Goal: Information Seeking & Learning: Find specific fact

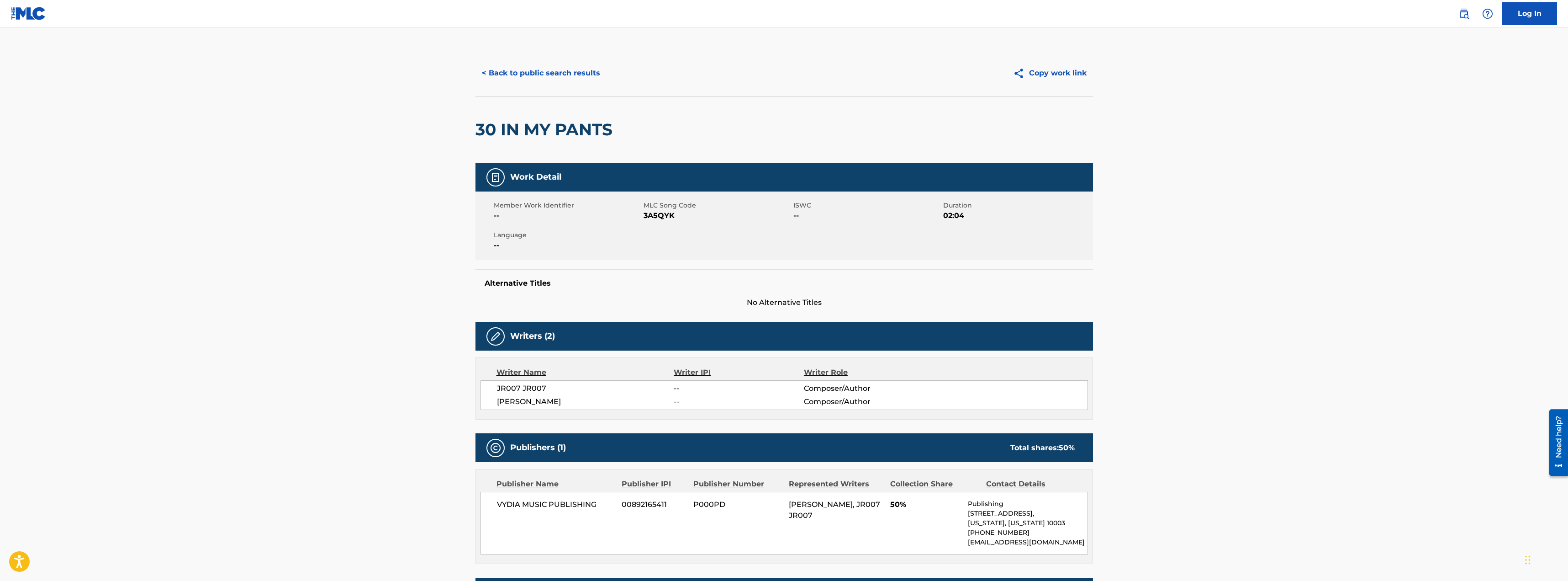
click at [579, 79] on button "< Back to public search results" at bounding box center [541, 73] width 131 height 23
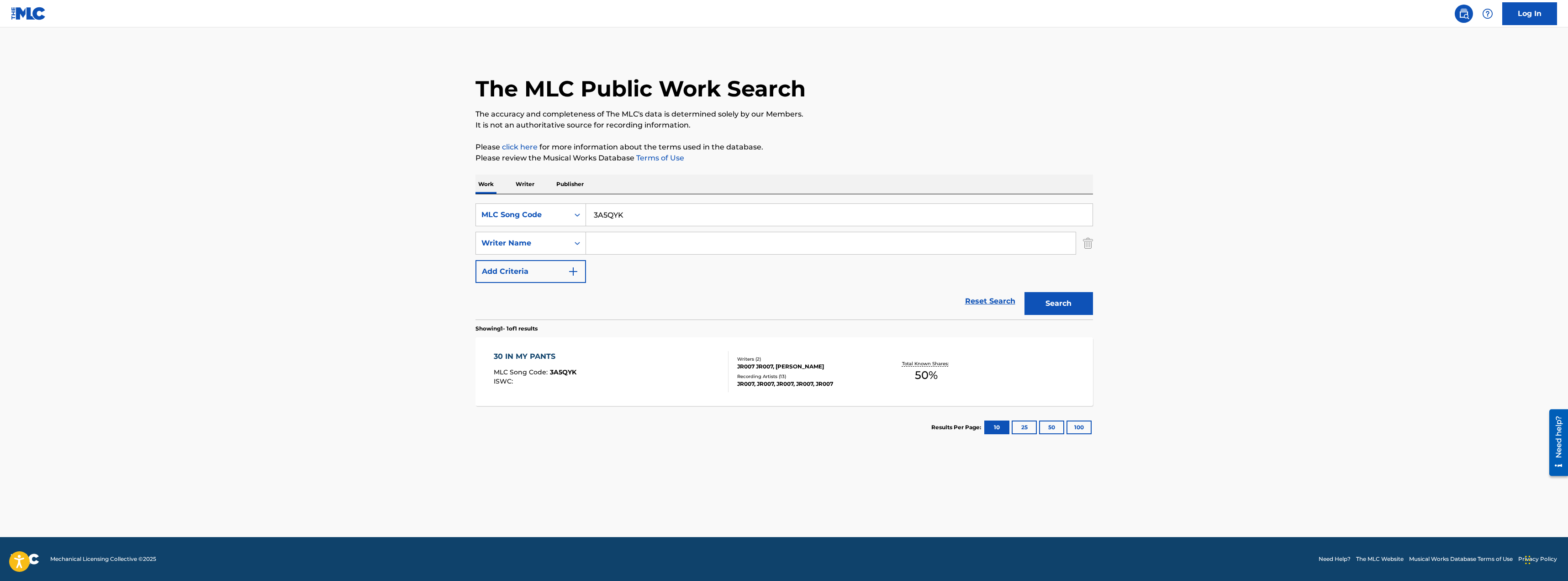
click at [659, 222] on input "3A5QYK" at bounding box center [839, 215] width 506 height 22
drag, startPoint x: 646, startPoint y: 219, endPoint x: 584, endPoint y: 206, distance: 63.3
click at [584, 206] on div "SearchWithCriteria68f7bf0d-9715-41f8-a063-c70241cfdced MLC Song Code 3A5QYK" at bounding box center [784, 215] width 617 height 23
type input "gotta live"
click at [631, 240] on input "Search Form" at bounding box center [831, 243] width 489 height 22
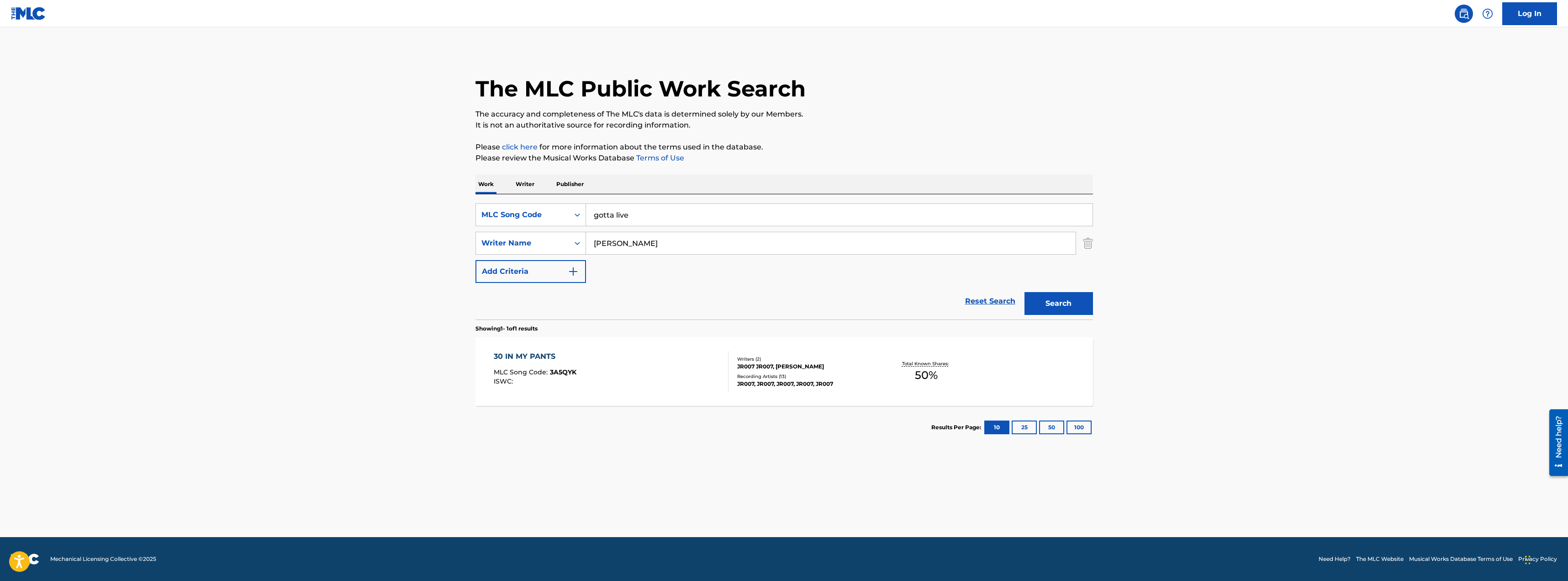
type input "[PERSON_NAME]"
click at [1049, 301] on button "Search" at bounding box center [1059, 303] width 69 height 23
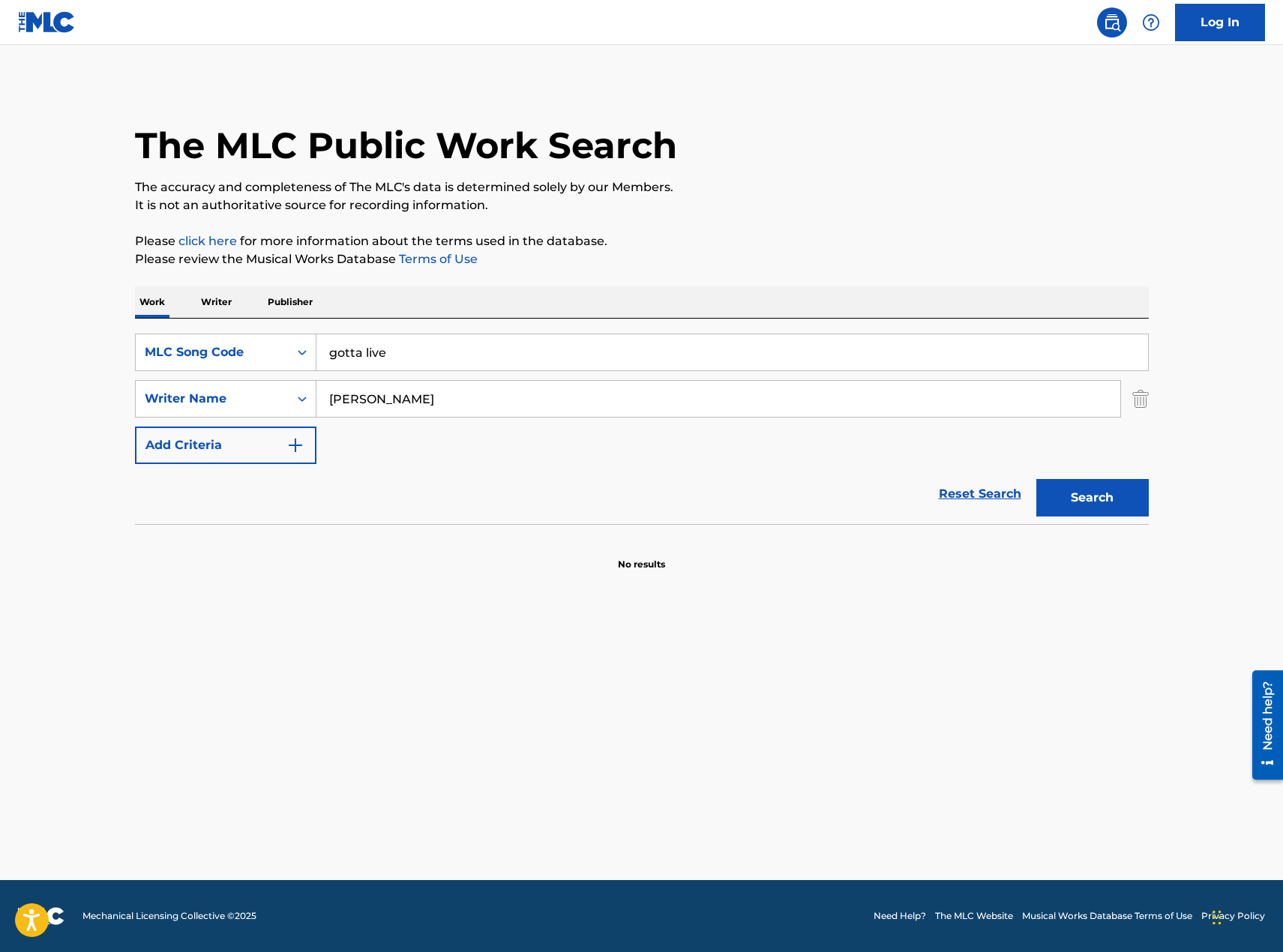
click at [441, 358] on input "gotta live" at bounding box center [732, 353] width 831 height 36
click at [436, 408] on input "[PERSON_NAME]" at bounding box center [718, 399] width 803 height 36
drag, startPoint x: 408, startPoint y: 400, endPoint x: 177, endPoint y: 374, distance: 232.5
click at [179, 374] on div "SearchWithCriteria68f7bf0d-9715-41f8-a063-c70241cfdced MLC Song Code gotta live…" at bounding box center [642, 399] width 1013 height 131
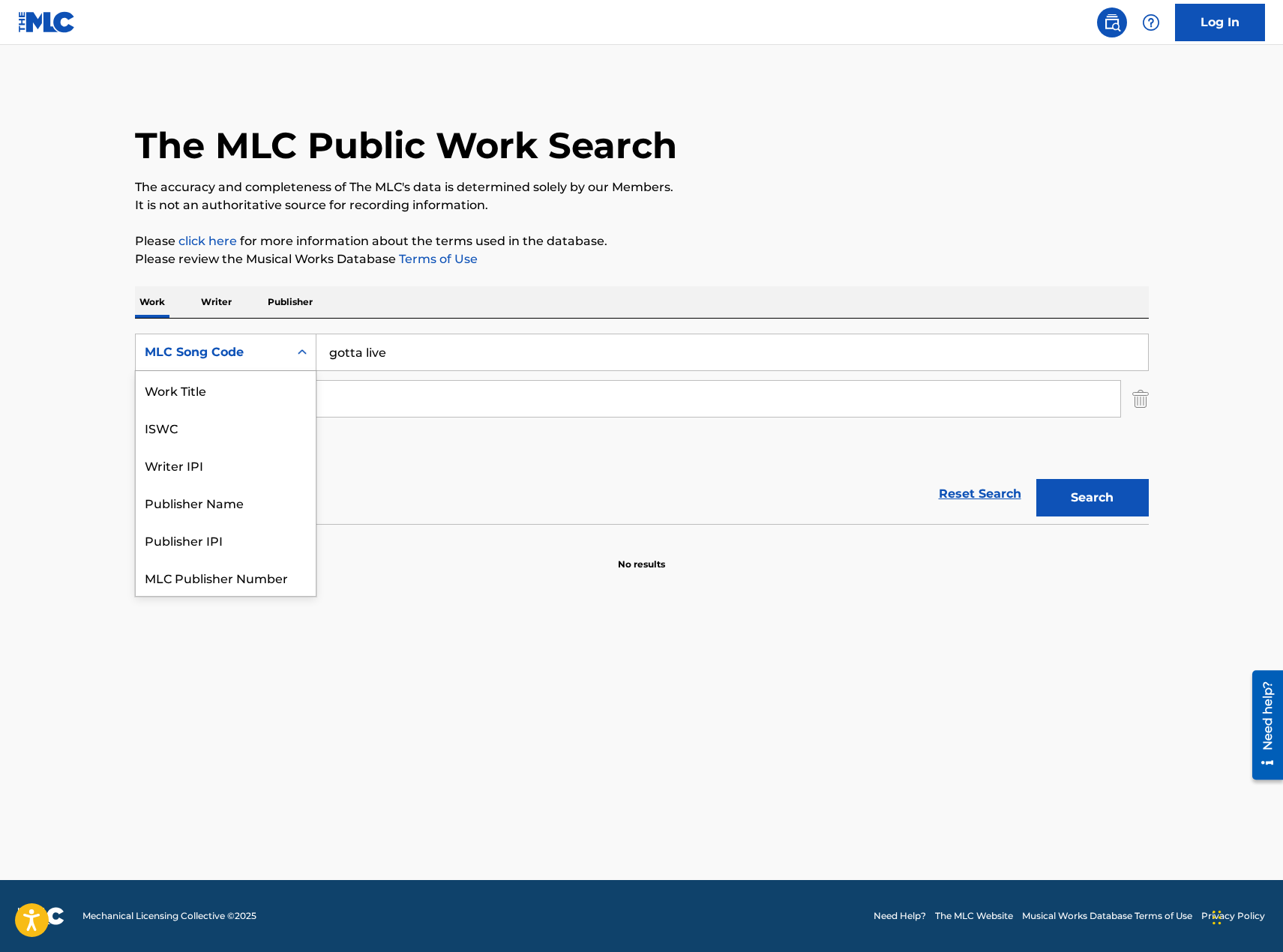
click at [259, 356] on div "MLC Song Code" at bounding box center [212, 353] width 135 height 18
click at [217, 405] on div "Work Title" at bounding box center [226, 390] width 180 height 38
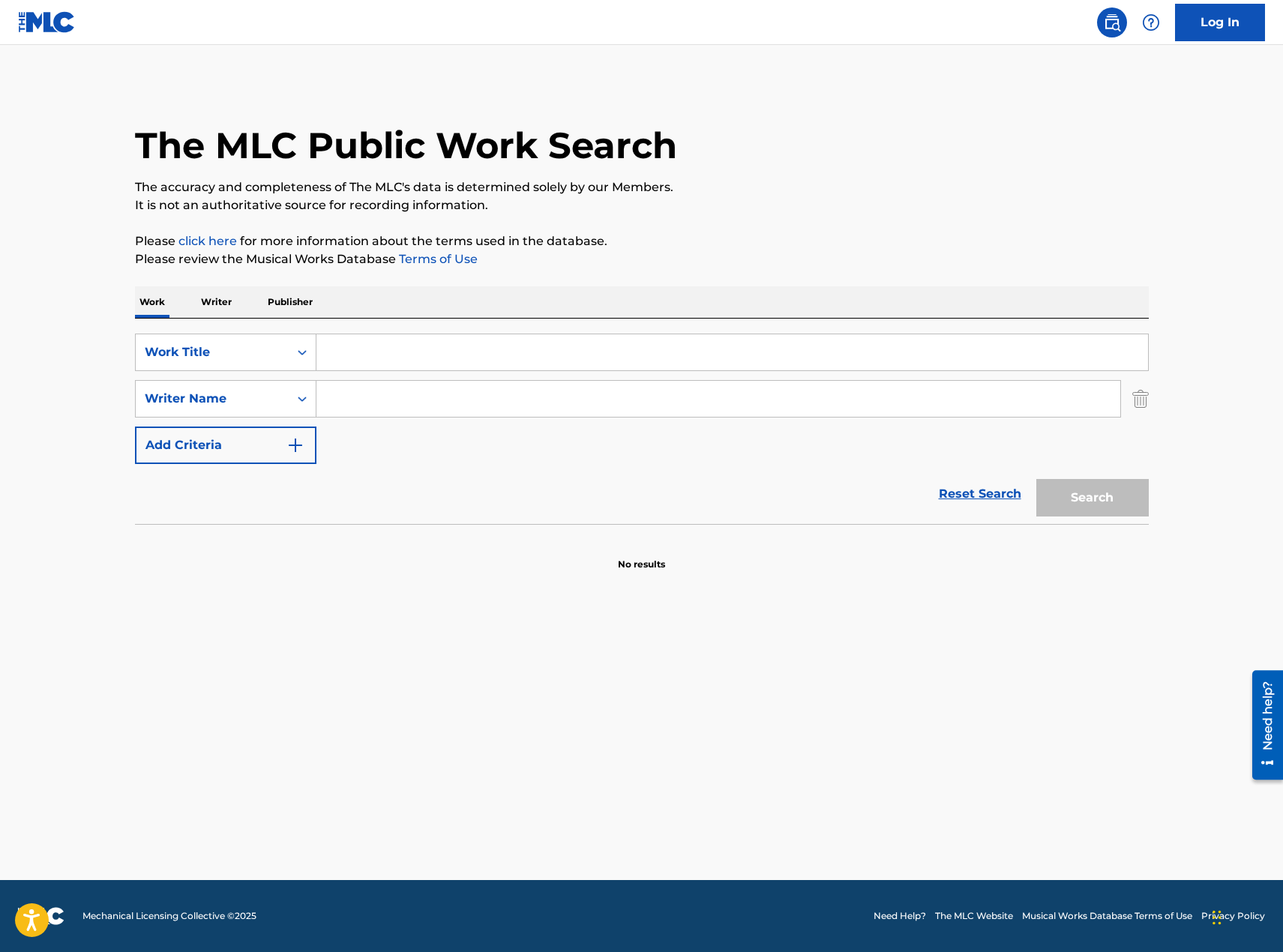
click at [375, 350] on input "Search Form" at bounding box center [732, 353] width 831 height 36
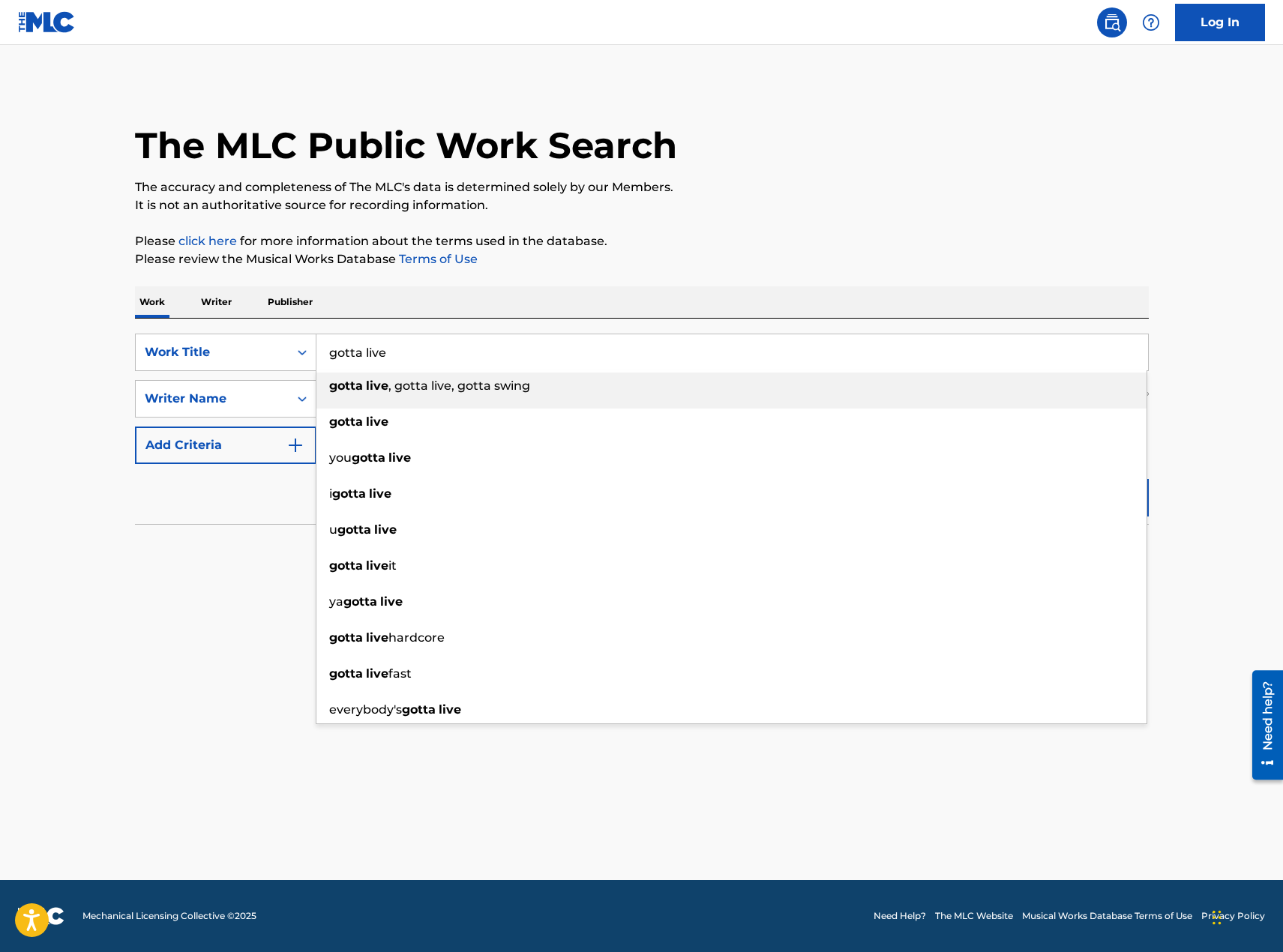
type input "gotta live"
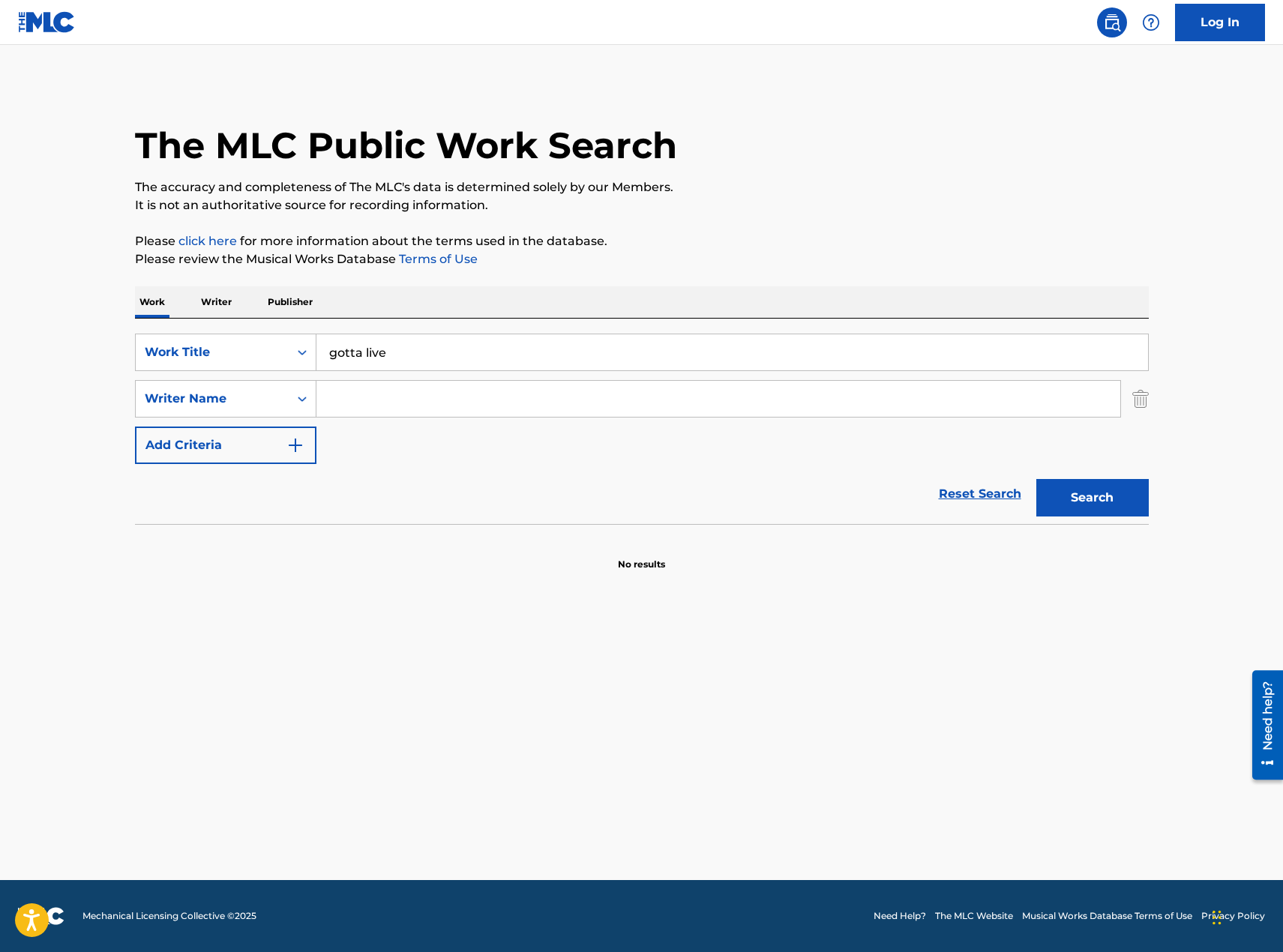
click at [359, 411] on input "Search Form" at bounding box center [718, 399] width 803 height 36
type input "[PERSON_NAME]"
click at [1103, 493] on button "Search" at bounding box center [1092, 497] width 113 height 38
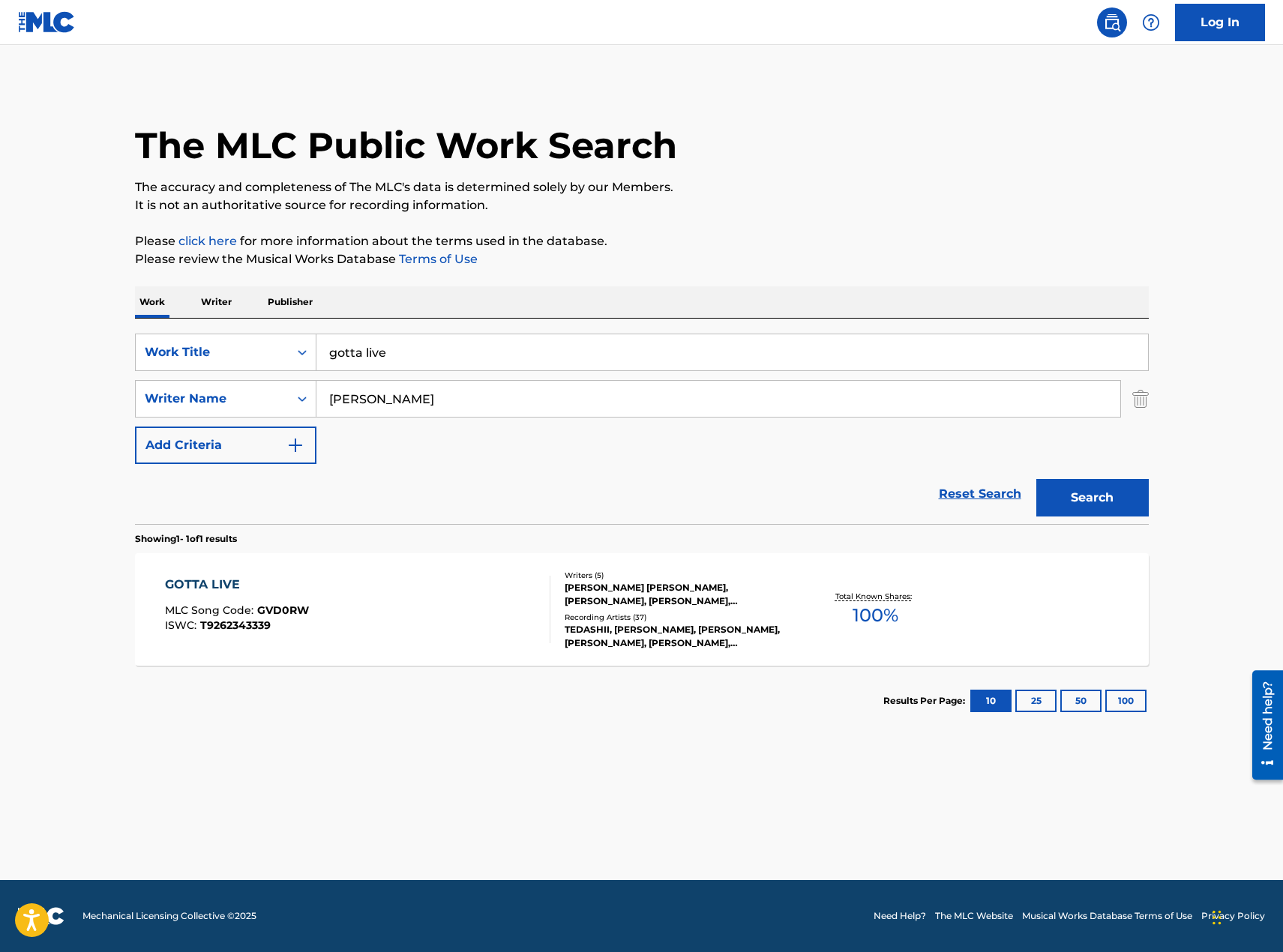
click at [449, 608] on div "GOTTA LIVE MLC Song Code : GVD0RW ISWC : T9262343339" at bounding box center [358, 609] width 386 height 68
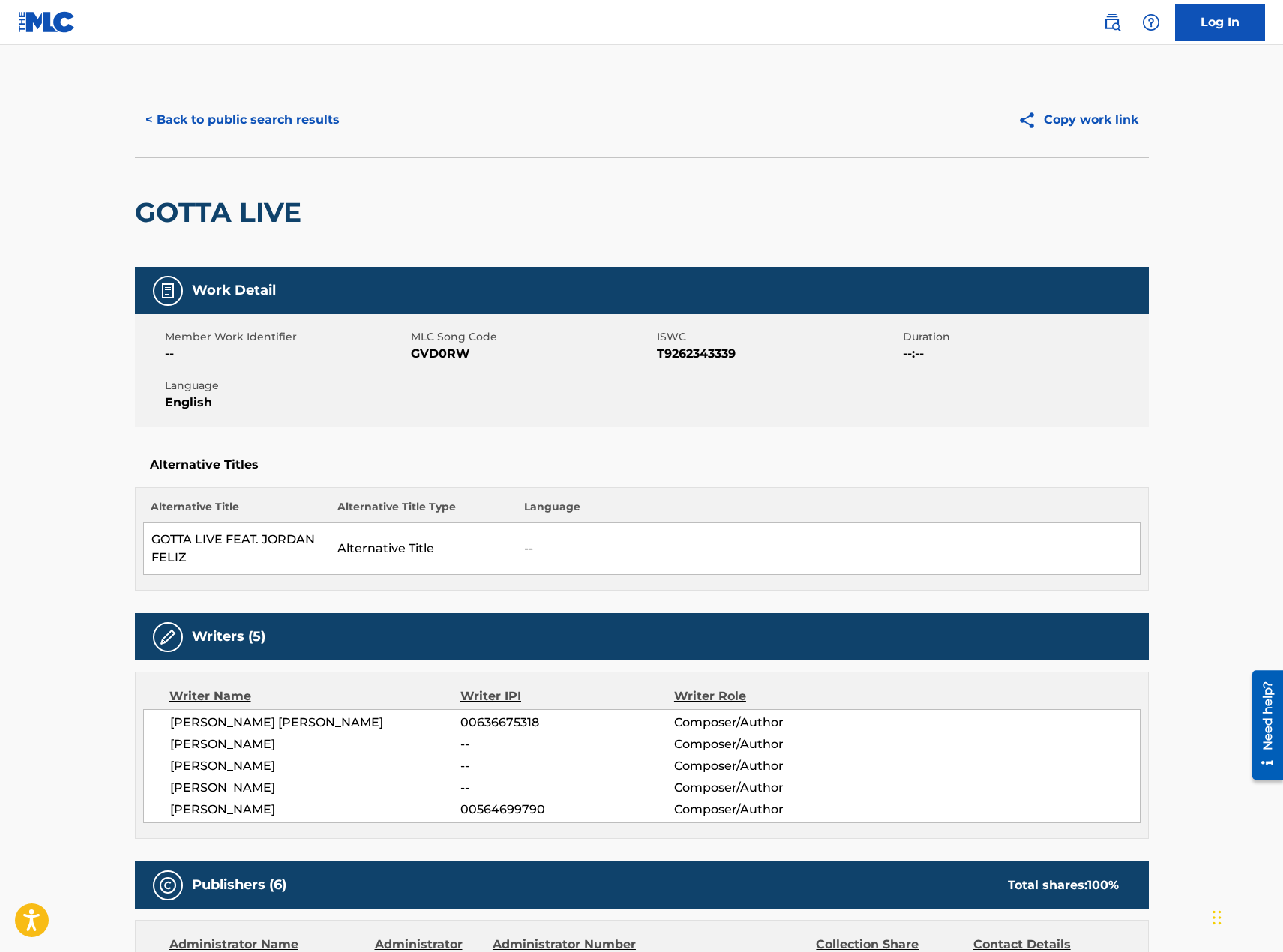
click at [281, 121] on button "< Back to public search results" at bounding box center [242, 120] width 215 height 38
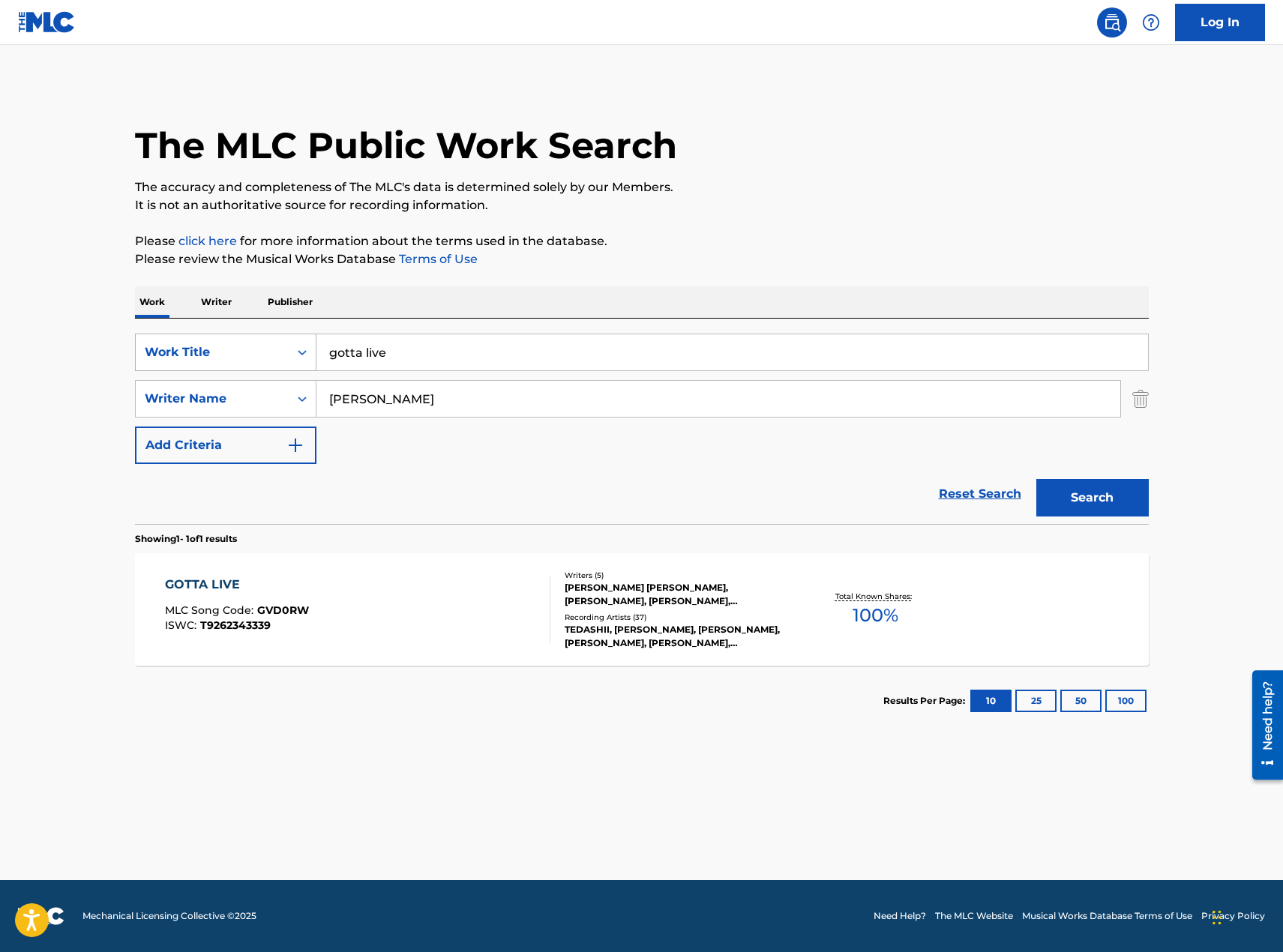
drag, startPoint x: 444, startPoint y: 353, endPoint x: 281, endPoint y: 353, distance: 163.0
click at [281, 353] on div "SearchWithCriteriac4531a2c-b9d9-424d-b526-6ed4f0066749 Work Title gotta live" at bounding box center [642, 353] width 1013 height 38
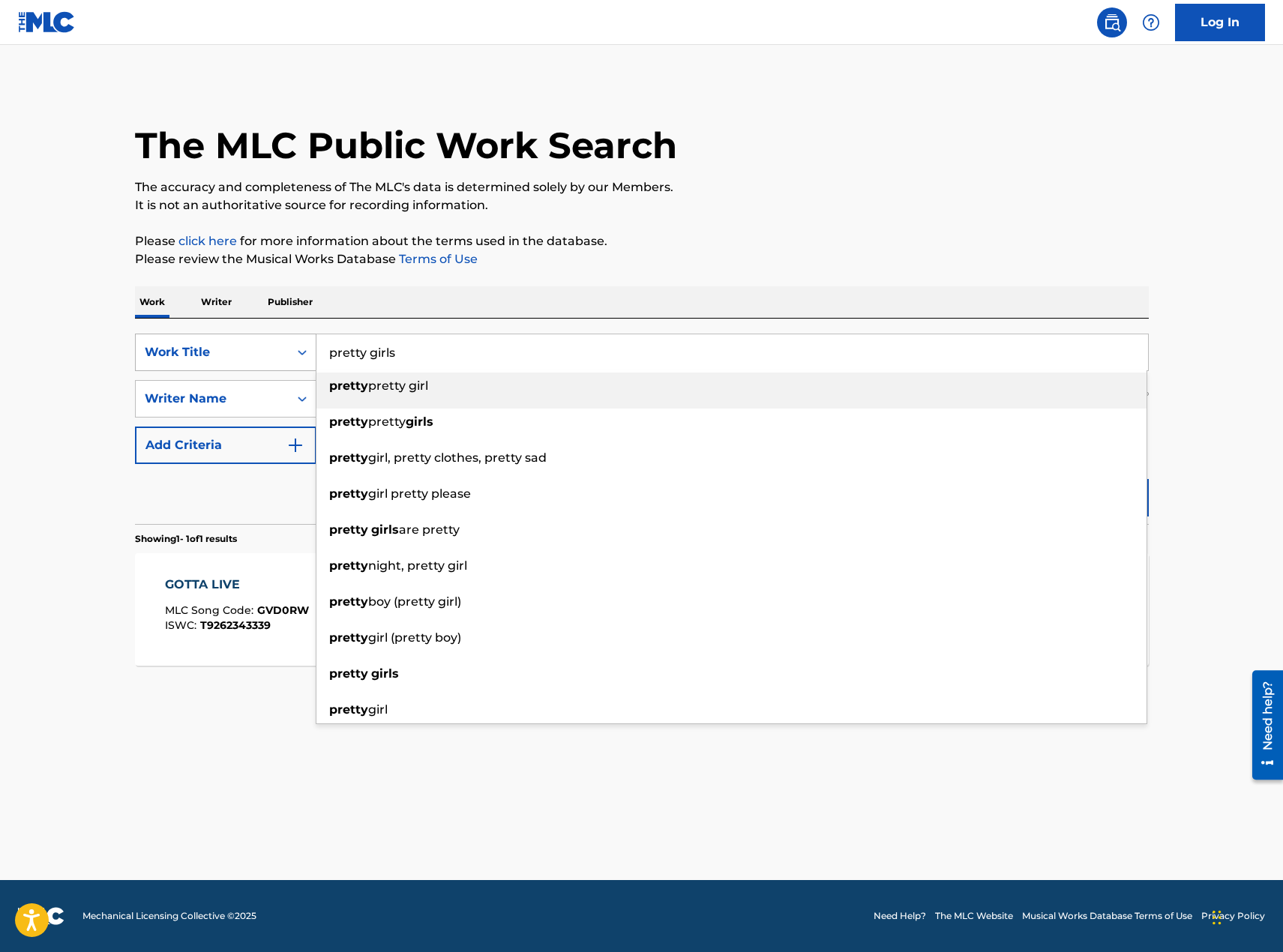
type input "pretty girls"
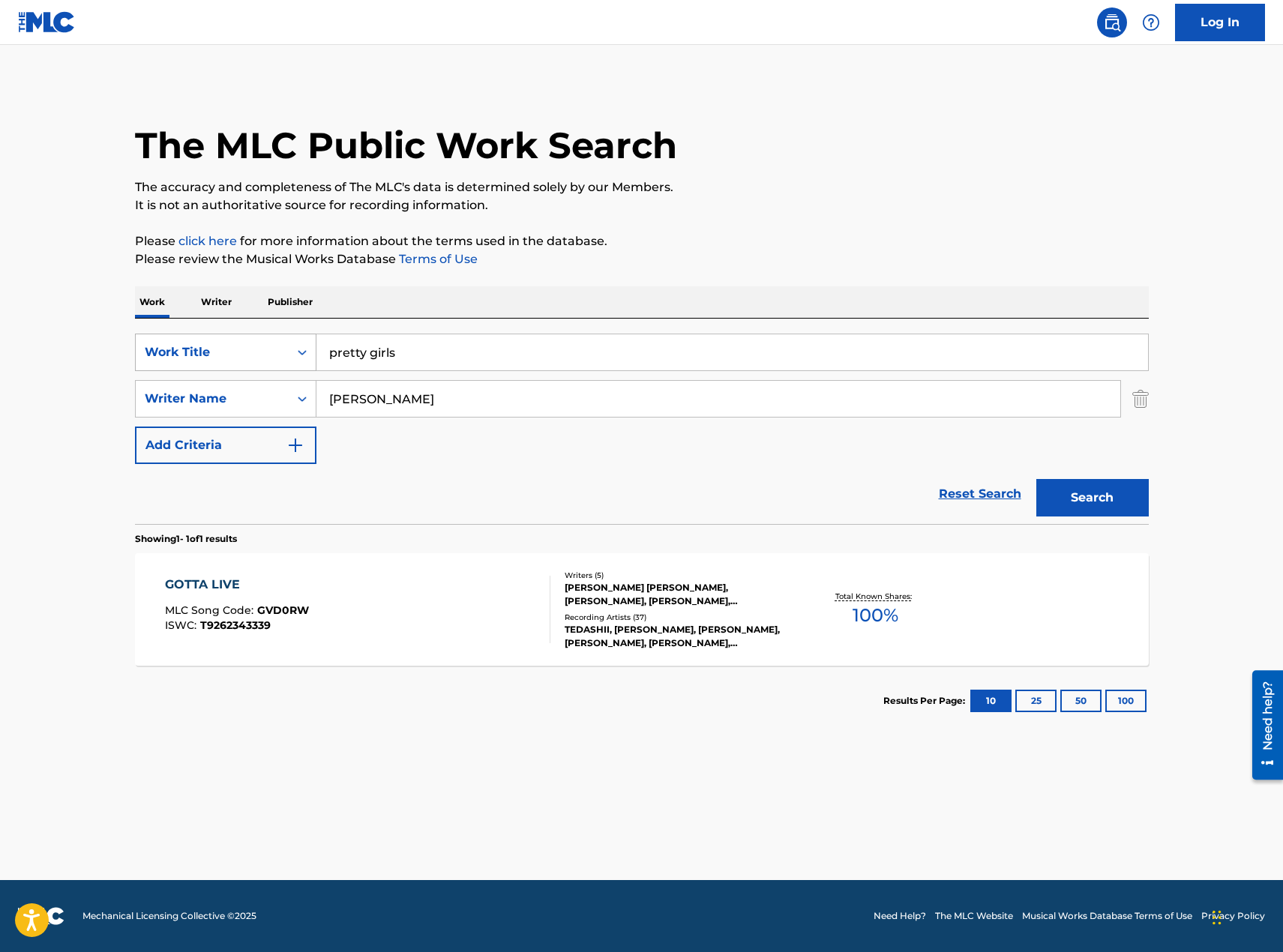
click at [1036, 478] on button "Search" at bounding box center [1092, 497] width 113 height 38
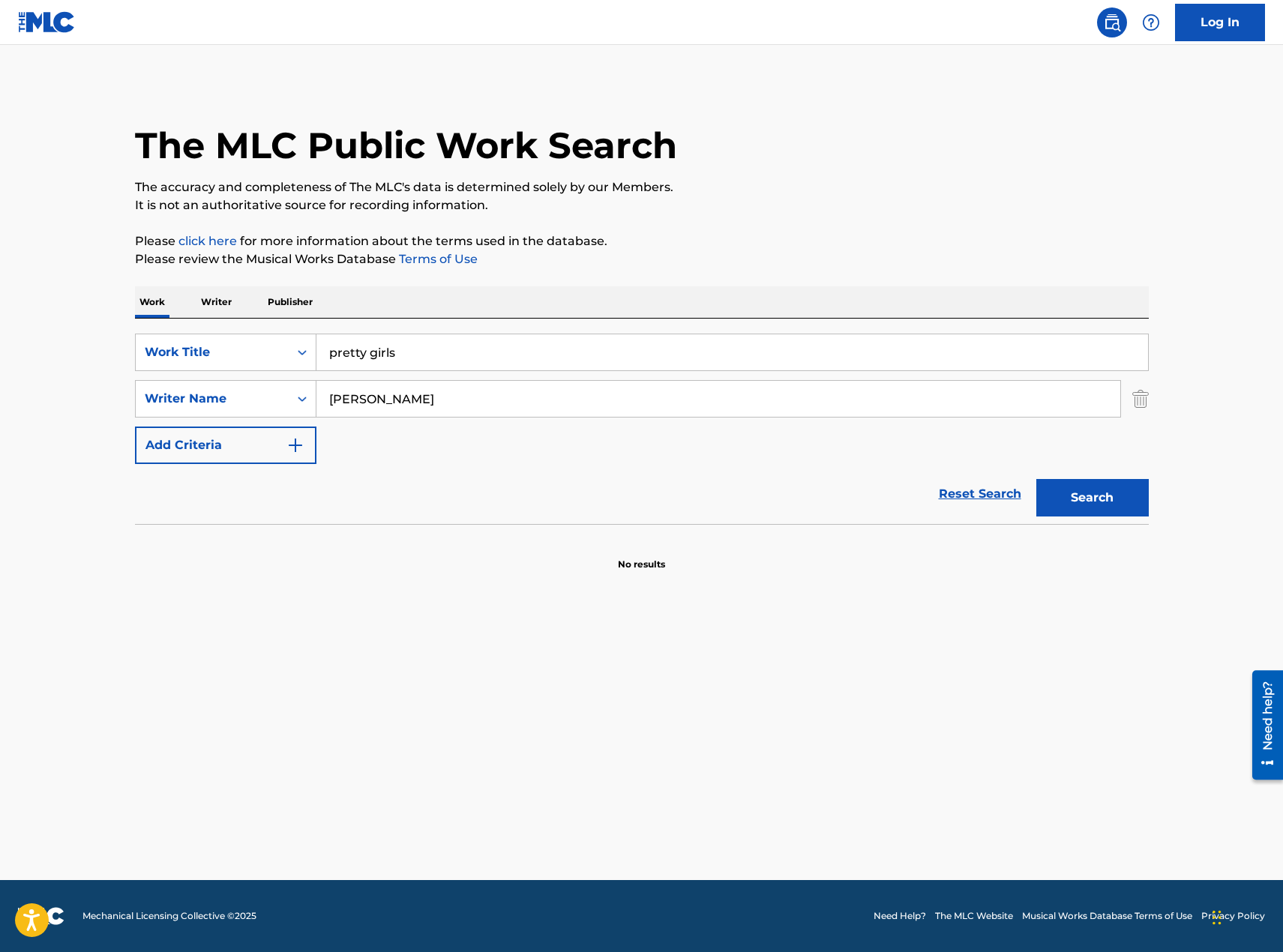
click at [476, 389] on input "[PERSON_NAME]" at bounding box center [718, 399] width 803 height 36
click at [356, 398] on input "[PERSON_NAME]" at bounding box center [718, 399] width 803 height 36
type input "[PERSON_NAME]"
click at [1036, 478] on button "Search" at bounding box center [1092, 497] width 113 height 38
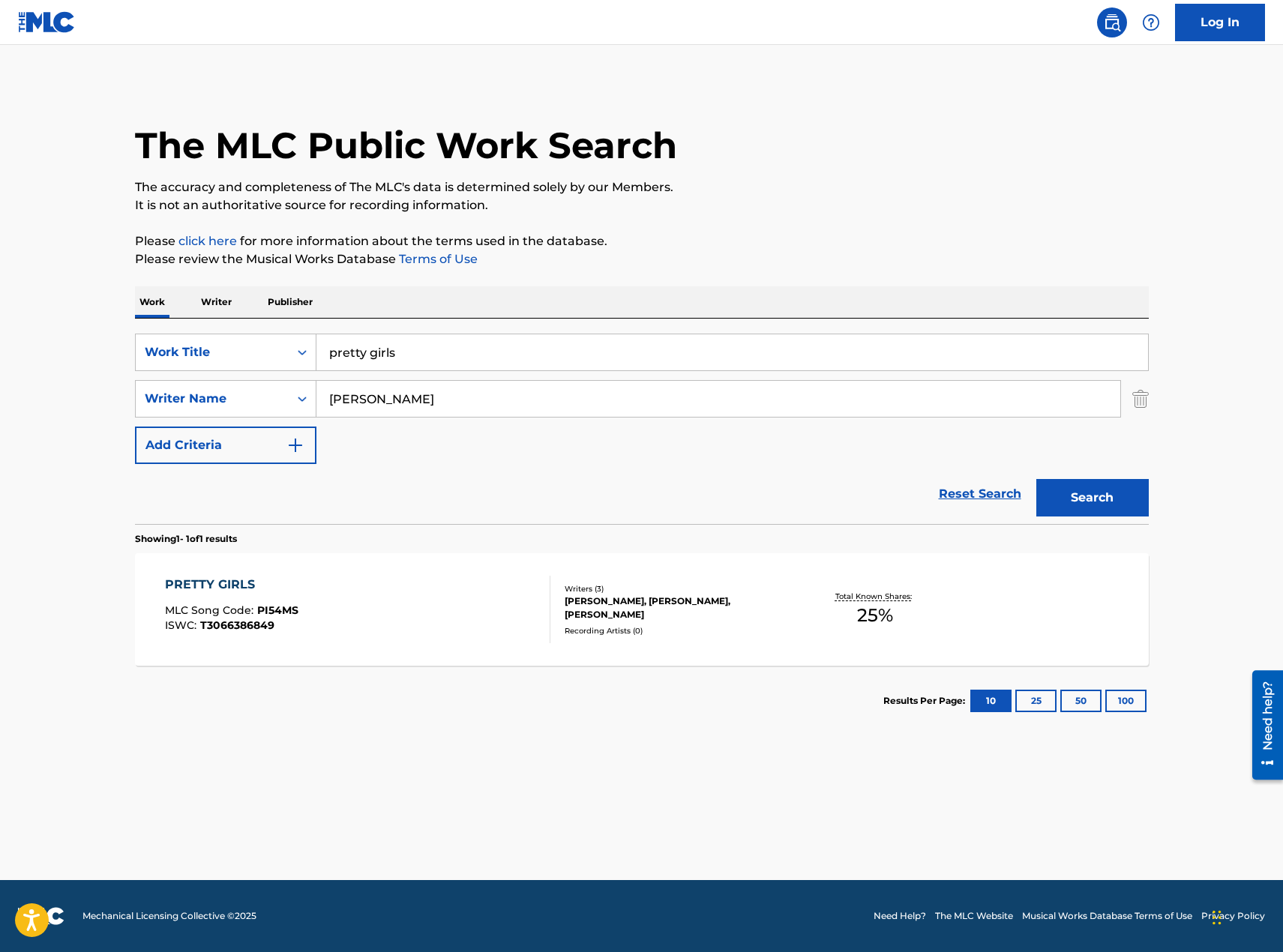
click at [440, 579] on div "PRETTY GIRLS MLC Song Code : PI54MS ISWC : T3066386849" at bounding box center [358, 609] width 386 height 68
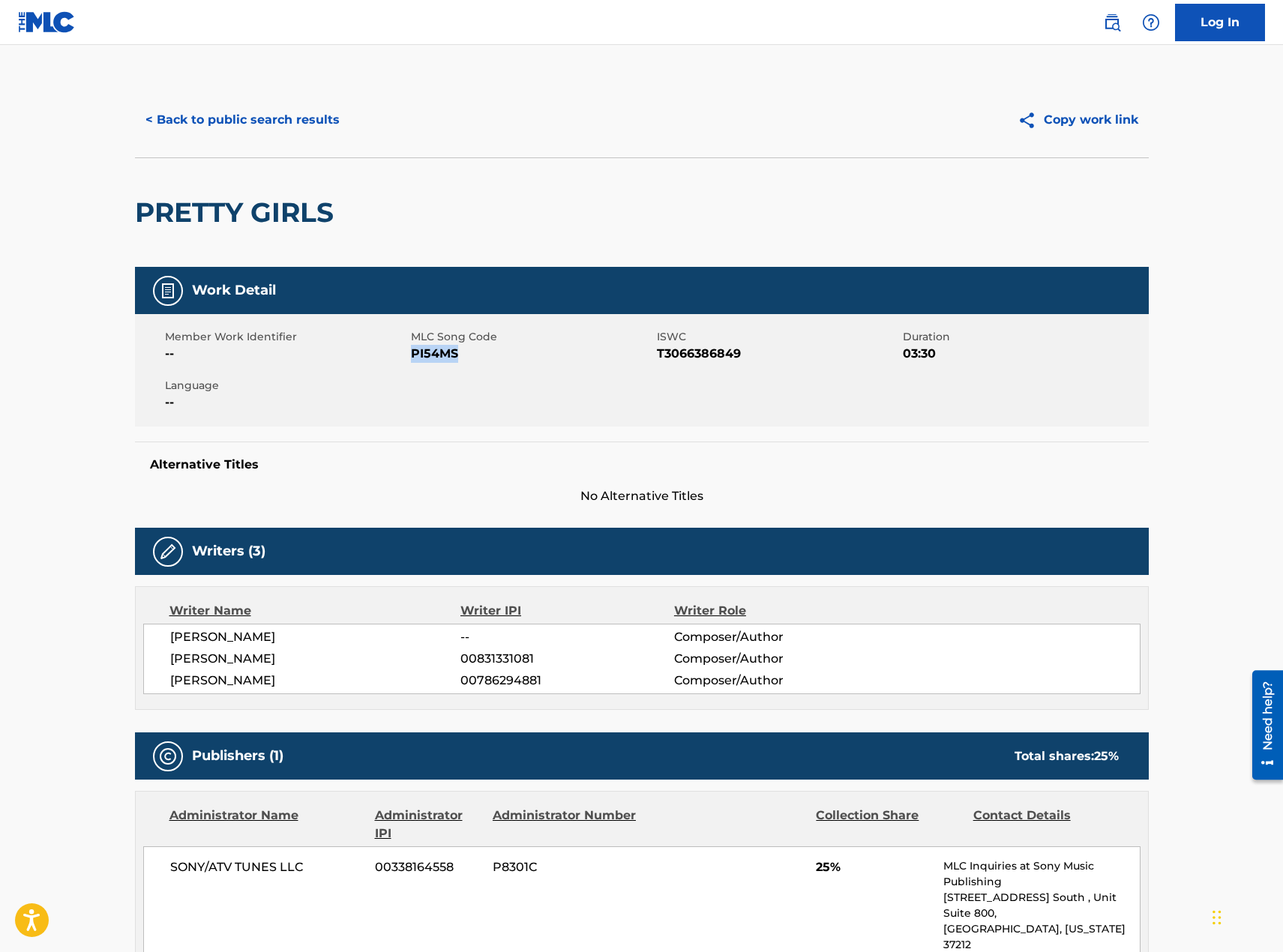
drag, startPoint x: 464, startPoint y: 354, endPoint x: 410, endPoint y: 358, distance: 54.1
click at [411, 358] on span "PI54MS" at bounding box center [532, 354] width 242 height 18
copy span "PI54MS"
click at [180, 112] on button "< Back to public search results" at bounding box center [242, 120] width 215 height 38
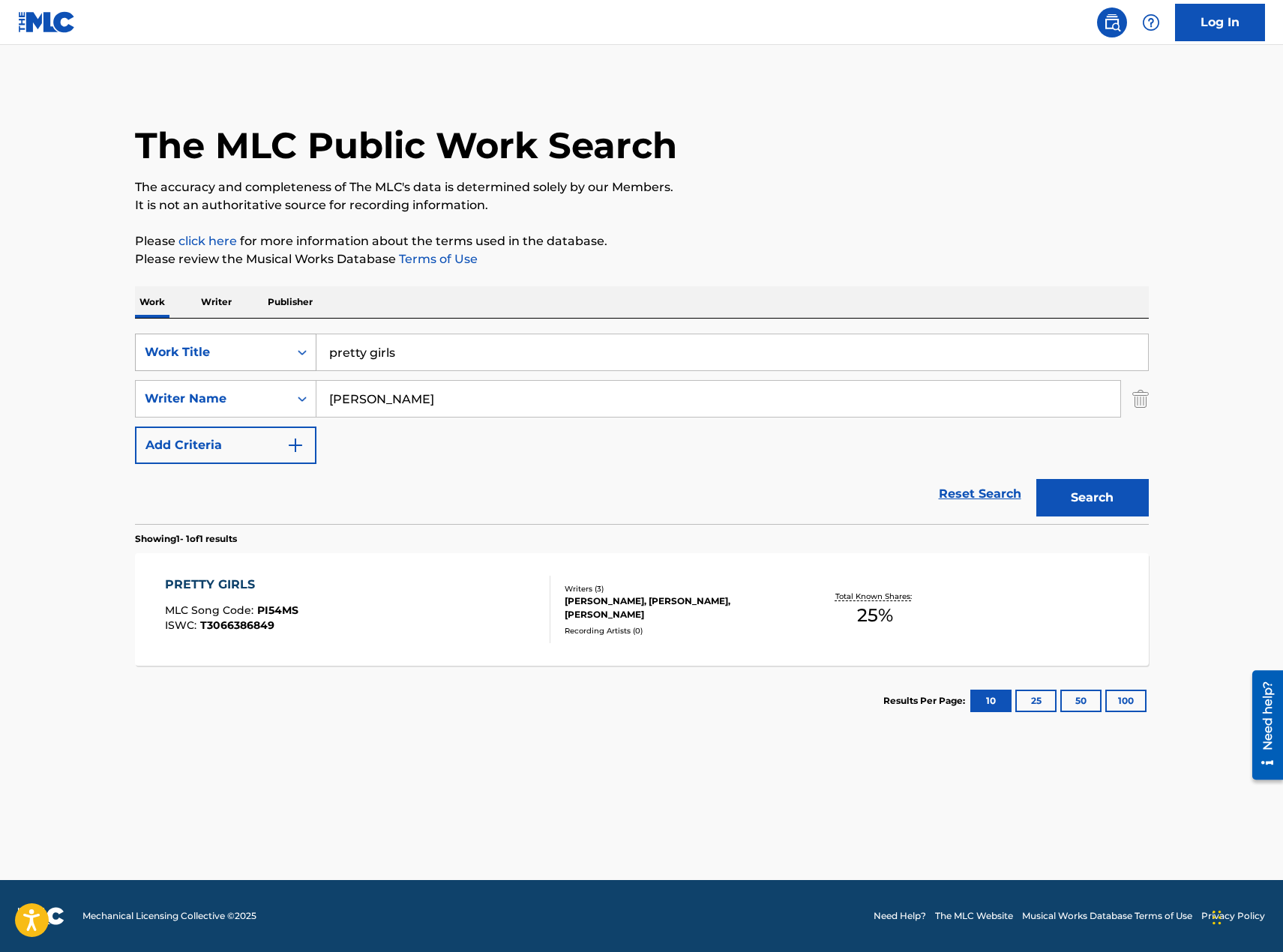
drag, startPoint x: 414, startPoint y: 363, endPoint x: 269, endPoint y: 351, distance: 145.5
click at [269, 351] on div "SearchWithCriteriac4531a2c-b9d9-424d-b526-6ed4f0066749 Work Title pretty girls" at bounding box center [642, 353] width 1013 height 38
type input "$"
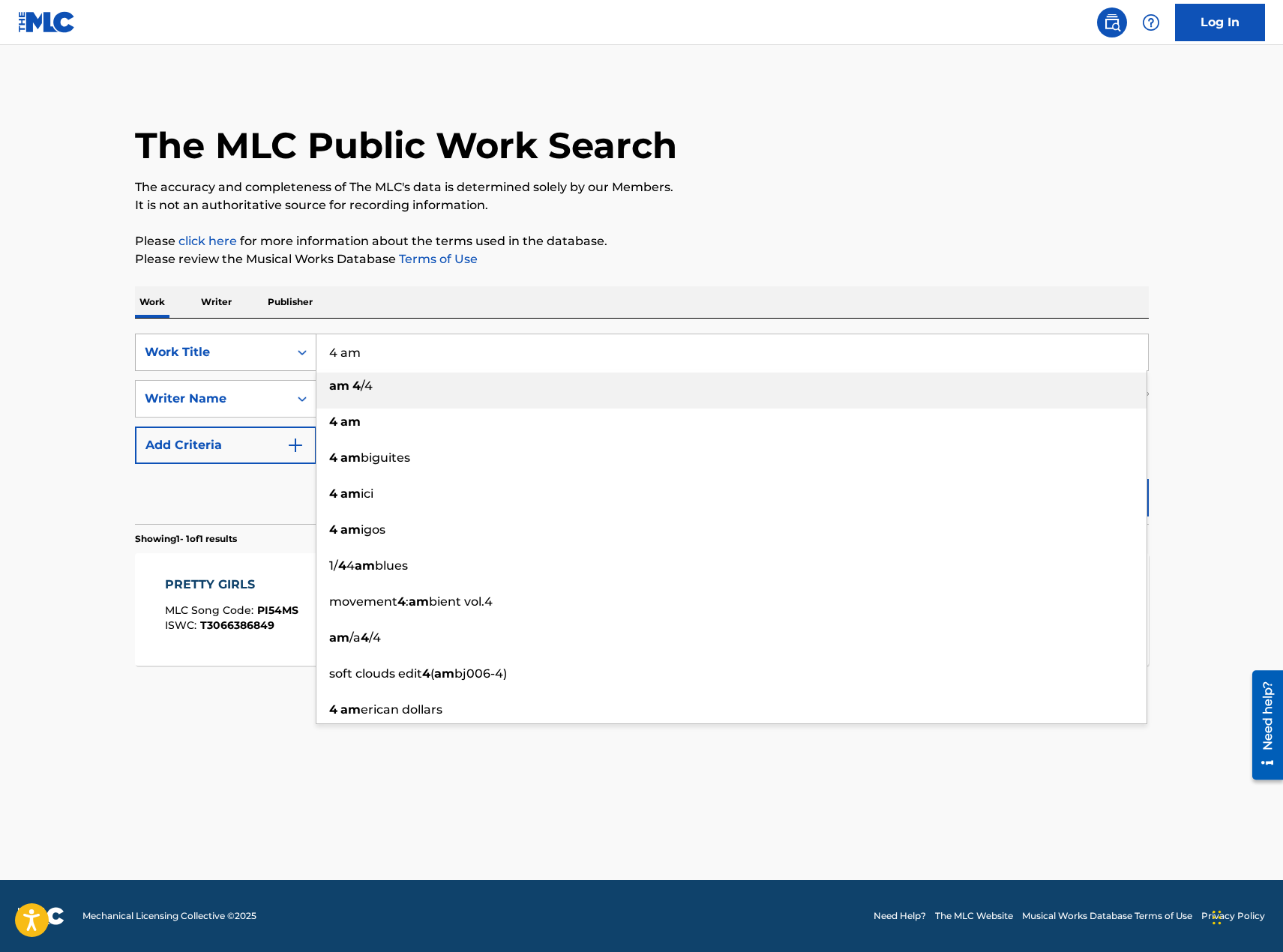
type input "4 am"
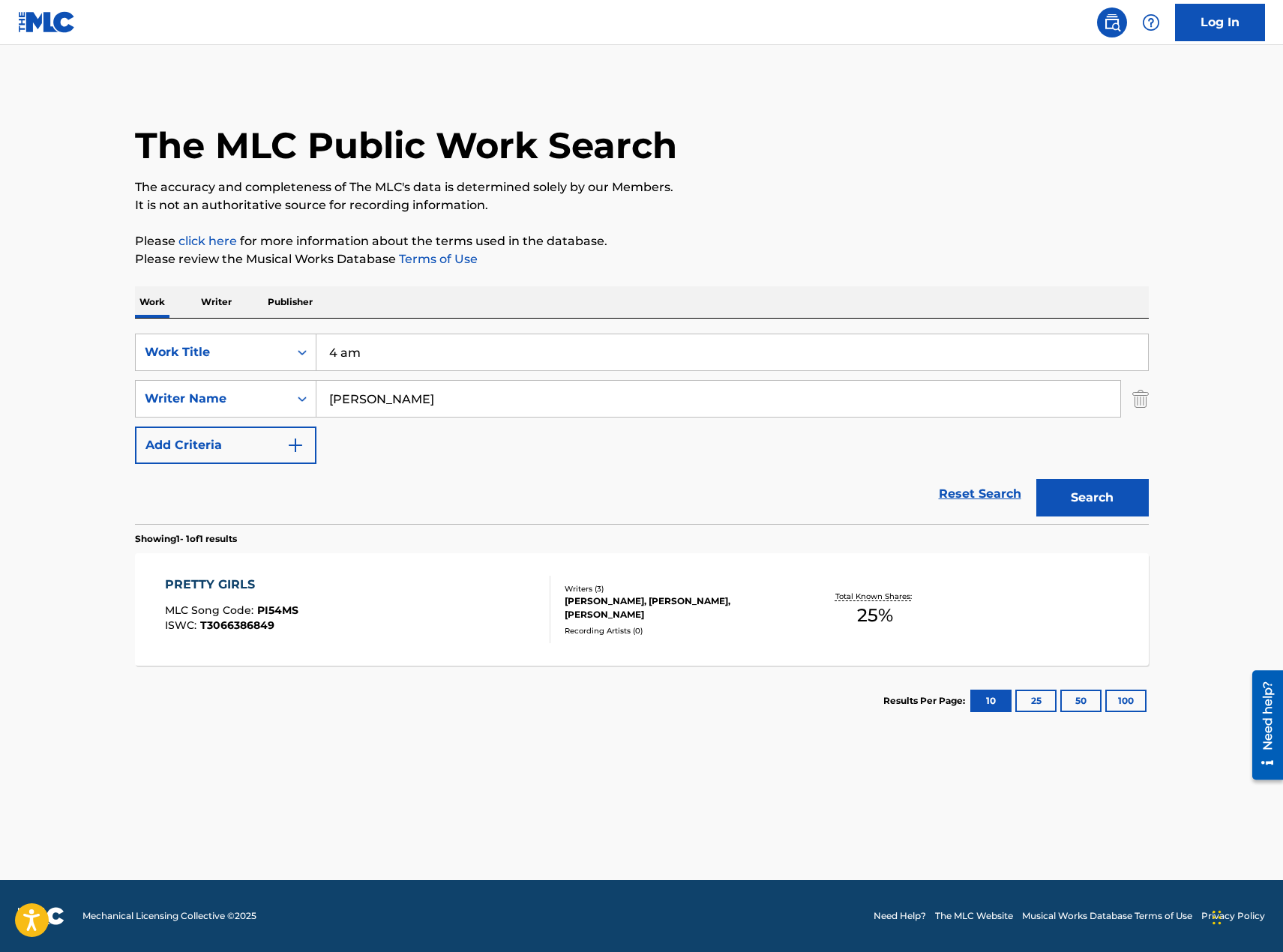
click at [1089, 499] on button "Search" at bounding box center [1092, 497] width 113 height 38
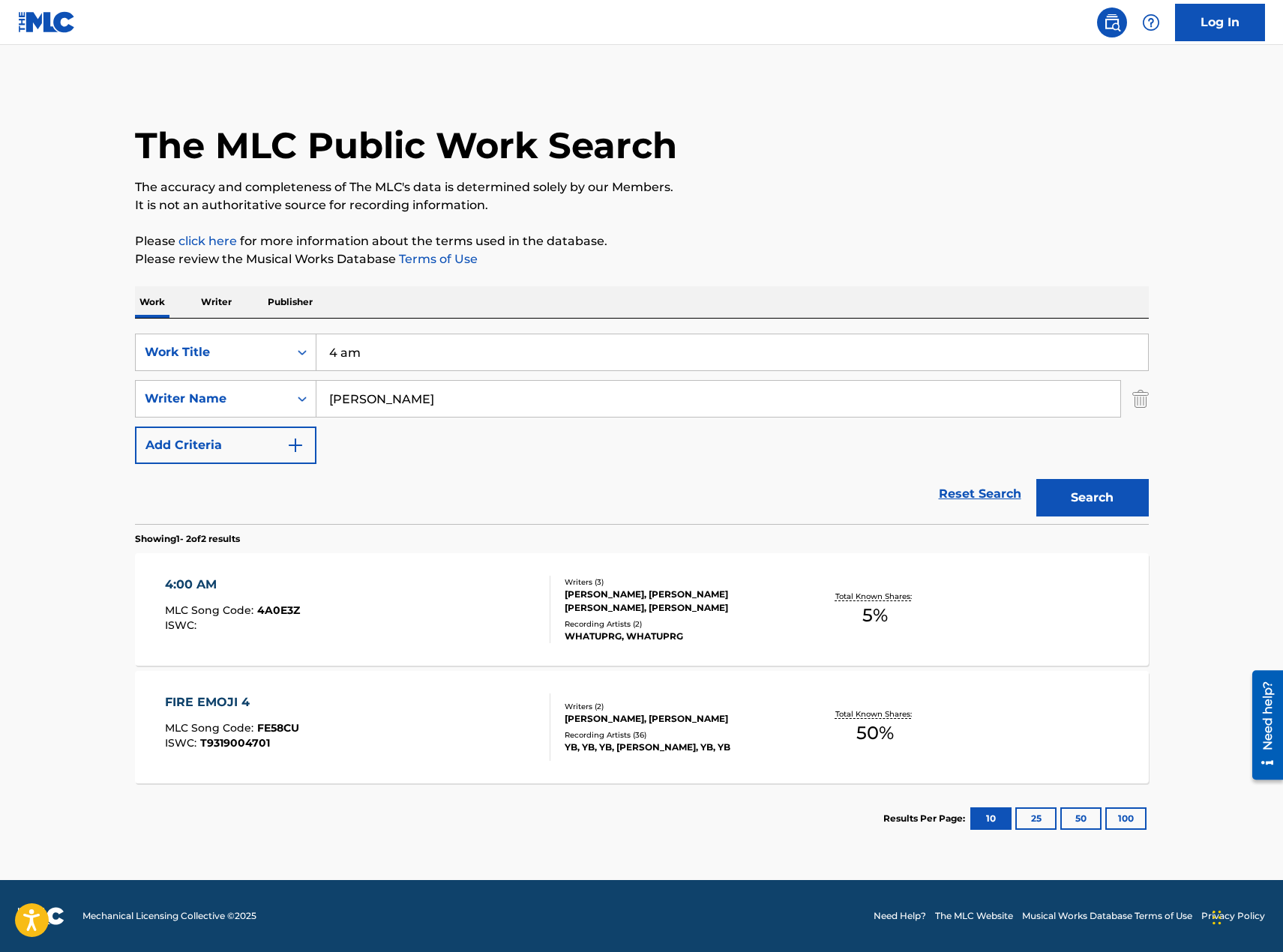
click at [428, 614] on div "4:00 AM MLC Song Code : 4A0E3Z ISWC :" at bounding box center [358, 609] width 386 height 68
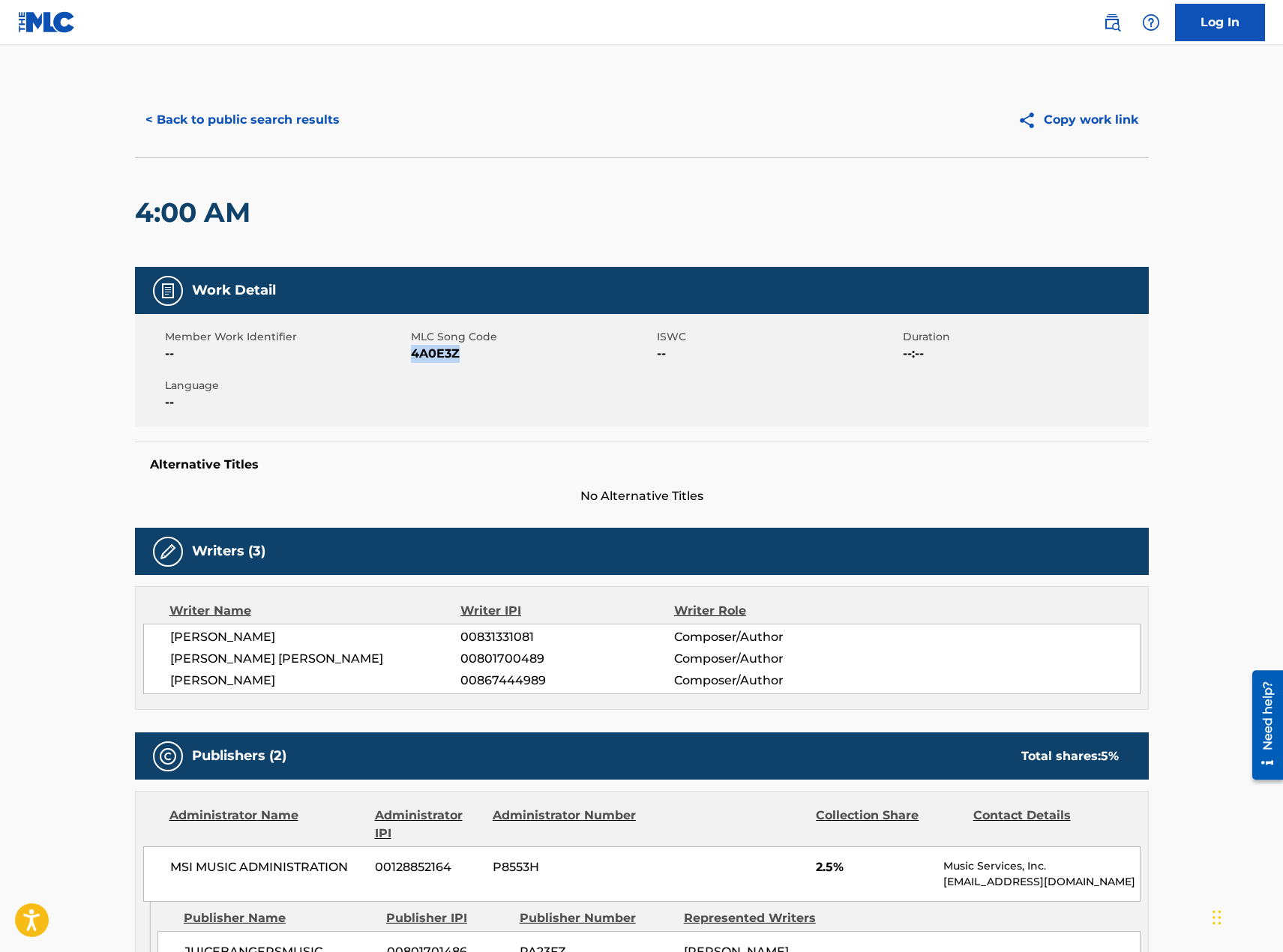
drag, startPoint x: 474, startPoint y: 362, endPoint x: 413, endPoint y: 356, distance: 61.3
click at [413, 356] on span "4A0E3Z" at bounding box center [532, 354] width 242 height 18
copy span "4A0E3Z"
click at [240, 126] on button "< Back to public search results" at bounding box center [242, 120] width 215 height 38
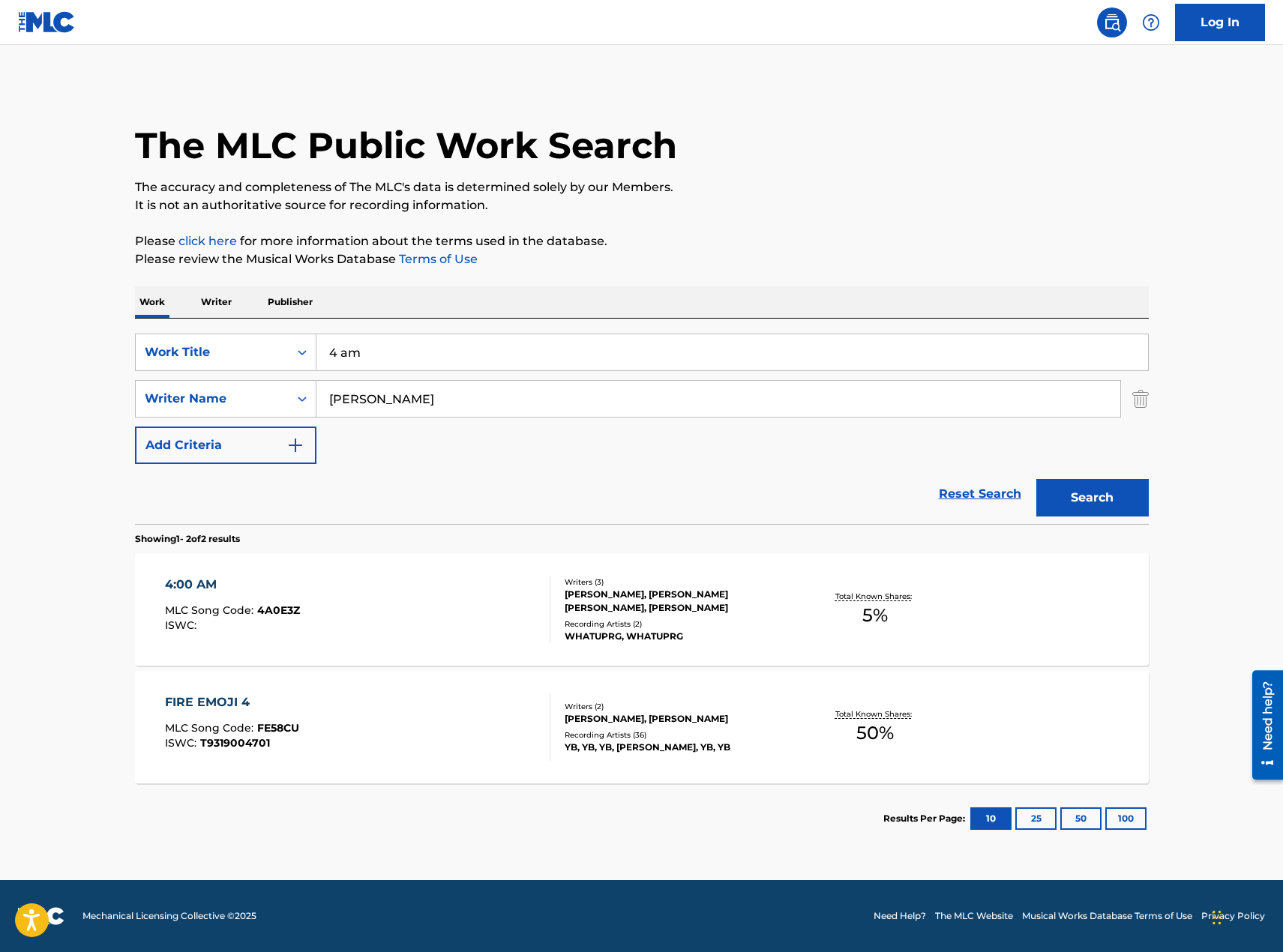
click at [416, 362] on input "4 am" at bounding box center [732, 353] width 831 height 36
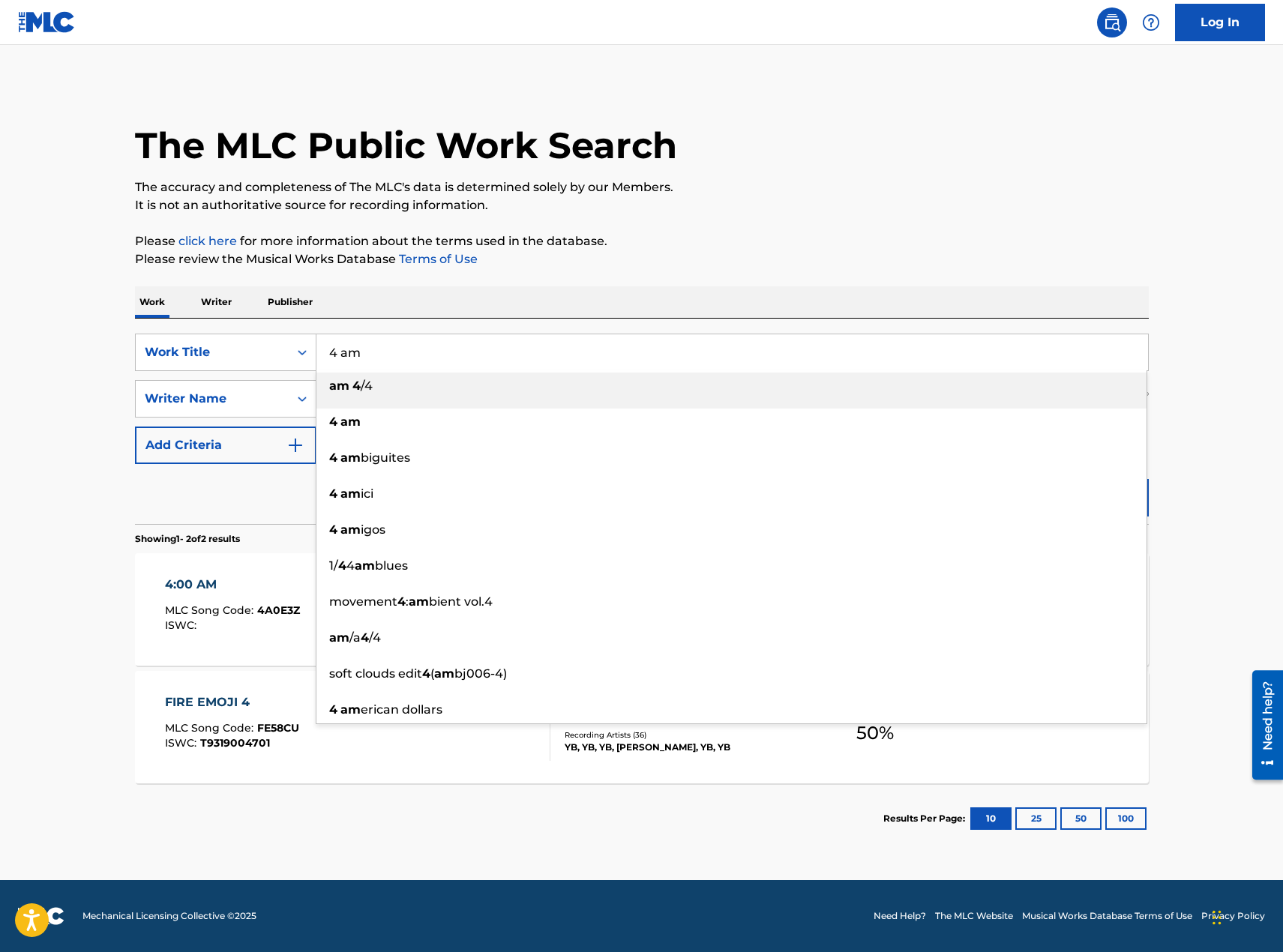
drag, startPoint x: 410, startPoint y: 357, endPoint x: 338, endPoint y: 341, distance: 73.8
click at [343, 342] on input "4 am" at bounding box center [732, 353] width 831 height 36
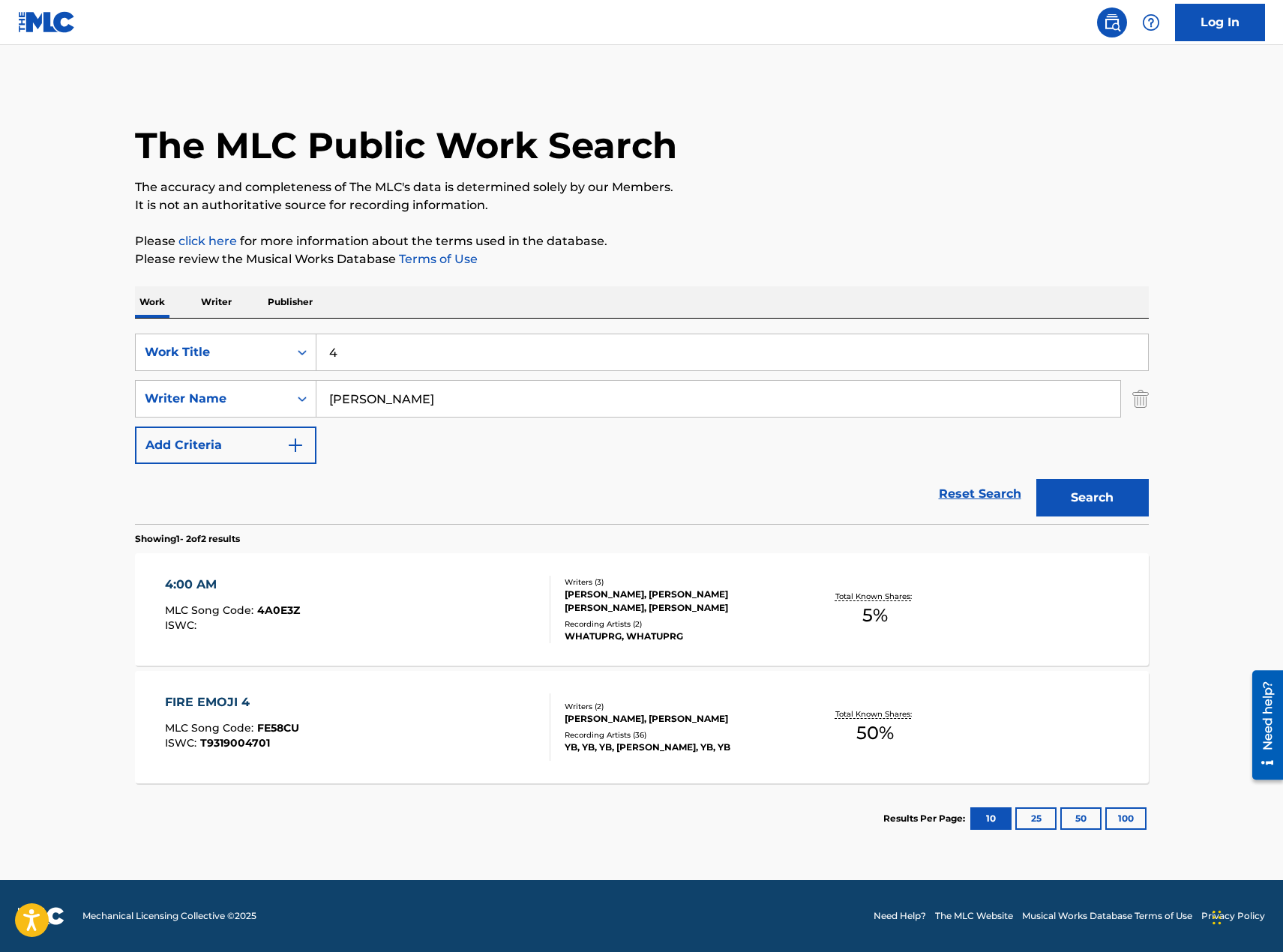
type input "4"
type input "if i gave it all"
click at [1079, 502] on button "Search" at bounding box center [1092, 497] width 113 height 38
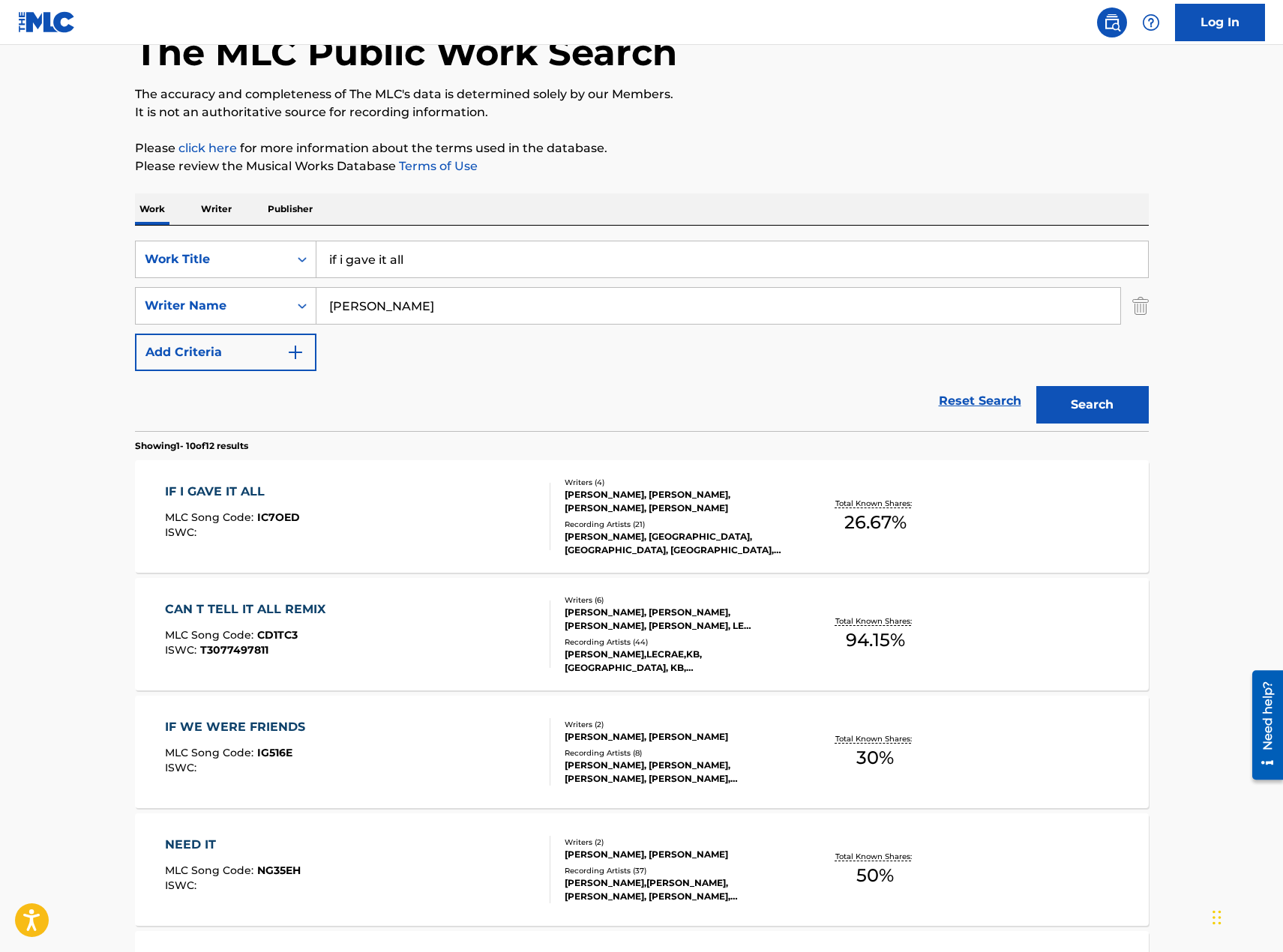
scroll to position [225, 0]
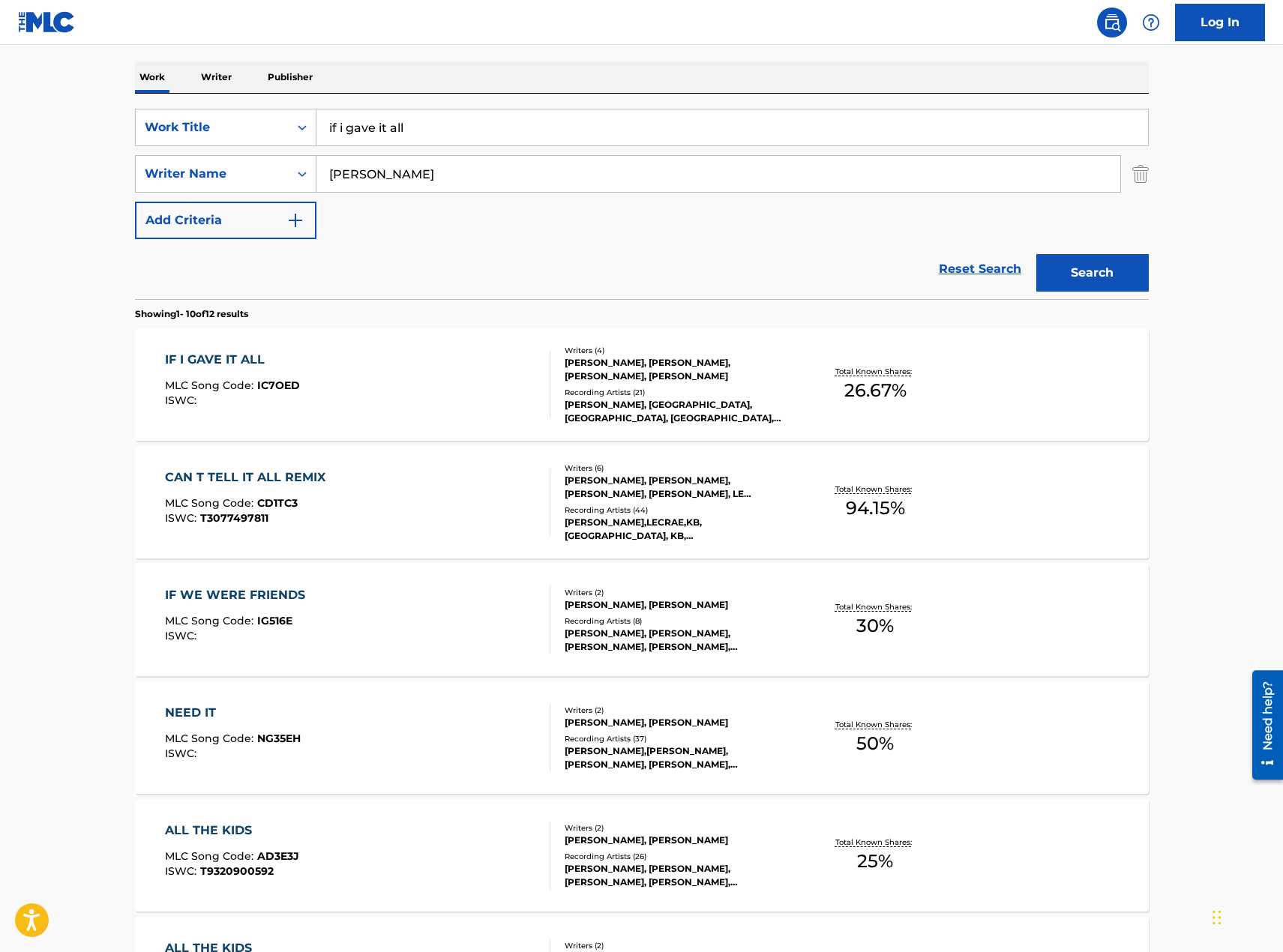
click at [371, 401] on div "IF I GAVE IT ALL MLC Song Code : IC7OED ISWC :" at bounding box center [358, 385] width 386 height 68
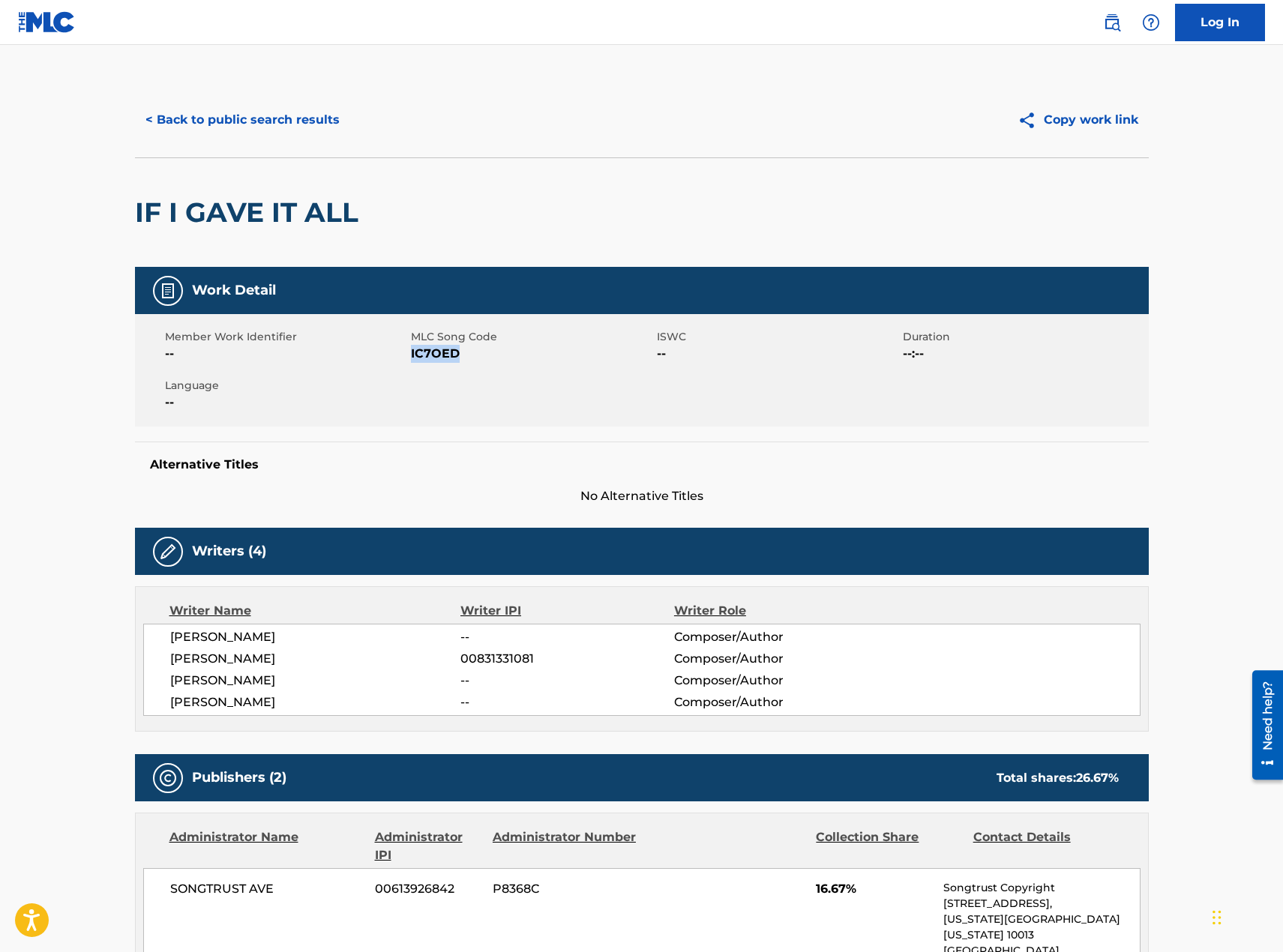
drag, startPoint x: 465, startPoint y: 363, endPoint x: 412, endPoint y: 360, distance: 53.1
click at [412, 360] on div "Member Work Identifier -- MLC Song Code IC7OED ISWC -- Duration --:-- Language …" at bounding box center [642, 370] width 1013 height 113
copy span "IC7OED"
click at [255, 125] on button "< Back to public search results" at bounding box center [242, 120] width 215 height 38
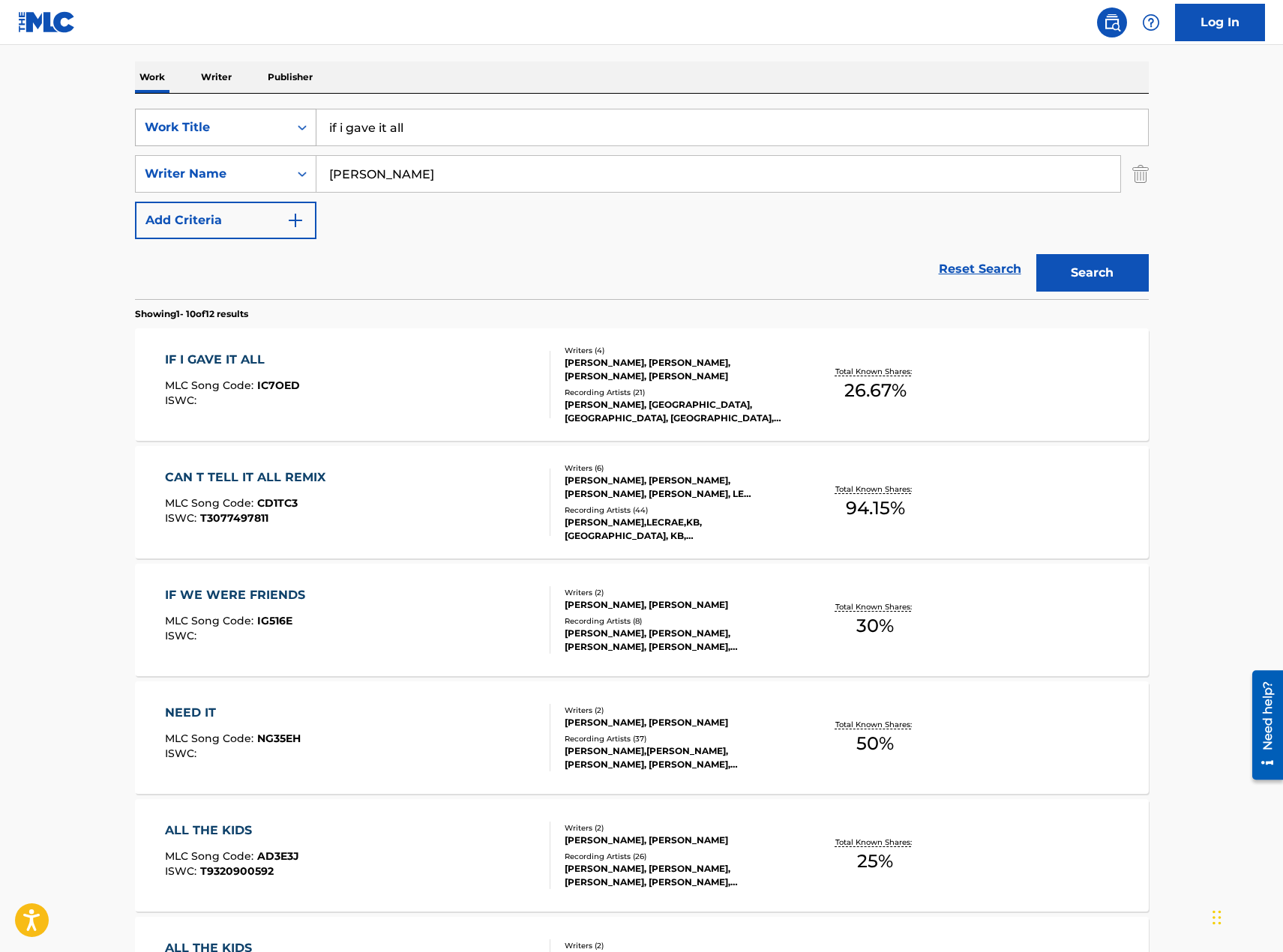
drag, startPoint x: 419, startPoint y: 130, endPoint x: 290, endPoint y: 119, distance: 129.5
click at [290, 120] on div "SearchWithCriteriac4531a2c-b9d9-424d-b526-6ed4f0066749 Work Title if i gave it …" at bounding box center [642, 128] width 1013 height 38
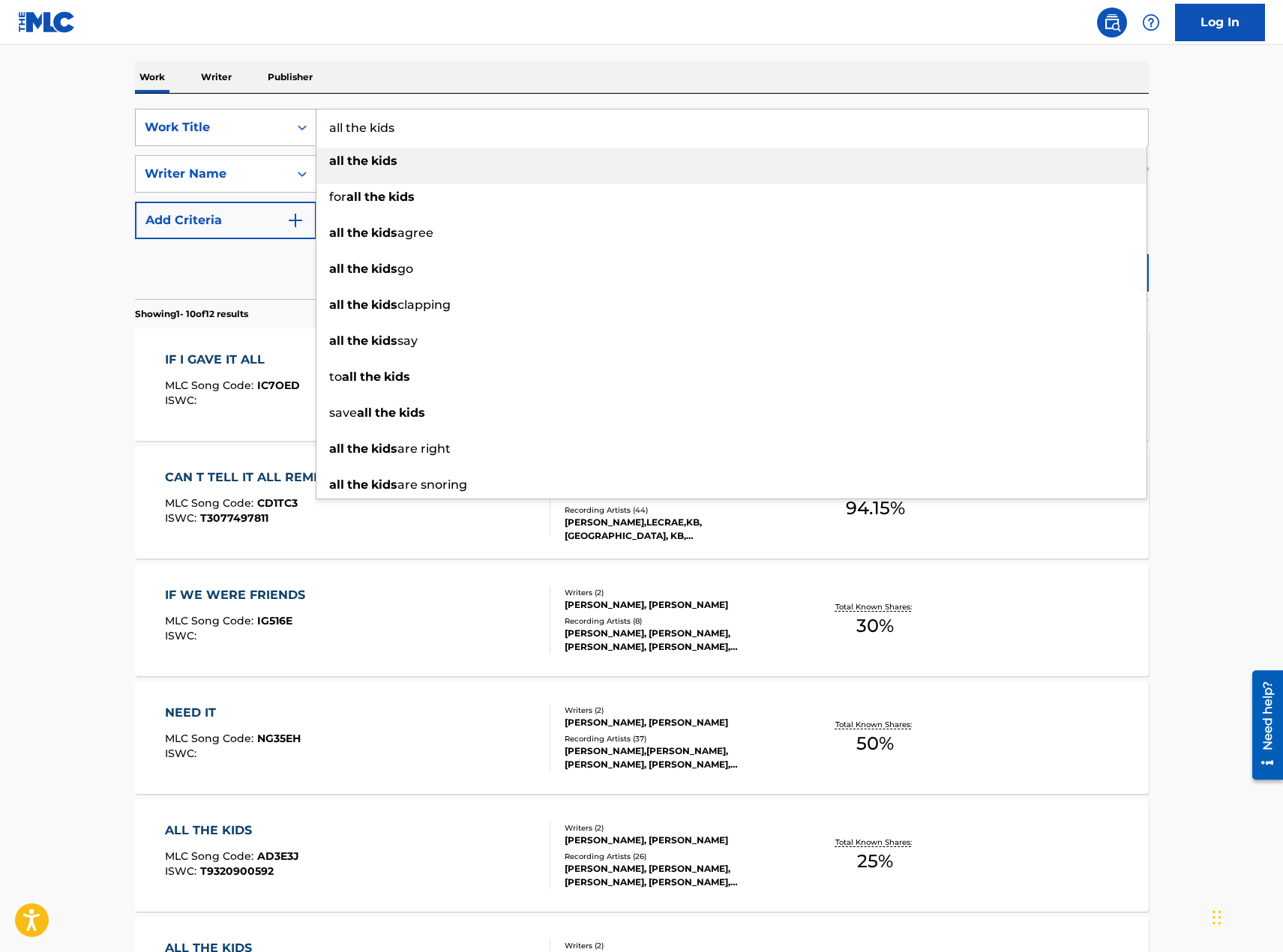
type input "all the kids"
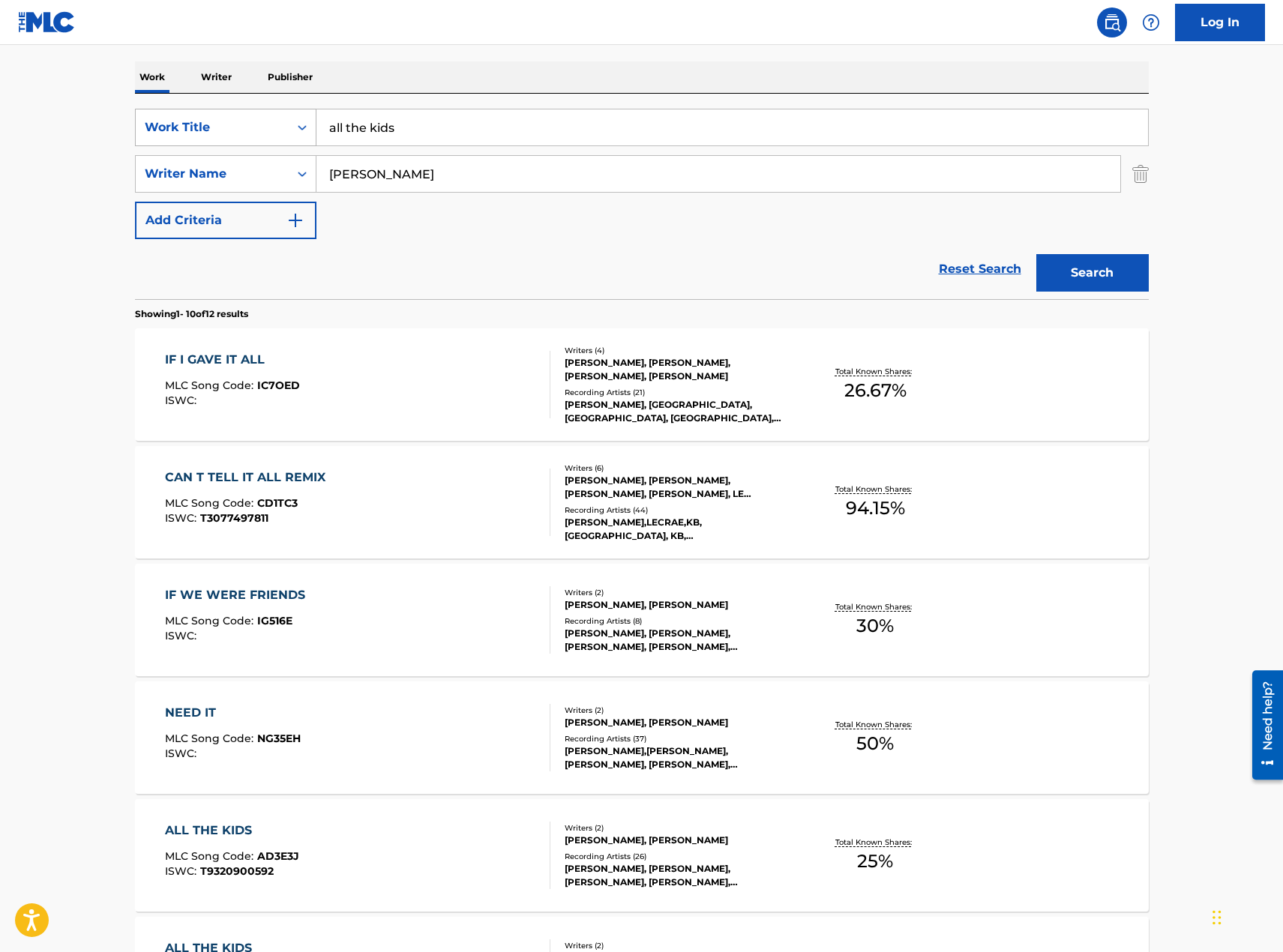
click at [1036, 254] on button "Search" at bounding box center [1092, 273] width 113 height 38
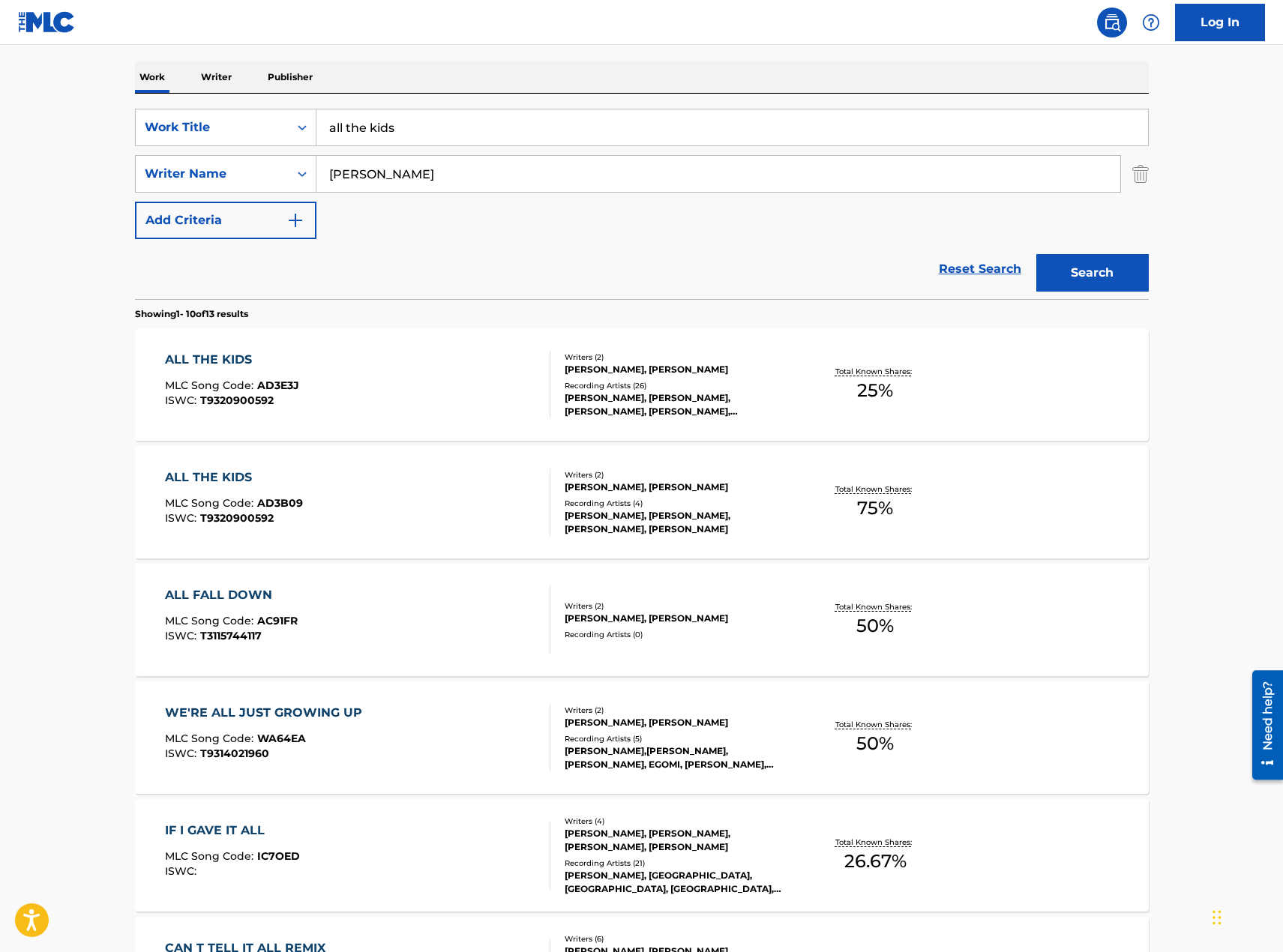
click at [426, 398] on div "ALL THE KIDS MLC Song Code : AD3E3J ISWC : T9320900592" at bounding box center [358, 385] width 386 height 68
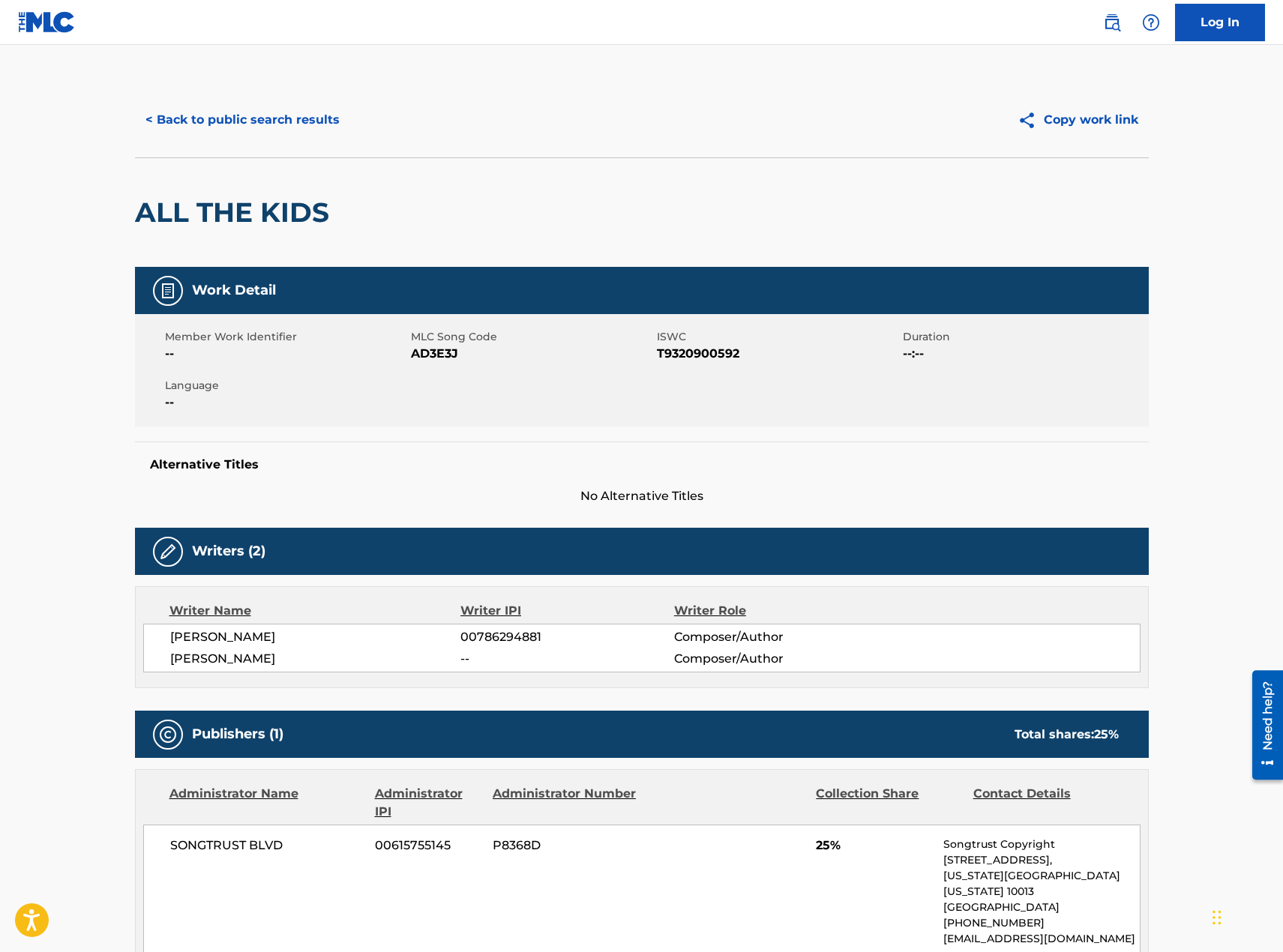
click at [263, 128] on button "< Back to public search results" at bounding box center [242, 120] width 215 height 38
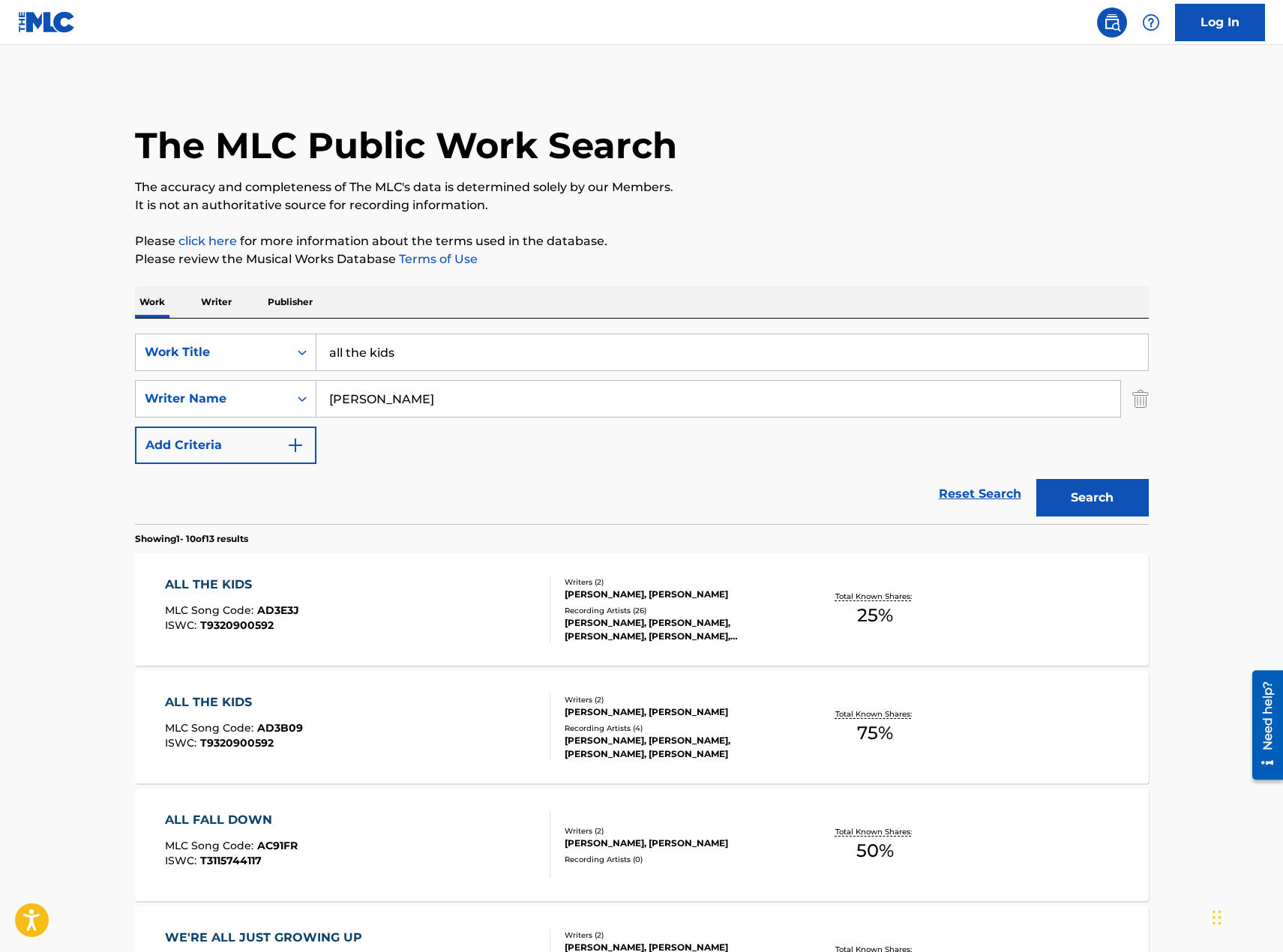
scroll to position [225, 0]
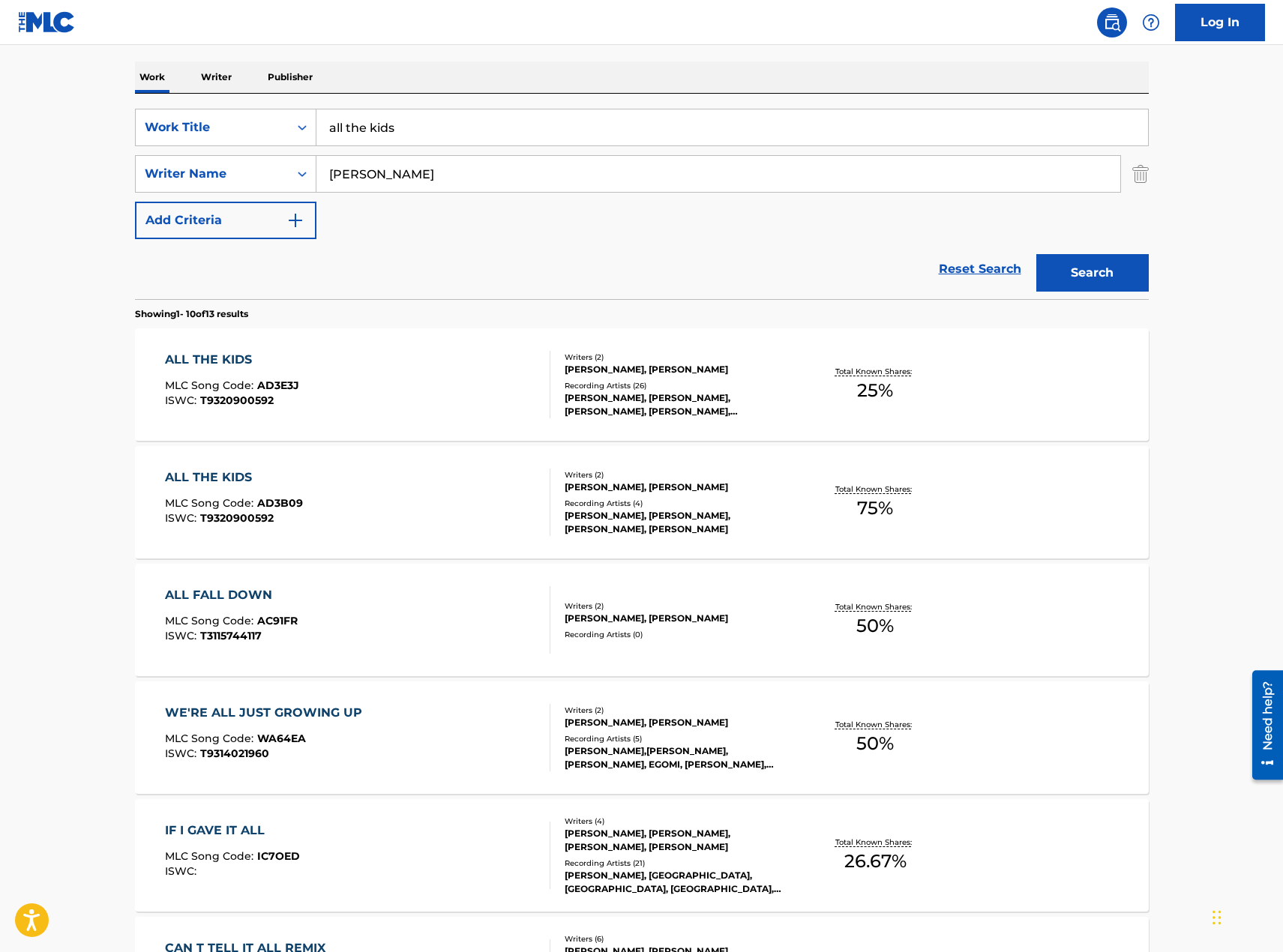
click at [435, 498] on div "ALL THE KIDS MLC Song Code : AD3B09 ISWC : T9320900592" at bounding box center [358, 502] width 386 height 68
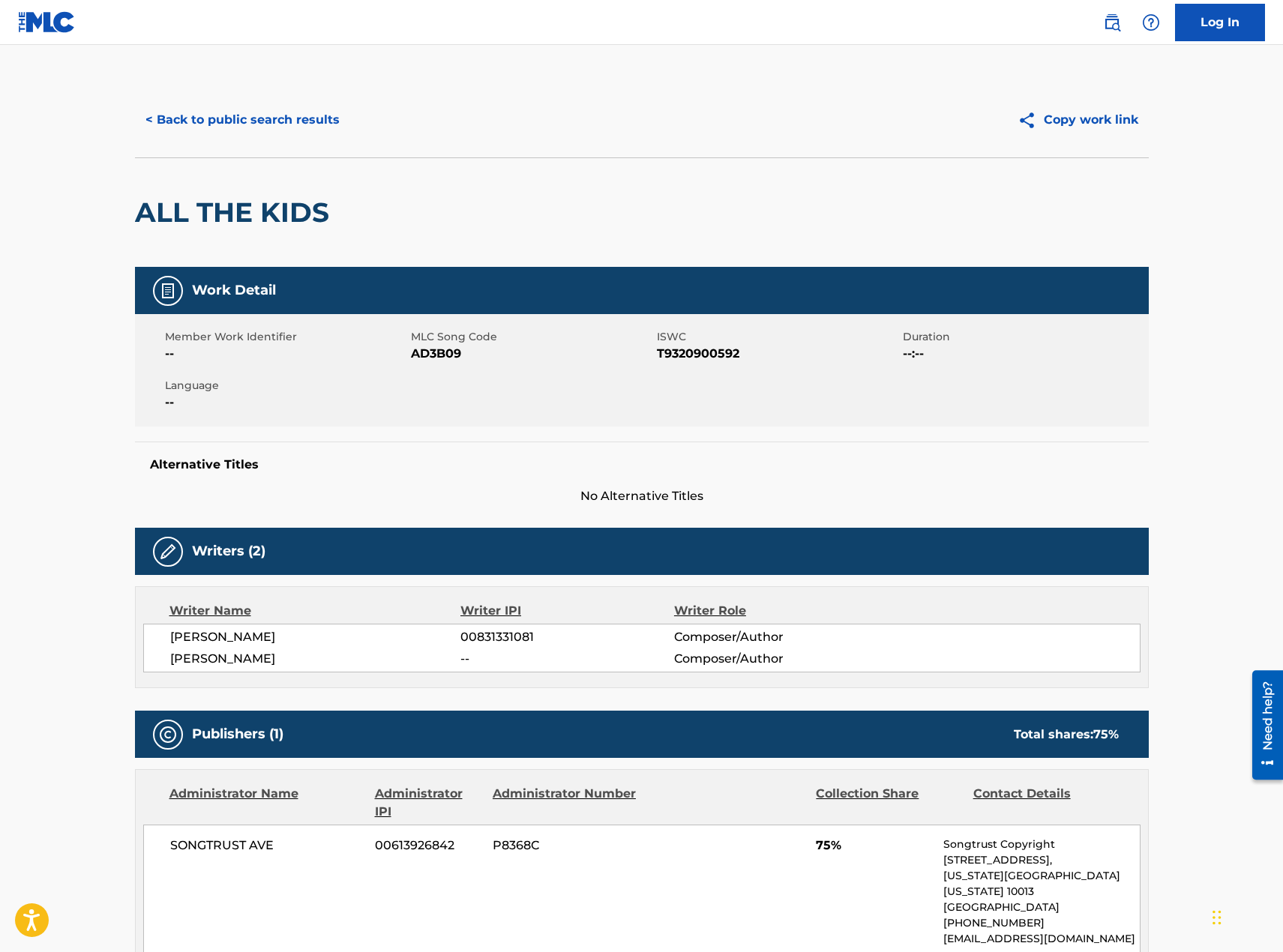
click at [259, 122] on button "< Back to public search results" at bounding box center [242, 120] width 215 height 38
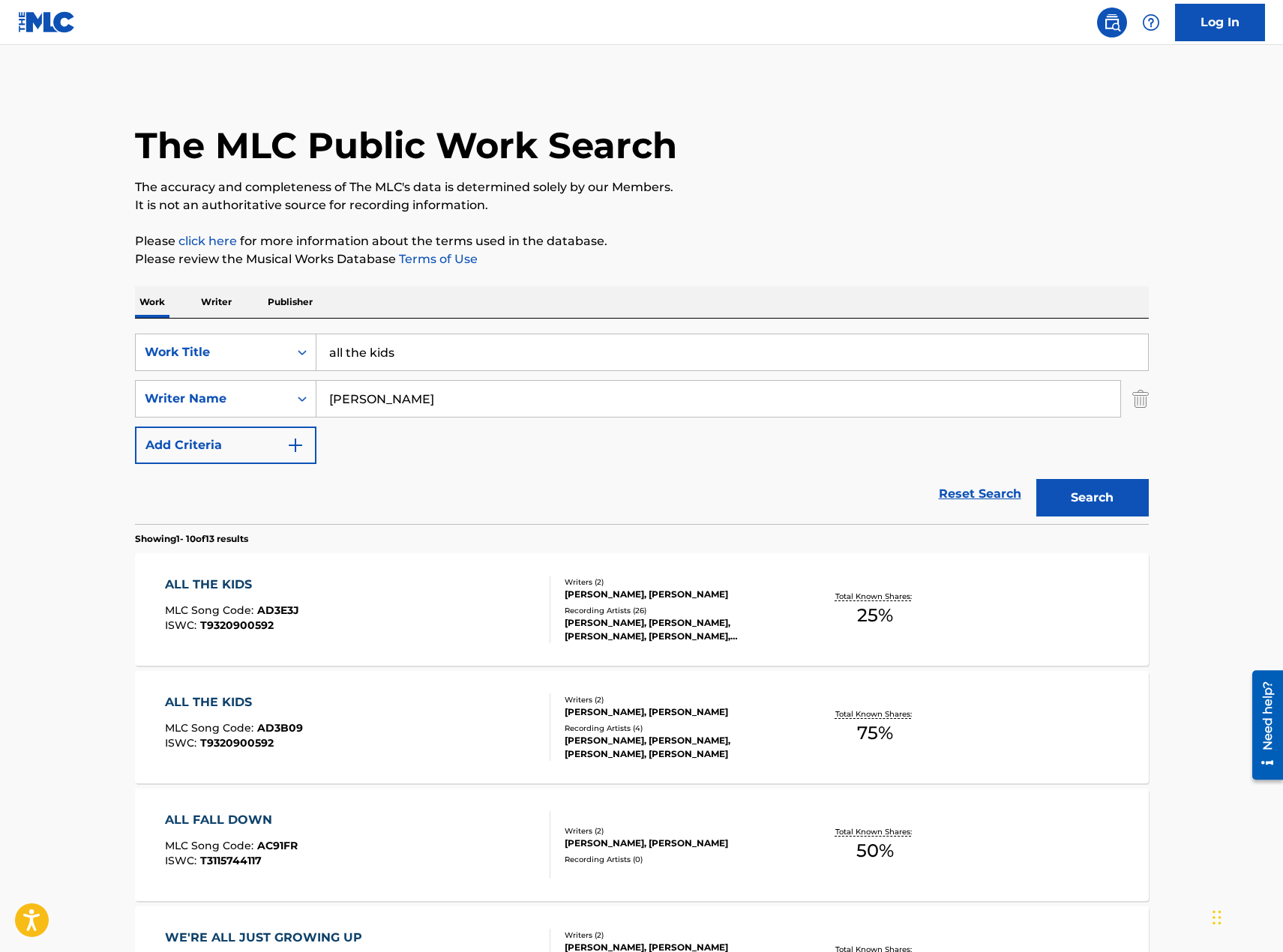
scroll to position [225, 0]
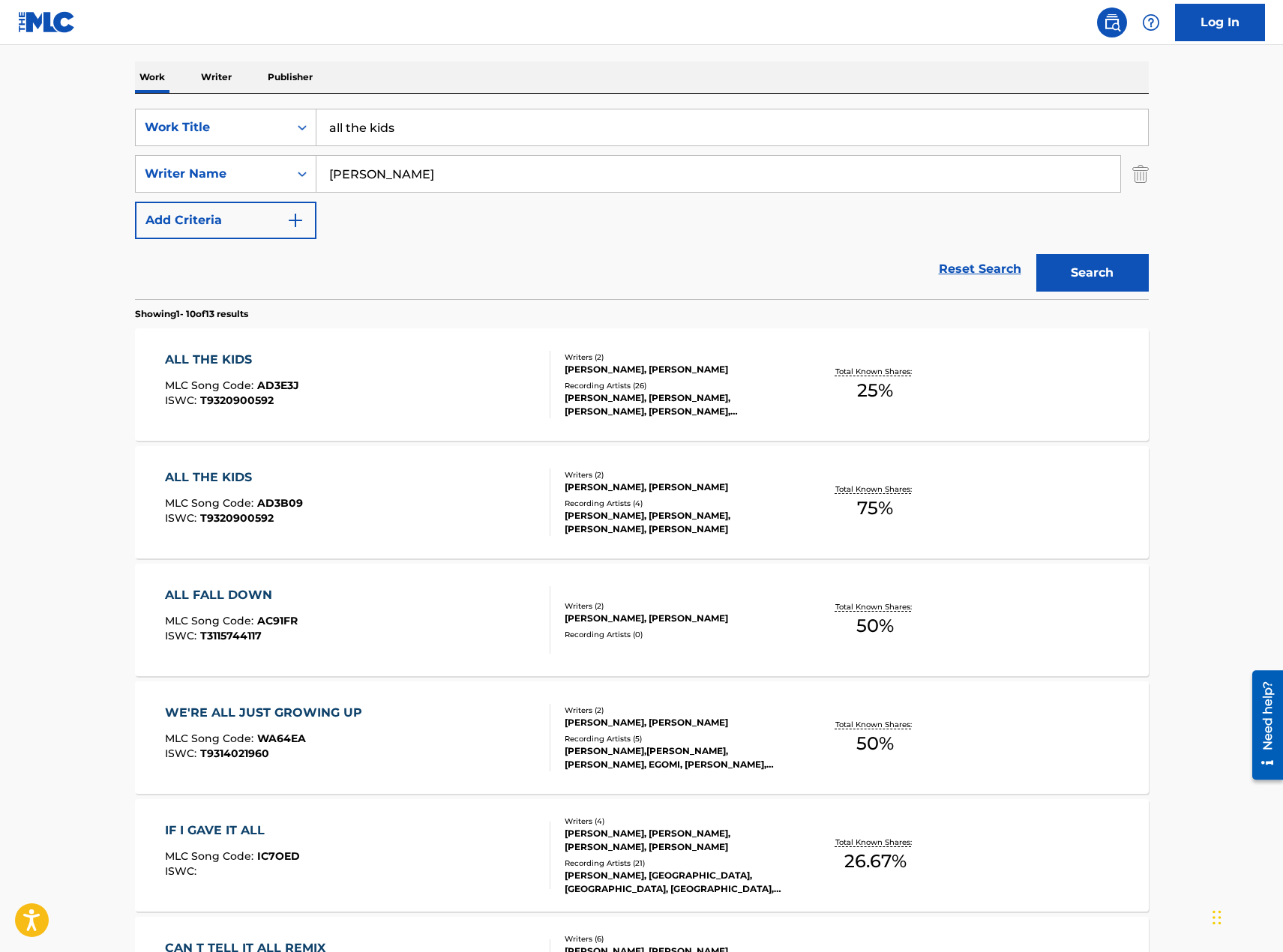
drag, startPoint x: 425, startPoint y: 135, endPoint x: 265, endPoint y: 108, distance: 162.3
click at [264, 109] on div "SearchWithCriteriac4531a2c-b9d9-424d-b526-6ed4f0066749 Work Title all the kids" at bounding box center [642, 128] width 1013 height 38
type input "talk about anything"
click at [1087, 275] on button "Search" at bounding box center [1092, 273] width 113 height 38
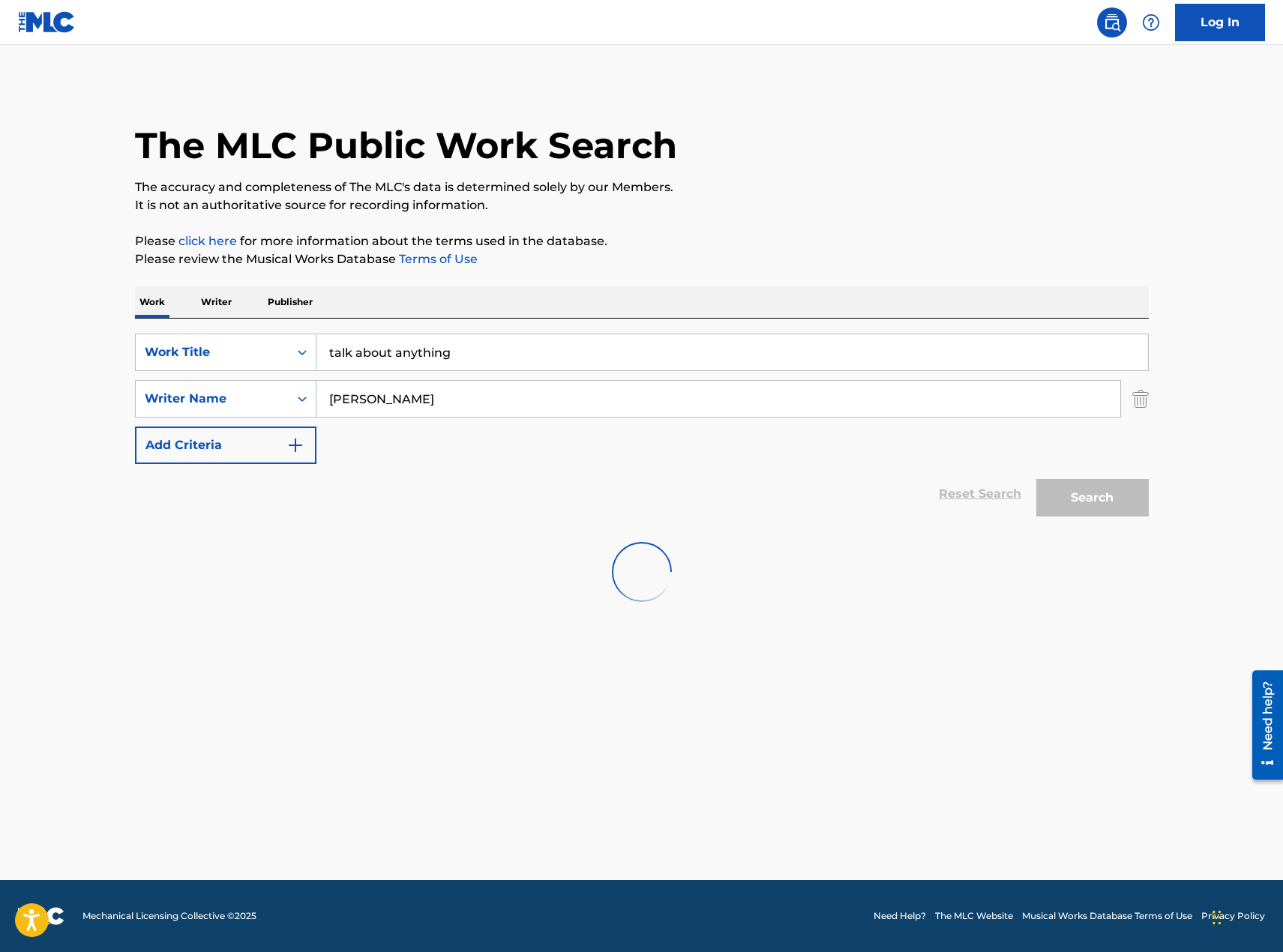
scroll to position [0, 0]
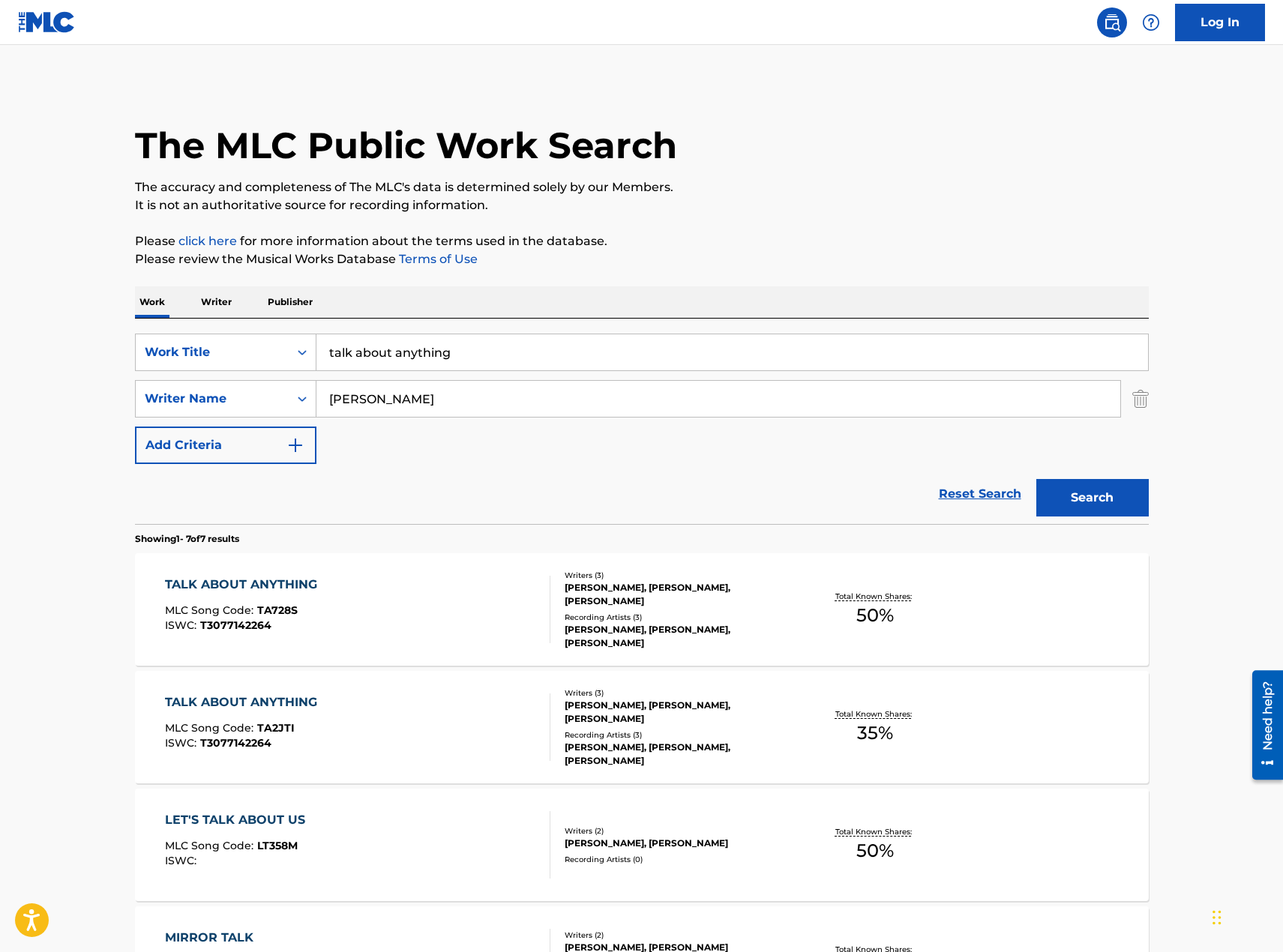
click at [416, 623] on div "TALK ABOUT ANYTHING MLC Song Code : TA728S ISWC : T3077142264" at bounding box center [358, 609] width 386 height 68
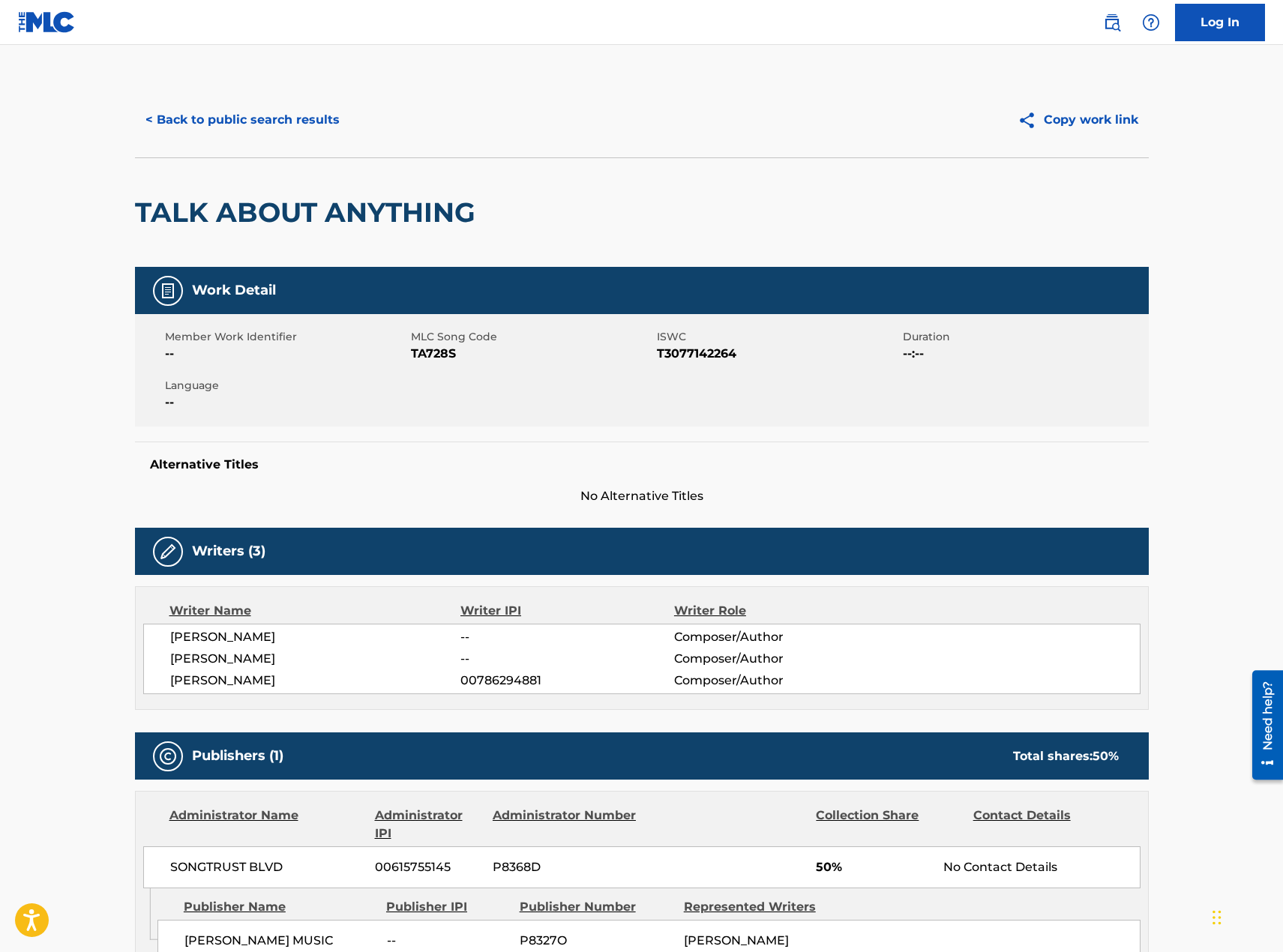
click at [249, 124] on button "< Back to public search results" at bounding box center [242, 120] width 215 height 38
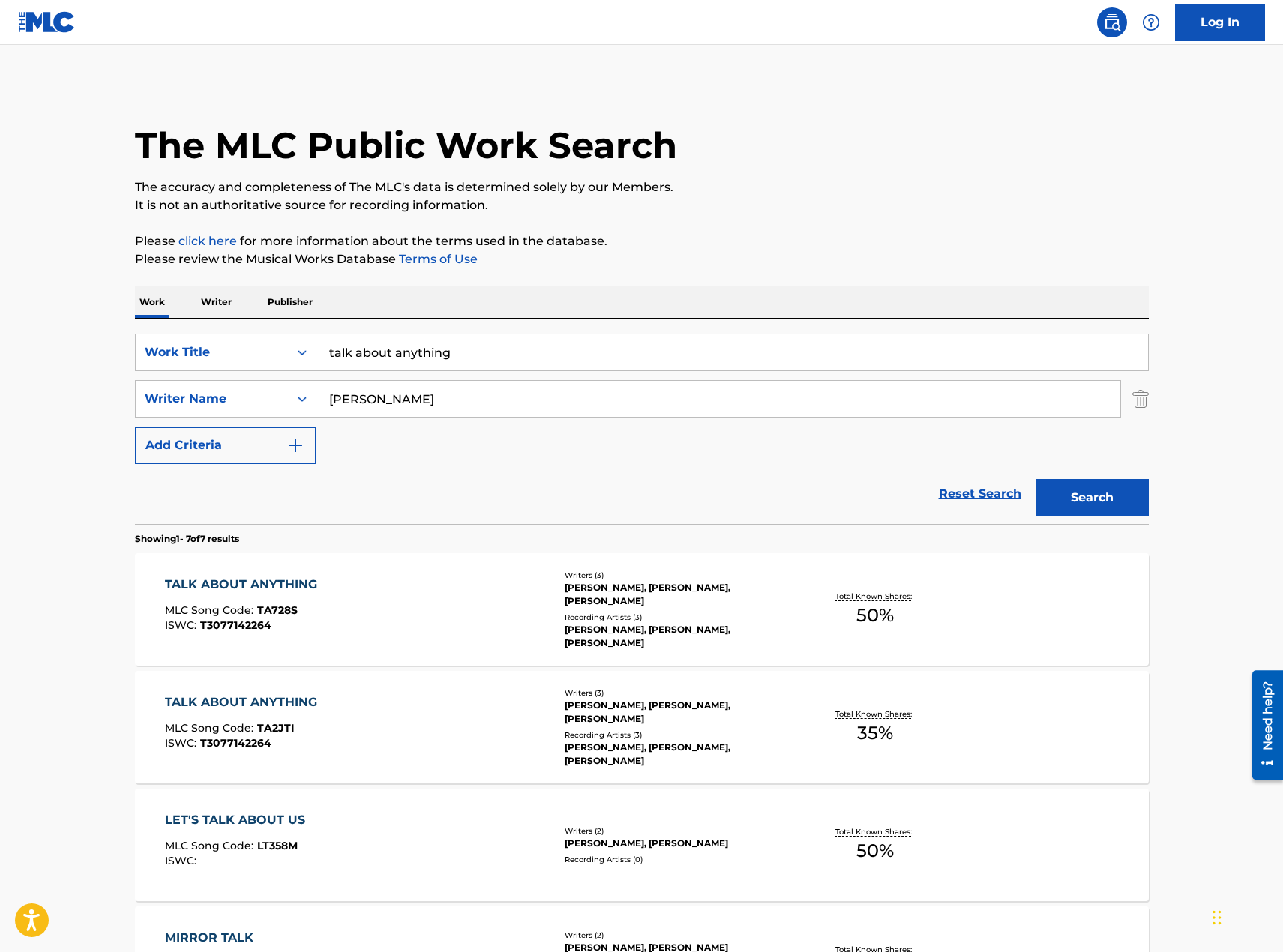
click at [397, 749] on div "TALK ABOUT ANYTHING MLC Song Code : TA2JTI ISWC : T3077142264" at bounding box center [358, 727] width 386 height 68
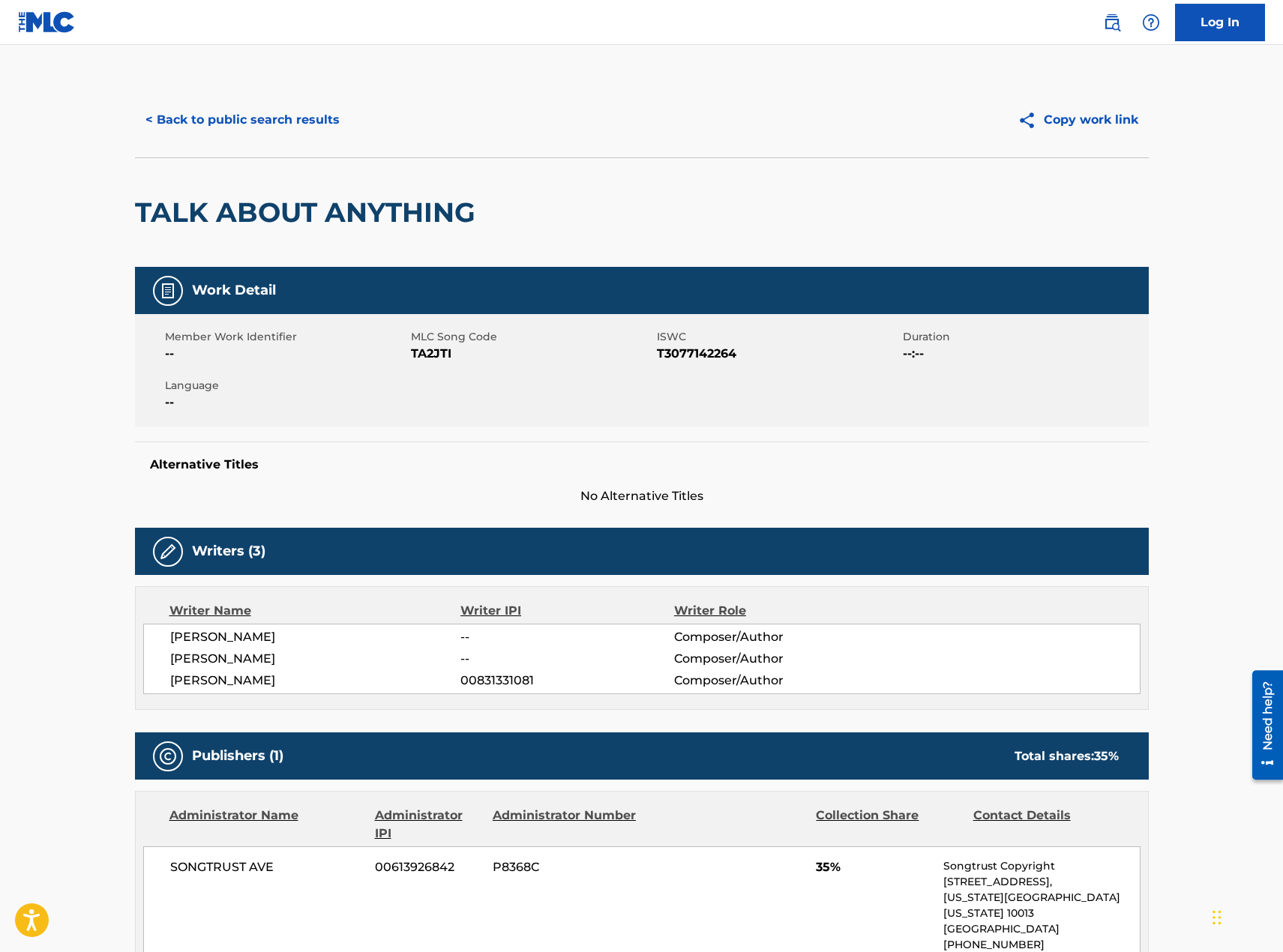
click at [279, 123] on button "< Back to public search results" at bounding box center [242, 120] width 215 height 38
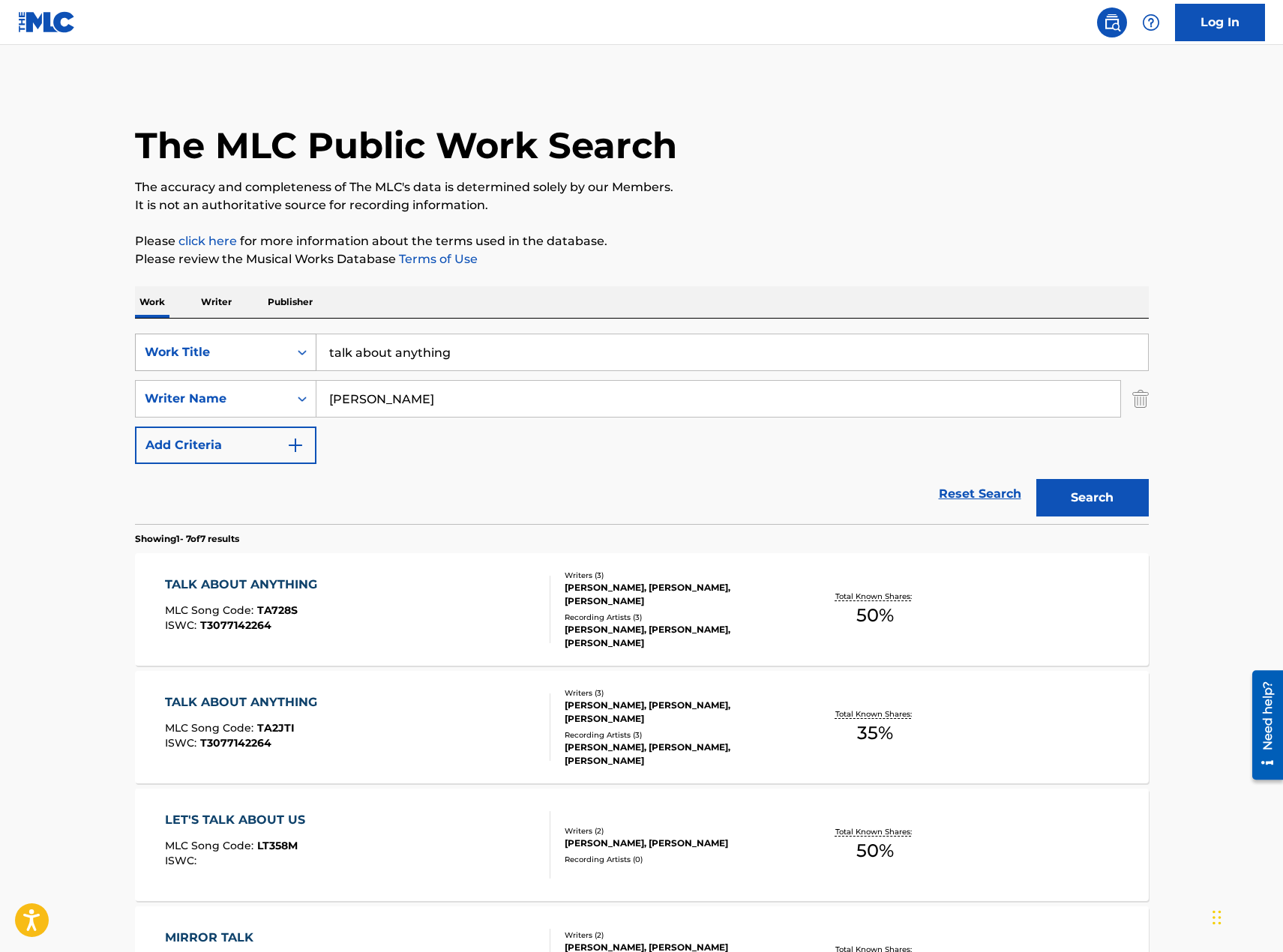
drag, startPoint x: 482, startPoint y: 353, endPoint x: 156, endPoint y: 353, distance: 326.0
click at [156, 353] on div "SearchWithCriteriac4531a2c-b9d9-424d-b526-6ed4f0066749 Work Title talk about an…" at bounding box center [642, 353] width 1013 height 38
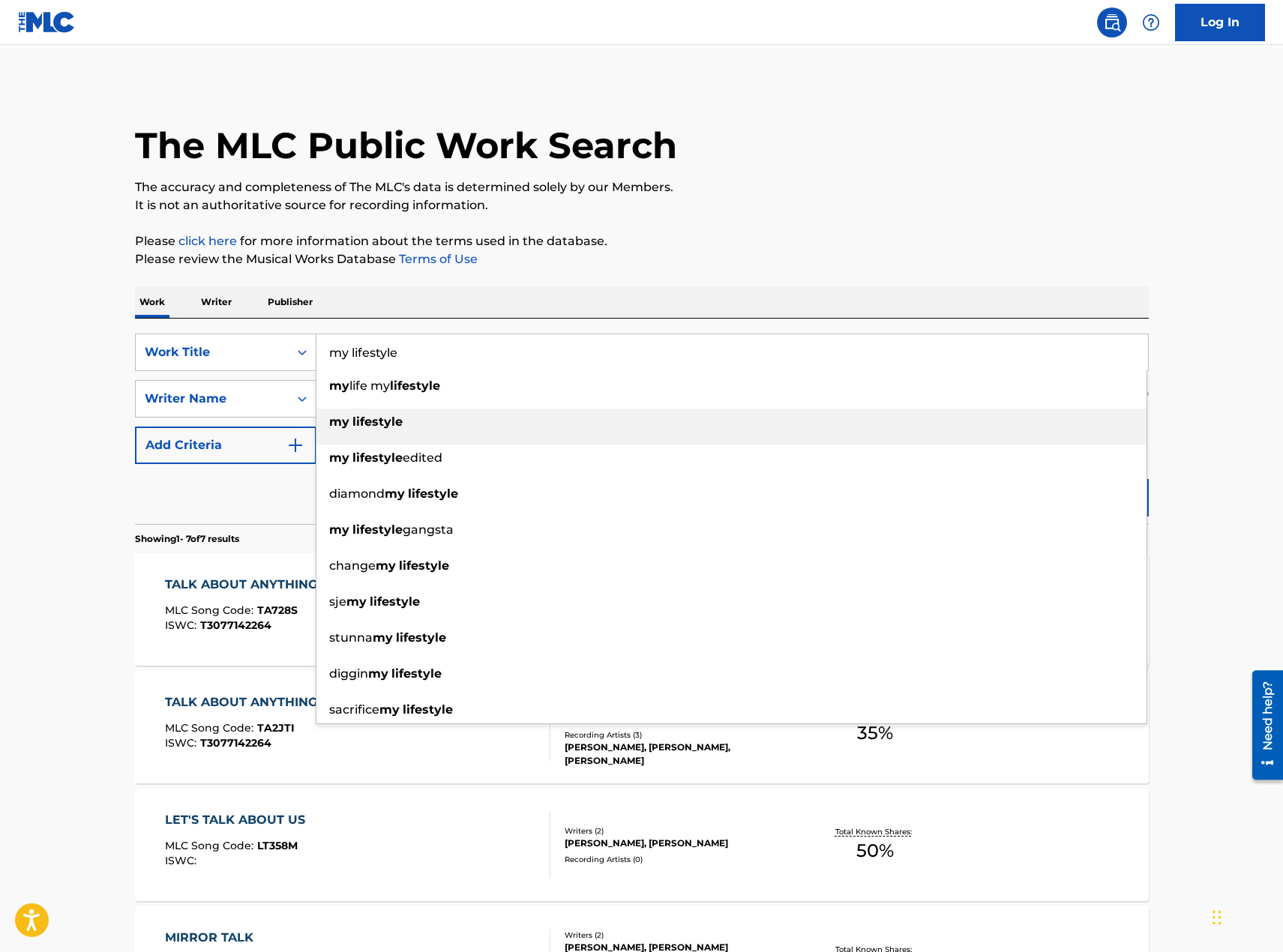
type input "my lifestyle"
click at [434, 419] on div "my lifestyle" at bounding box center [731, 422] width 830 height 27
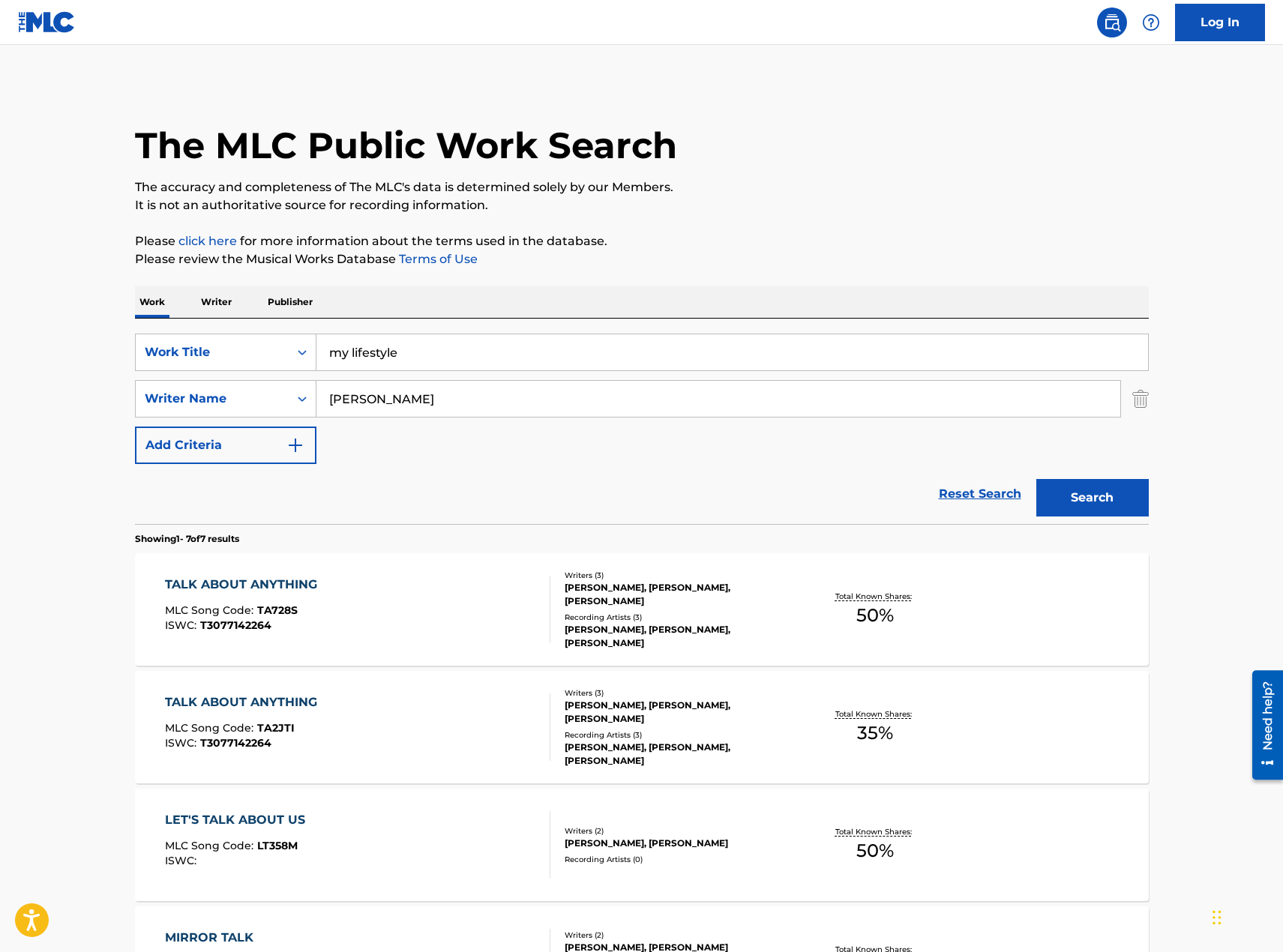
click at [1114, 502] on button "Search" at bounding box center [1092, 497] width 113 height 38
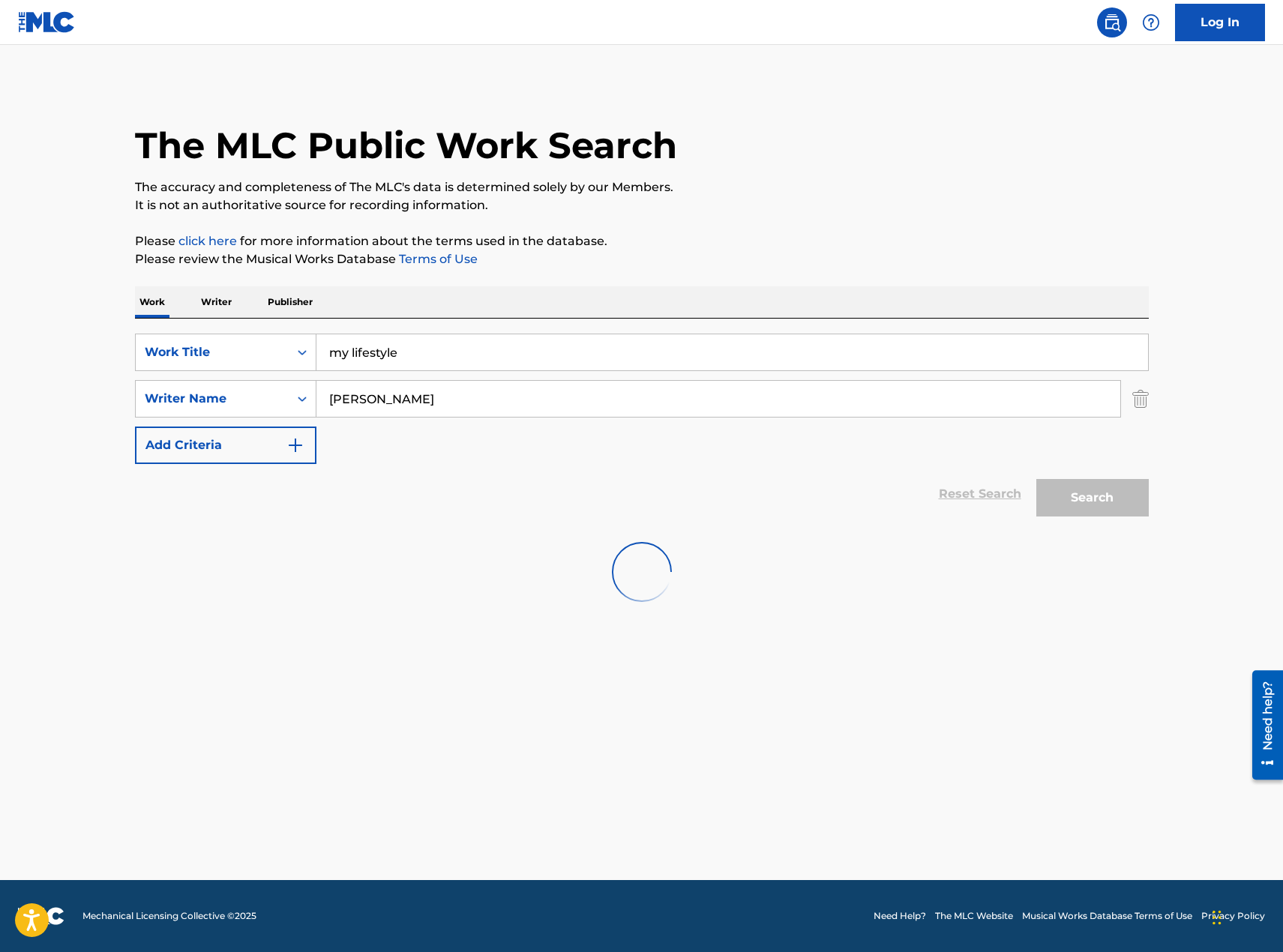
drag, startPoint x: 638, startPoint y: 381, endPoint x: 625, endPoint y: 383, distance: 13.2
click at [637, 381] on input "[PERSON_NAME]" at bounding box center [718, 399] width 803 height 36
click at [615, 422] on div "SearchWithCriteriac4531a2c-b9d9-424d-b526-6ed4f0066749 Work Title my lifestyle …" at bounding box center [642, 399] width 1013 height 131
click at [500, 392] on input "[PERSON_NAME]" at bounding box center [718, 399] width 803 height 36
drag, startPoint x: 590, startPoint y: 476, endPoint x: 582, endPoint y: 475, distance: 8.1
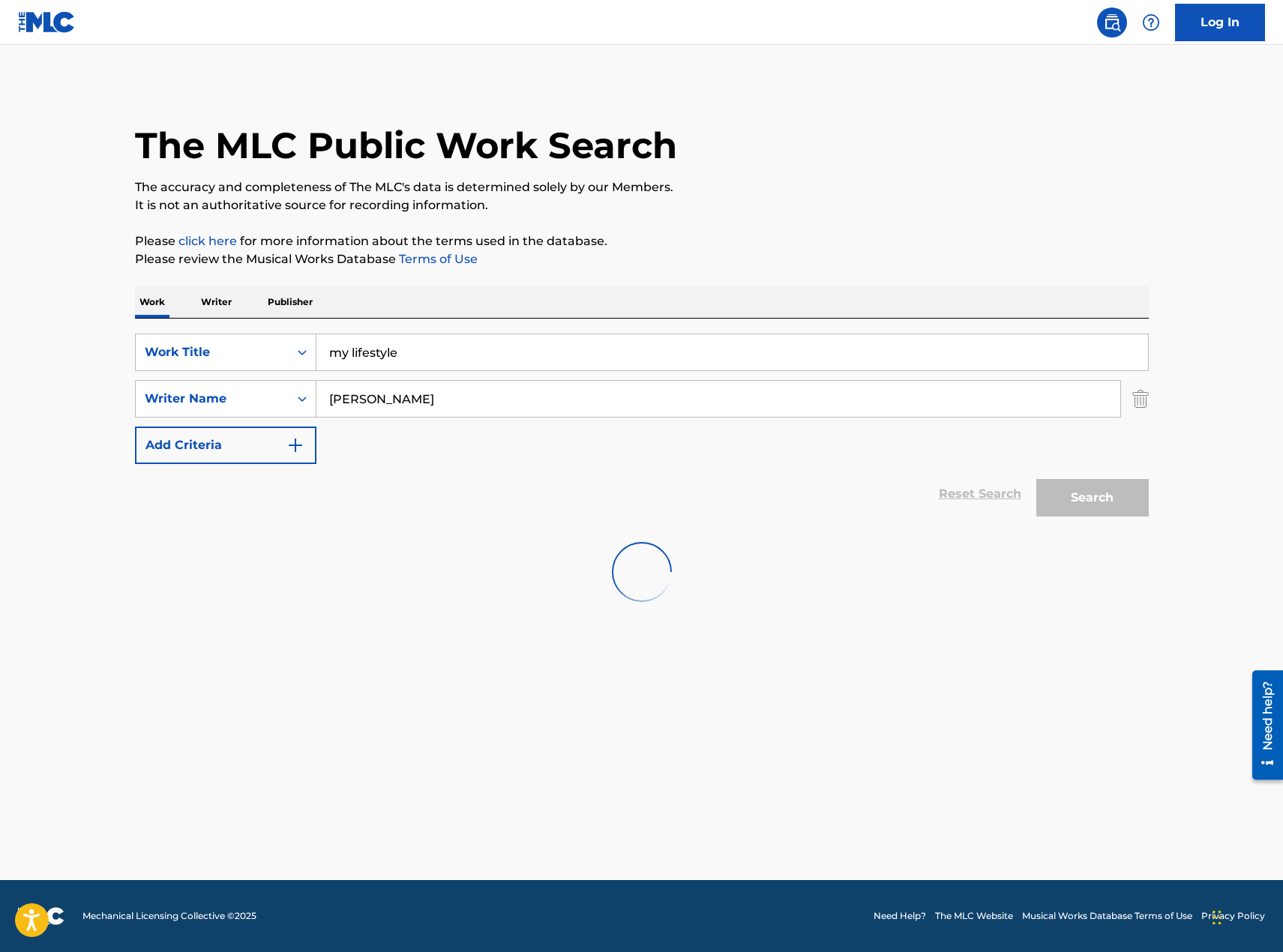
click at [589, 475] on div "Reset Search Search" at bounding box center [642, 493] width 1013 height 60
click at [389, 606] on main "The MLC Public Work Search The accuracy and completeness of The MLC's data is d…" at bounding box center [642, 463] width 1283 height 835
click at [443, 400] on input "[PERSON_NAME]" at bounding box center [718, 399] width 803 height 36
click at [444, 405] on input "[PERSON_NAME]" at bounding box center [718, 399] width 803 height 36
click at [216, 350] on div "Work Title" at bounding box center [212, 353] width 135 height 18
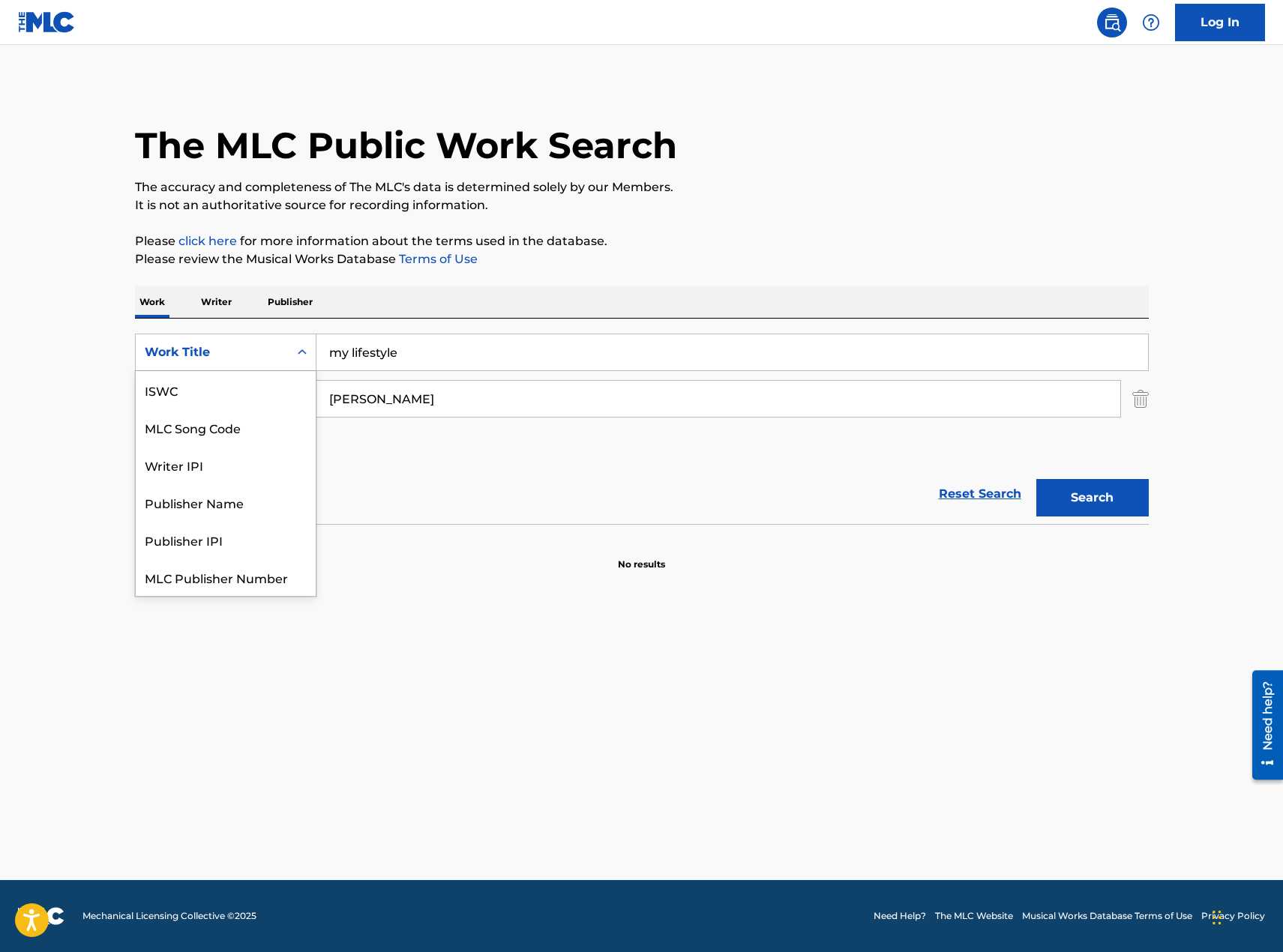
scroll to position [38, 0]
click at [226, 399] on div "MLC Song Code" at bounding box center [226, 390] width 180 height 38
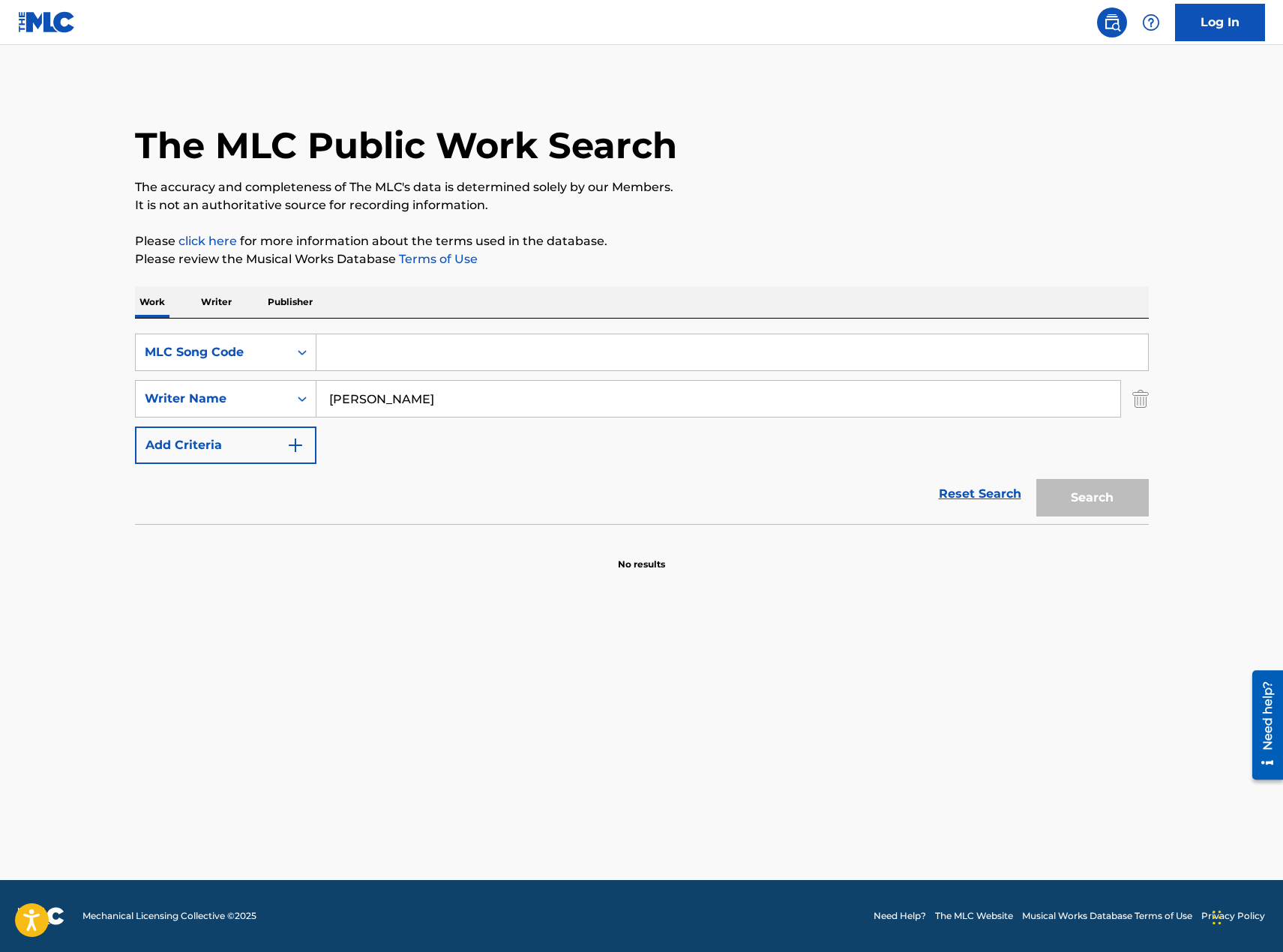
click at [408, 364] on input "Search Form" at bounding box center [732, 353] width 831 height 36
paste input "MA46E6"
type input "MA46E6"
click at [1122, 502] on button "Search" at bounding box center [1092, 497] width 113 height 38
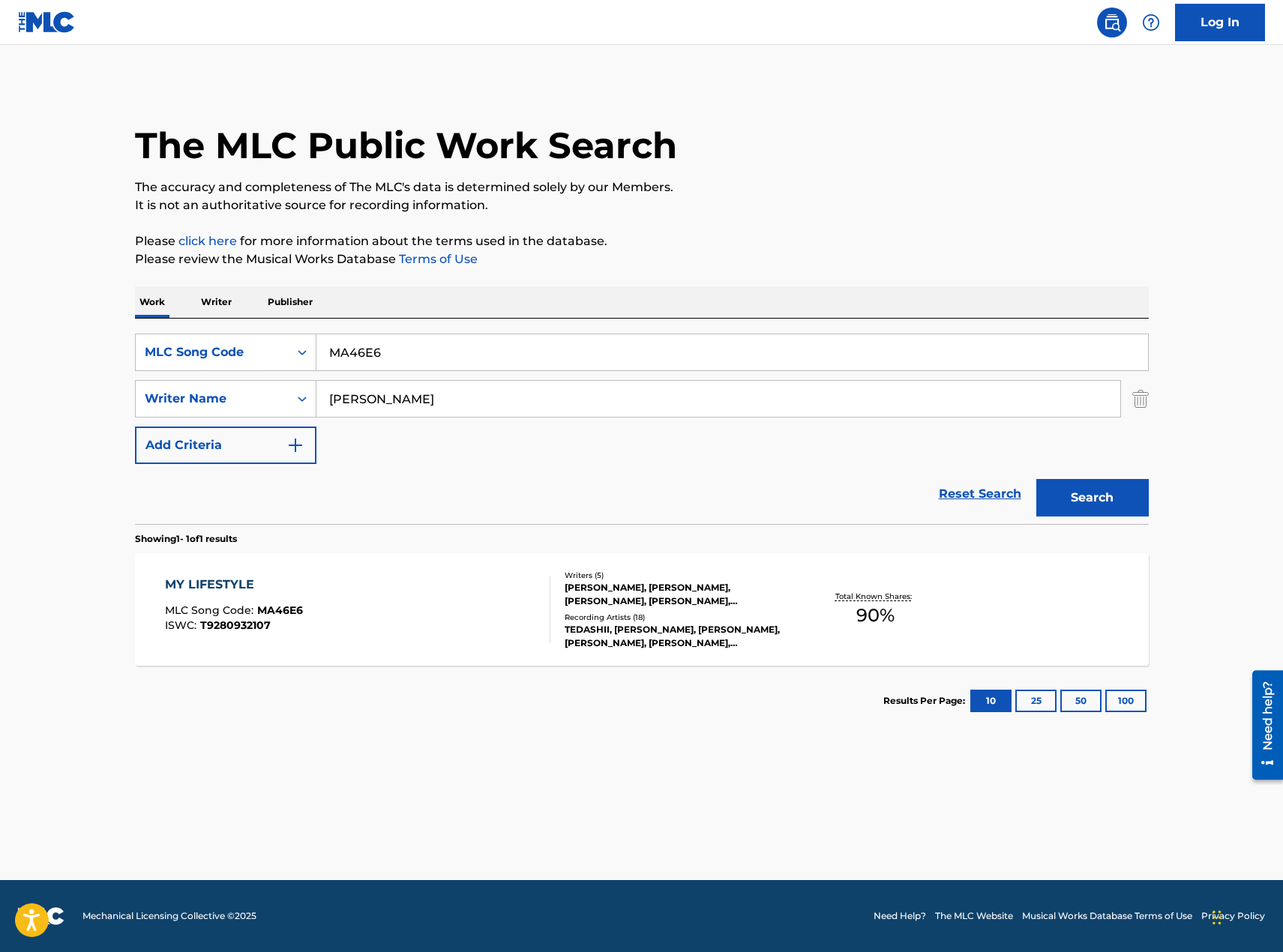
click at [413, 629] on div "MY LIFESTYLE MLC Song Code : MA46E6 ISWC : T9280932107" at bounding box center [358, 609] width 386 height 68
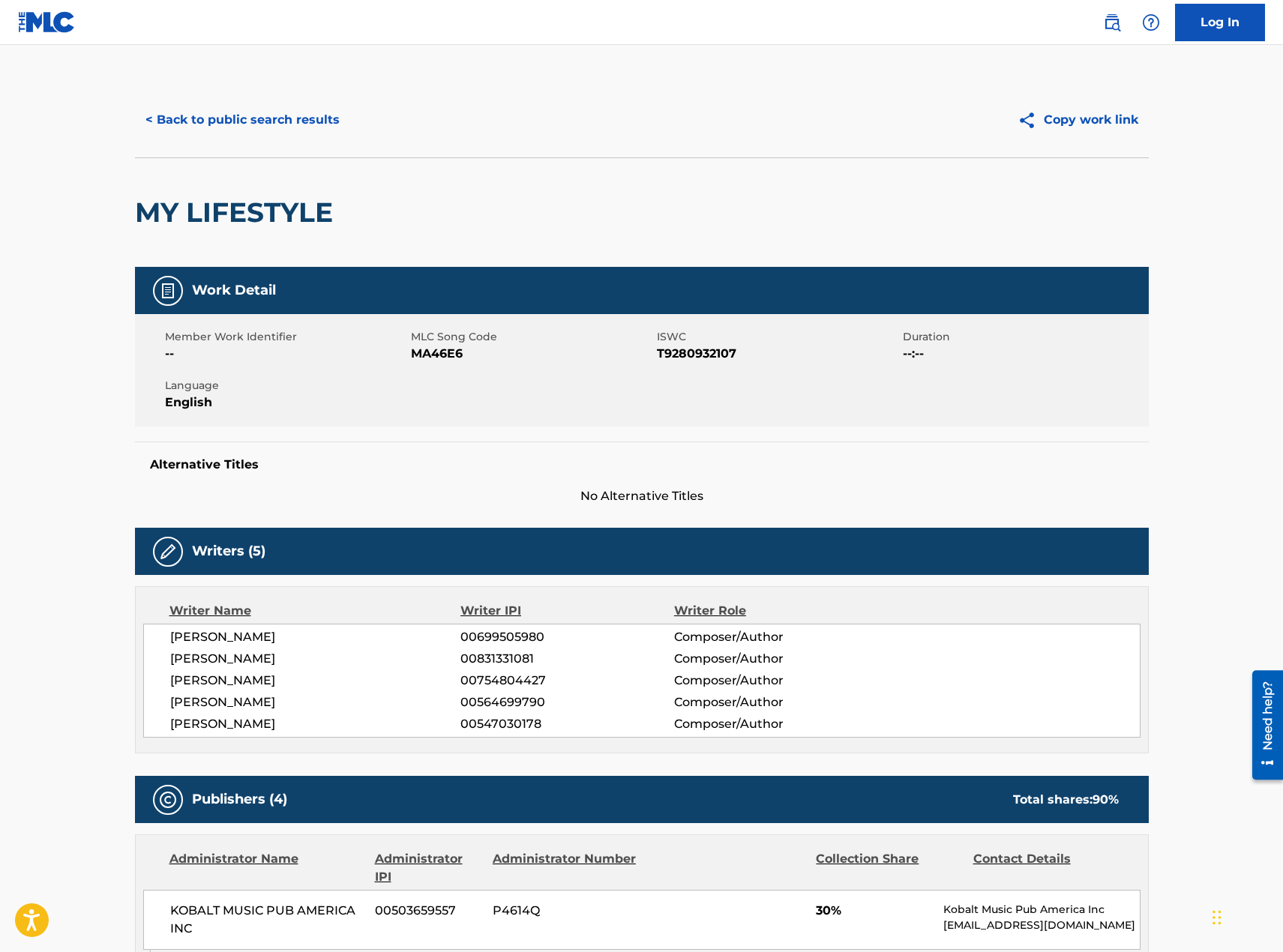
click at [199, 116] on button "< Back to public search results" at bounding box center [242, 120] width 215 height 38
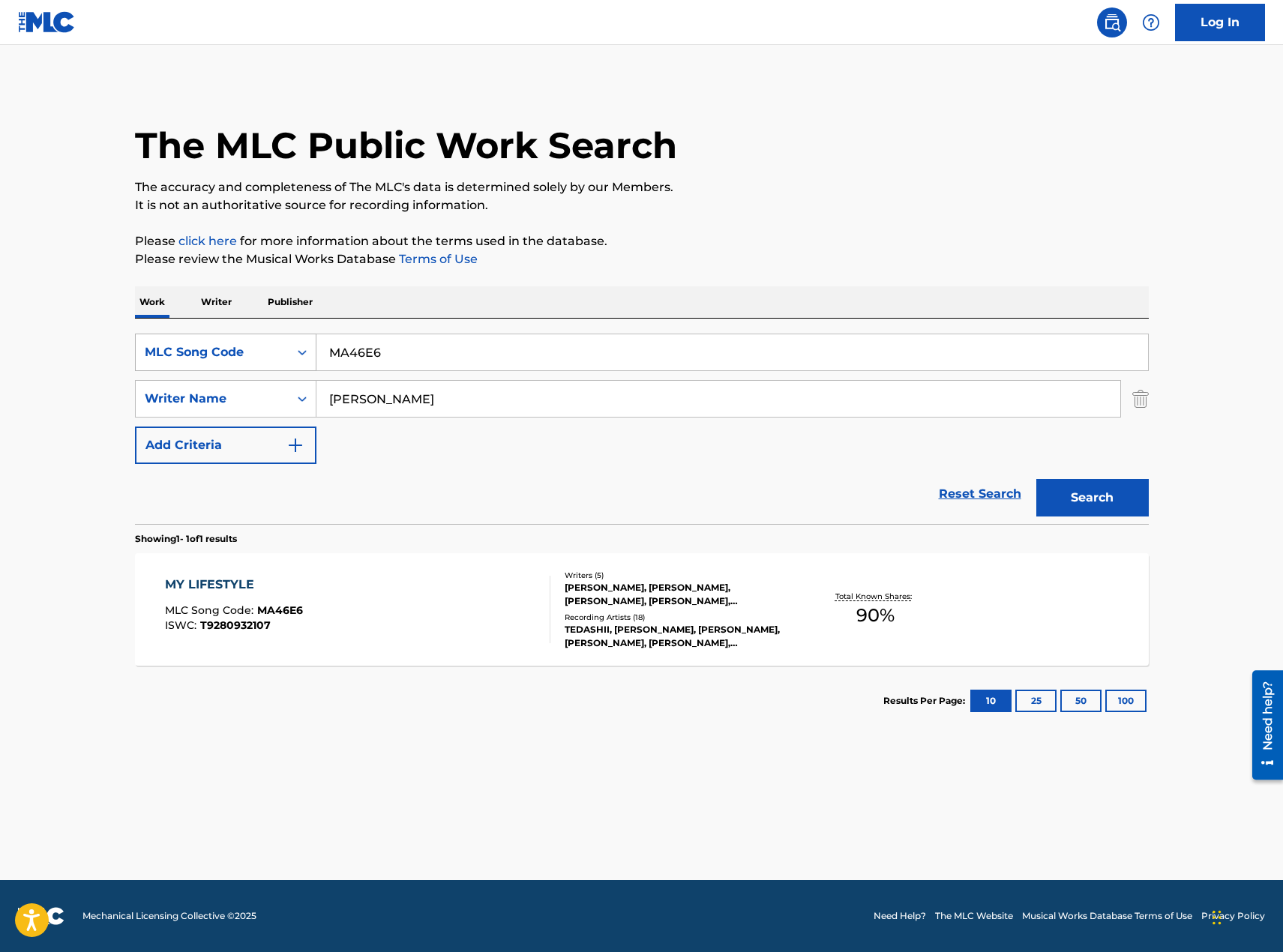
drag, startPoint x: 427, startPoint y: 356, endPoint x: 280, endPoint y: 340, distance: 147.9
click at [280, 341] on div "SearchWithCriteria56d0e0f0-df3c-4ff5-b9aa-9a7196275ee7 MLC Song Code MA46E6" at bounding box center [642, 353] width 1013 height 38
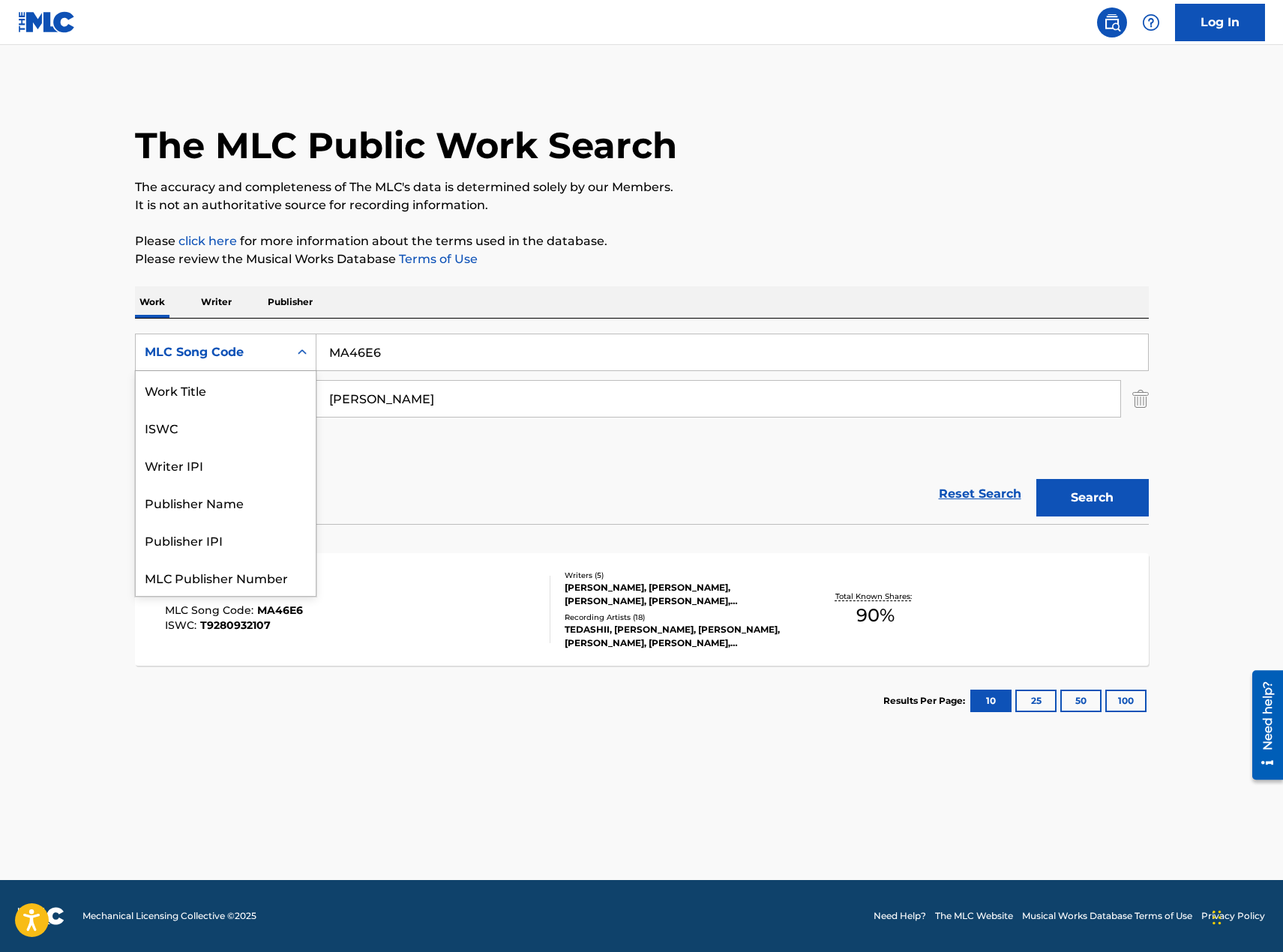
click at [252, 356] on div "MLC Song Code" at bounding box center [212, 353] width 135 height 18
click at [231, 404] on div "Work Title" at bounding box center [226, 390] width 180 height 38
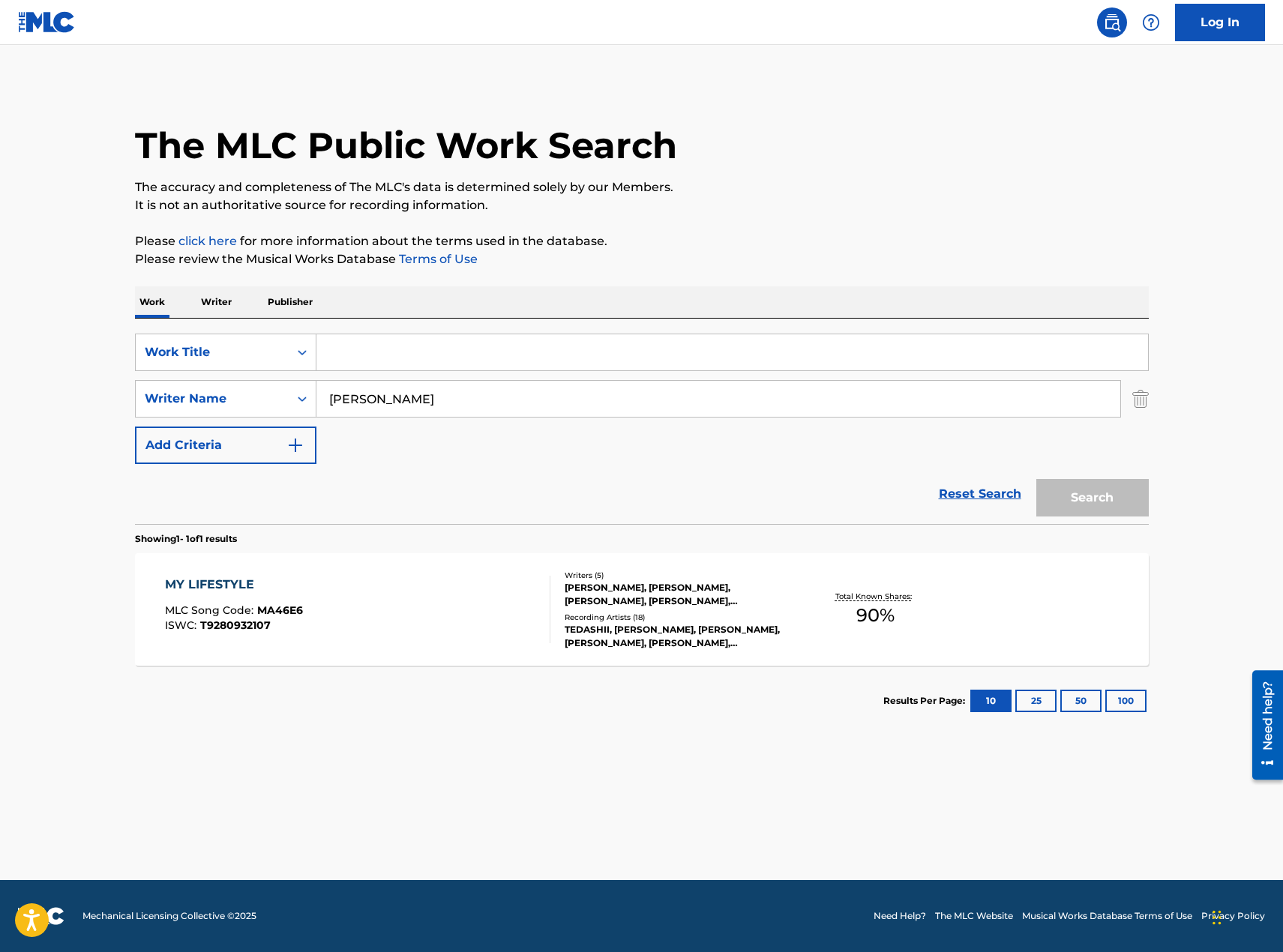
click at [394, 359] on input "Search Form" at bounding box center [732, 353] width 831 height 36
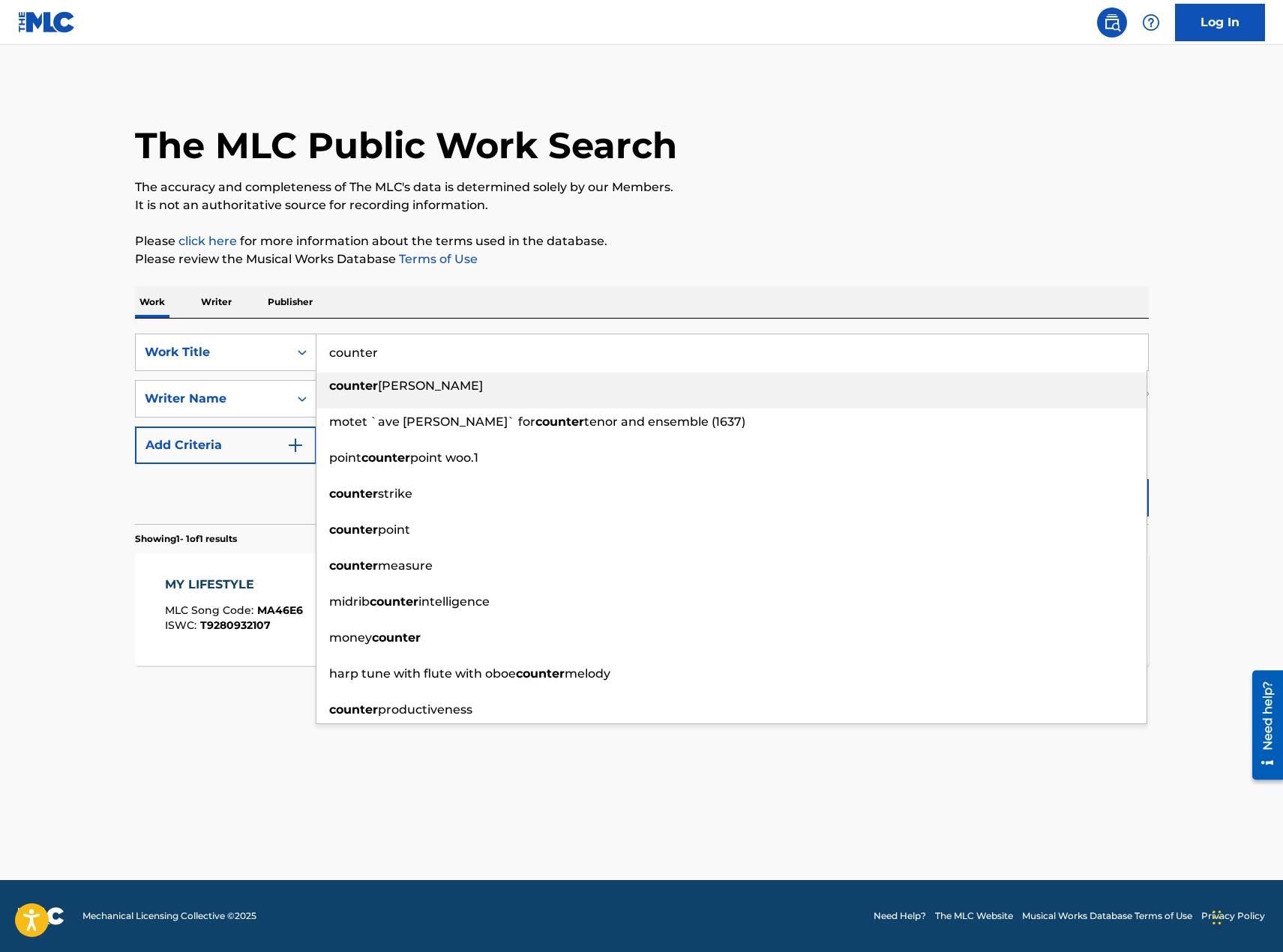
click at [422, 381] on div "counter [PERSON_NAME]" at bounding box center [731, 386] width 830 height 27
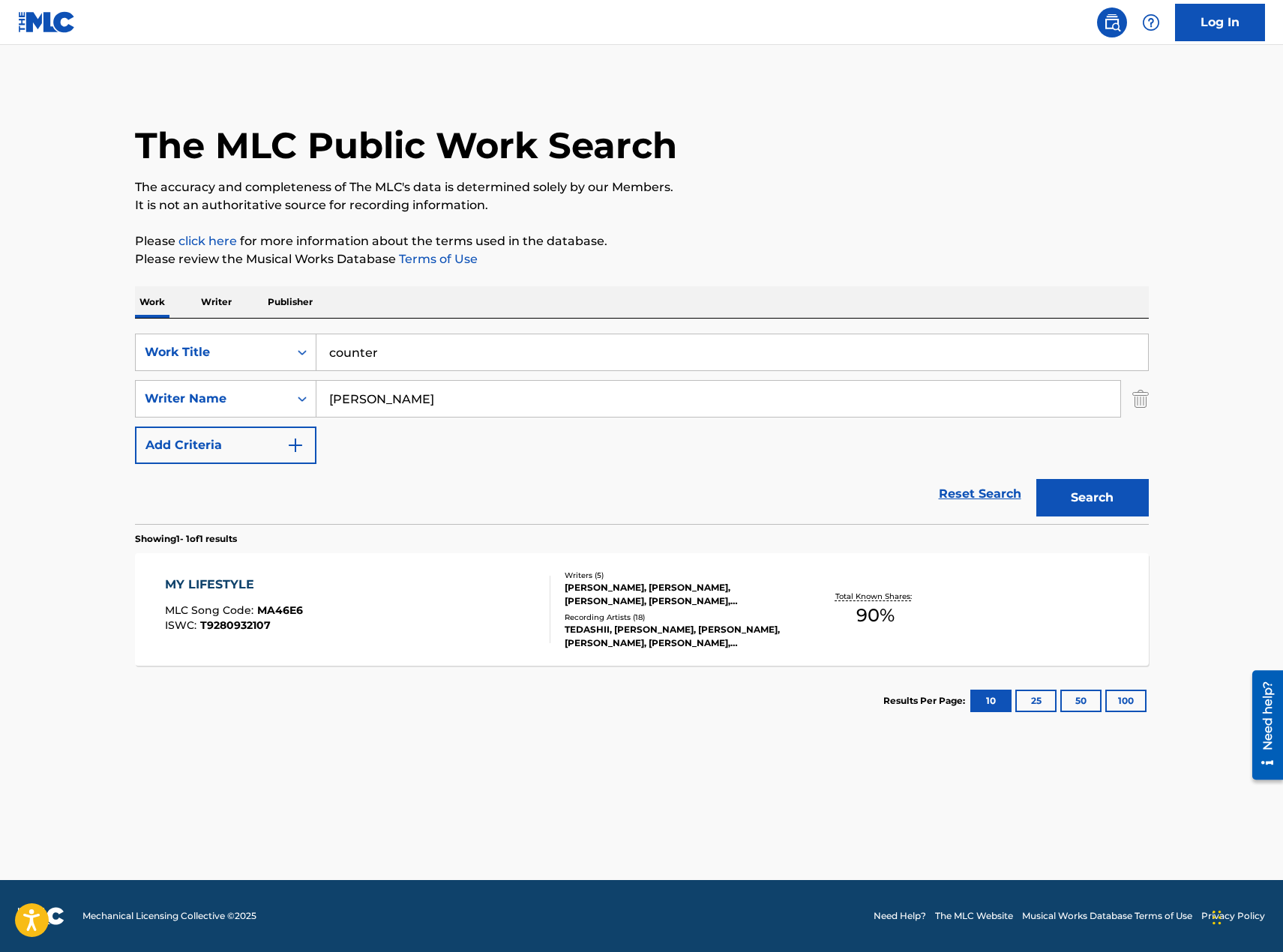
type input "counterfeit"
click at [1073, 499] on button "Search" at bounding box center [1092, 497] width 113 height 38
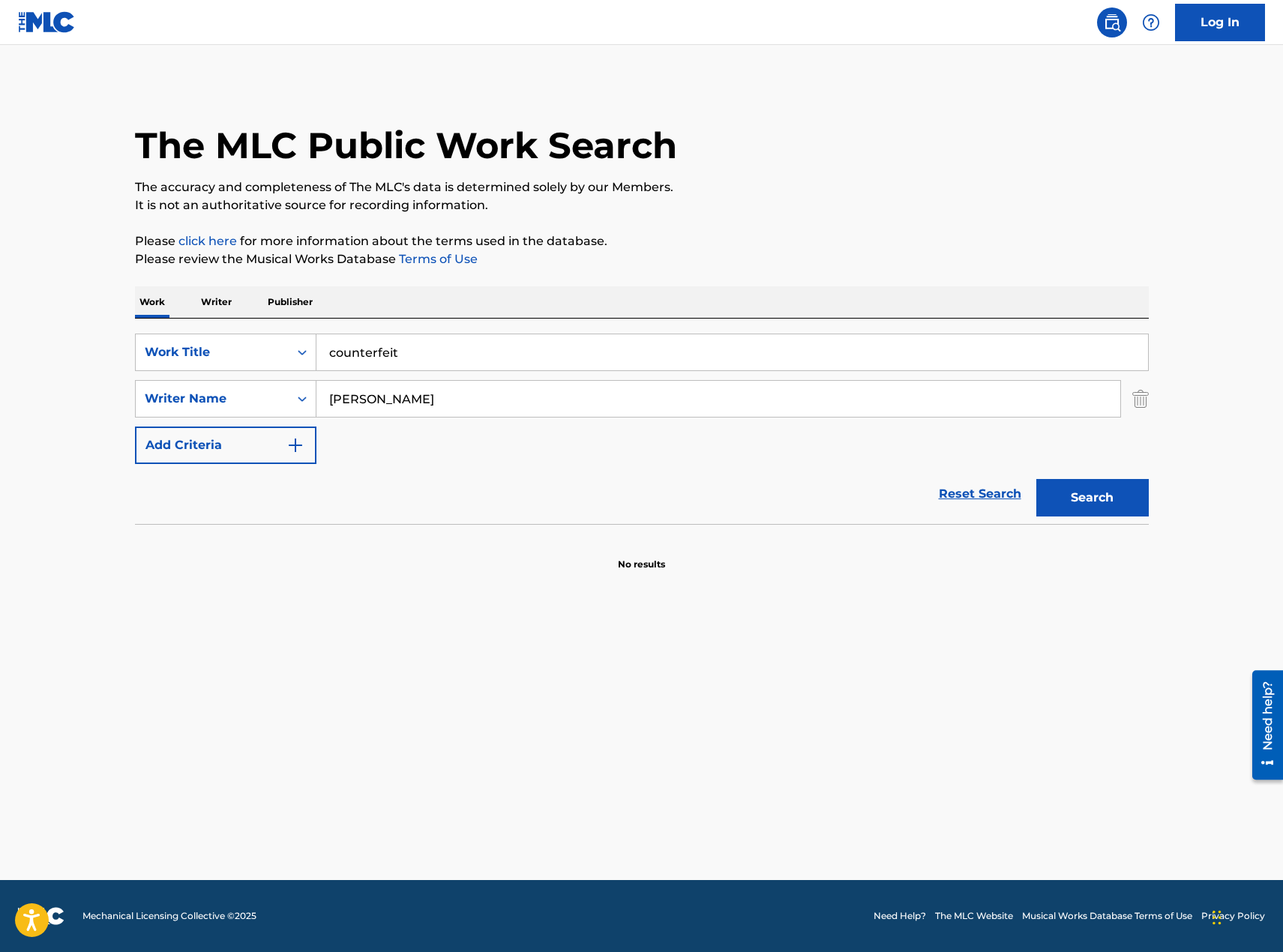
click at [374, 402] on input "[PERSON_NAME]" at bounding box center [718, 399] width 803 height 36
click at [1036, 478] on button "Search" at bounding box center [1092, 497] width 113 height 38
drag, startPoint x: 365, startPoint y: 398, endPoint x: 315, endPoint y: 397, distance: 50.0
click at [317, 397] on input "[PERSON_NAME]" at bounding box center [718, 399] width 803 height 36
type input "[PERSON_NAME]"
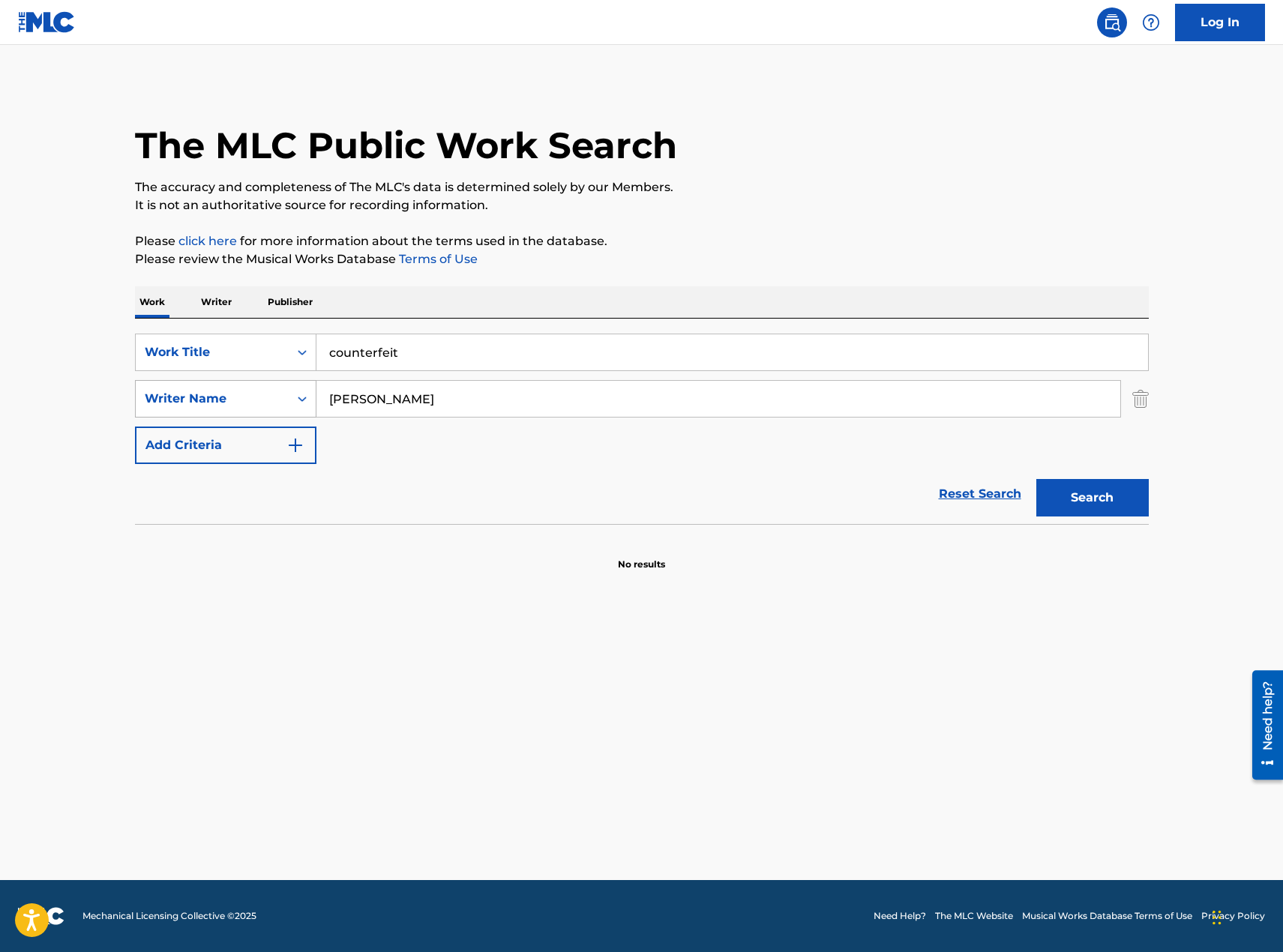
click at [1036, 478] on button "Search" at bounding box center [1092, 497] width 113 height 38
click at [275, 361] on div "Work Title" at bounding box center [212, 353] width 135 height 18
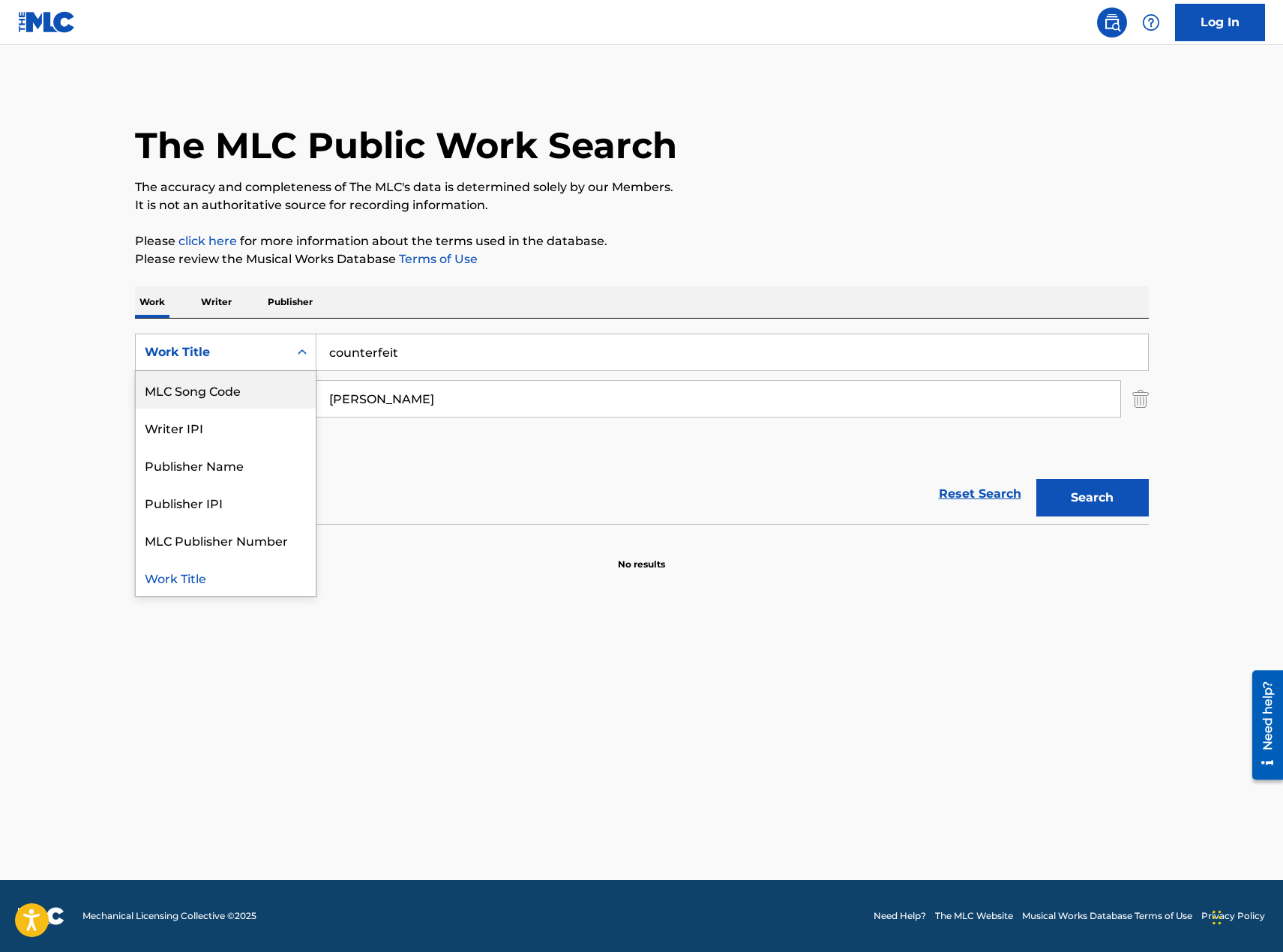
click at [259, 384] on div "MLC Song Code" at bounding box center [226, 390] width 180 height 38
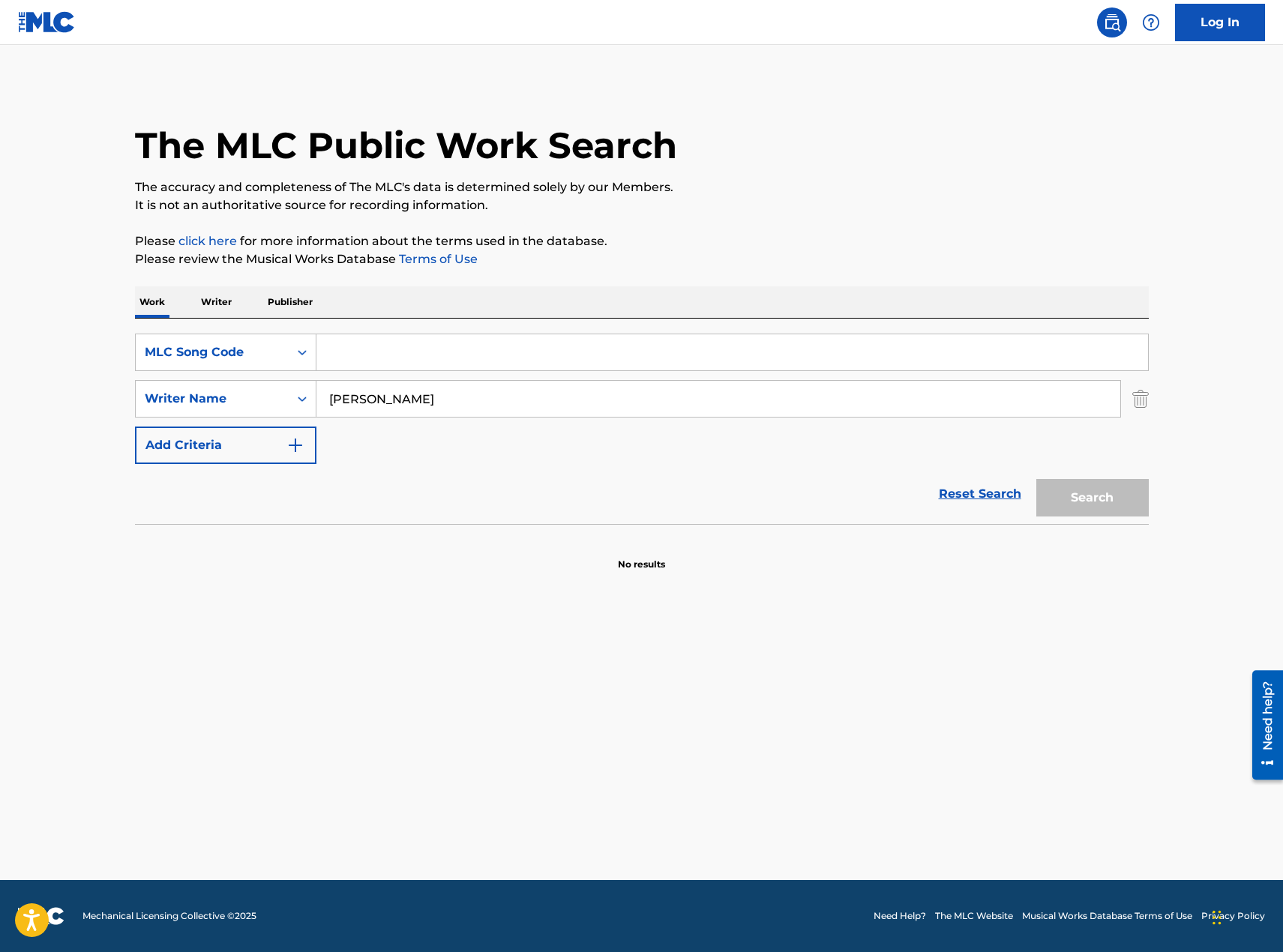
click at [410, 362] on input "Search Form" at bounding box center [732, 353] width 831 height 36
paste input "MVC6XR"
type input "MVC6XR"
click at [1070, 499] on button "Search" at bounding box center [1092, 497] width 113 height 38
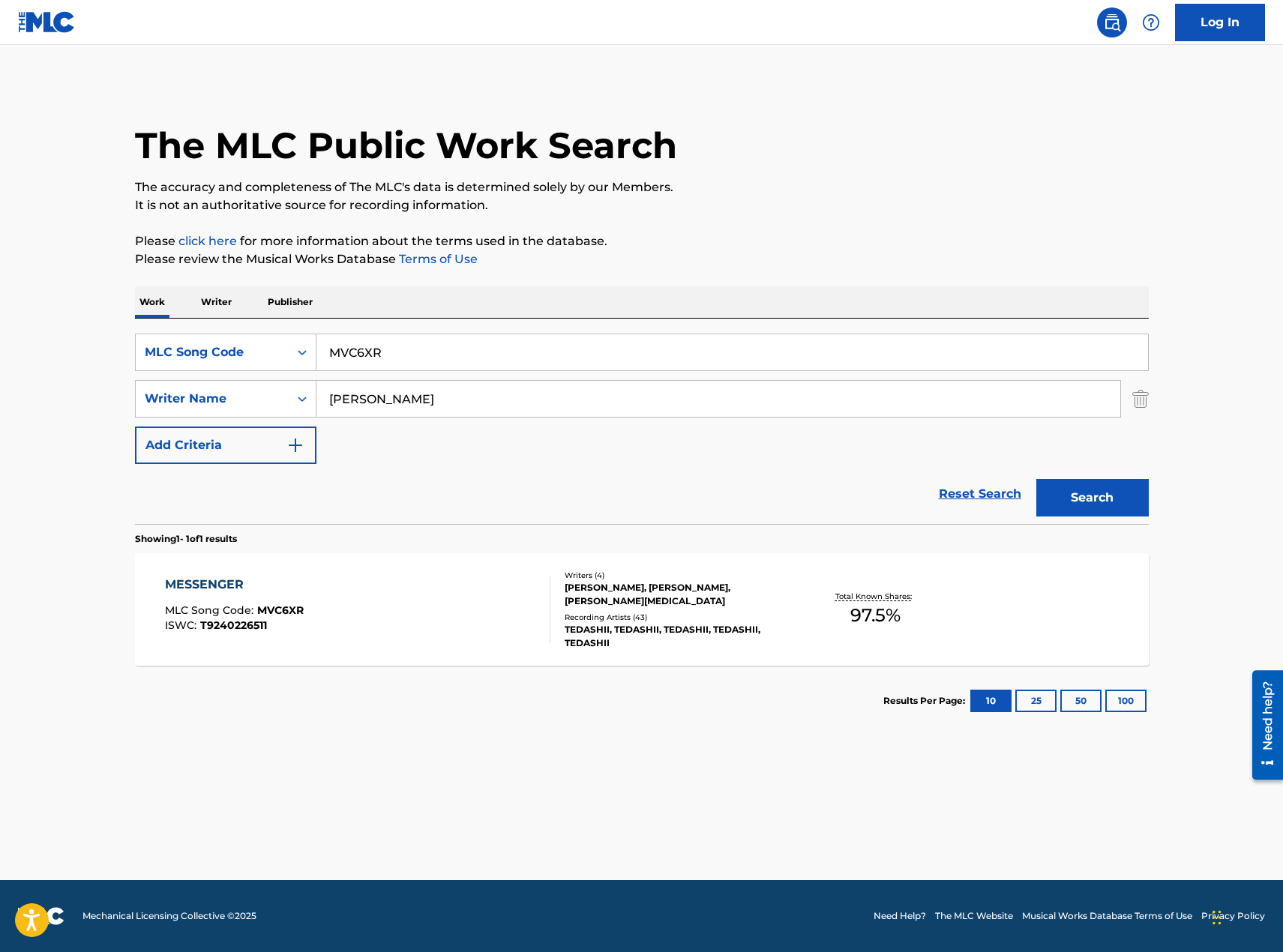
click at [456, 631] on div "MESSENGER MLC Song Code : MVC6XR ISWC : T9240226511" at bounding box center [358, 609] width 386 height 68
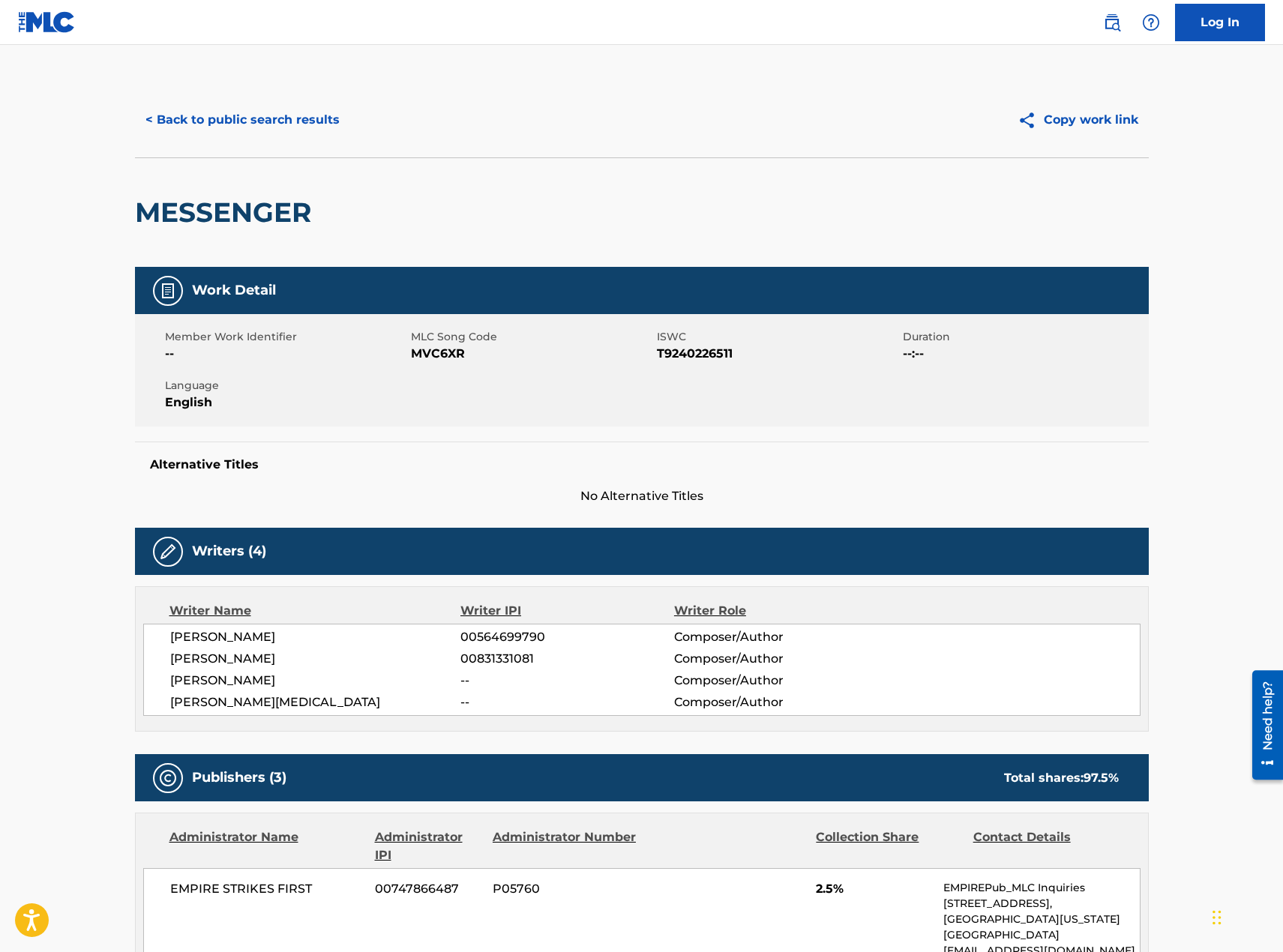
click at [273, 124] on button "< Back to public search results" at bounding box center [242, 120] width 215 height 38
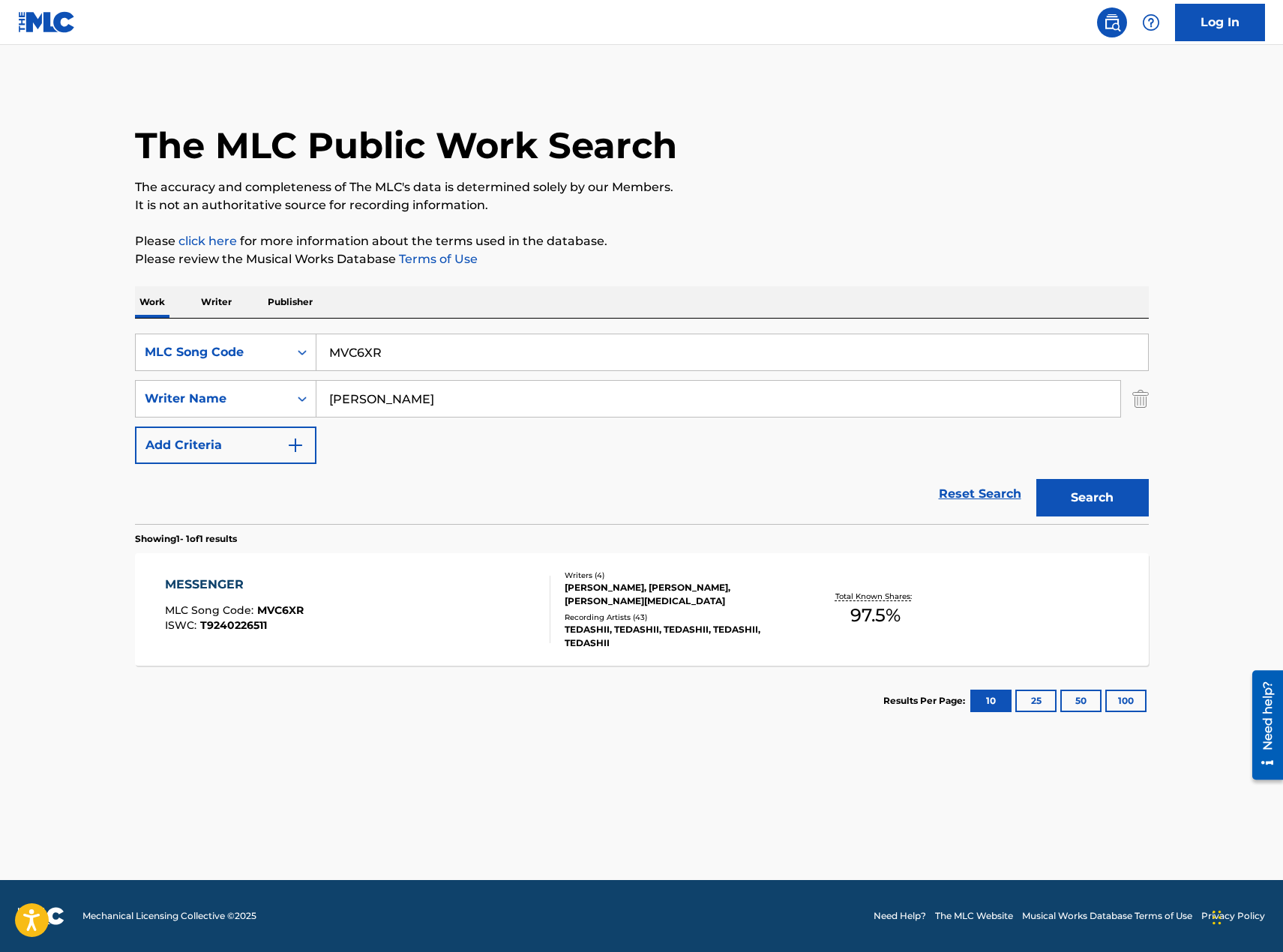
drag, startPoint x: 401, startPoint y: 366, endPoint x: 343, endPoint y: 356, distance: 58.9
click at [343, 356] on input "MVC6XR" at bounding box center [732, 353] width 831 height 36
click at [448, 347] on input "MVC6XR" at bounding box center [732, 353] width 831 height 36
drag, startPoint x: 426, startPoint y: 351, endPoint x: 306, endPoint y: 340, distance: 120.5
click at [306, 340] on div "SearchWithCriteria94a11e18-4ab3-48f5-8186-0916c2179777 MLC Song Code MVC6XR" at bounding box center [642, 353] width 1013 height 38
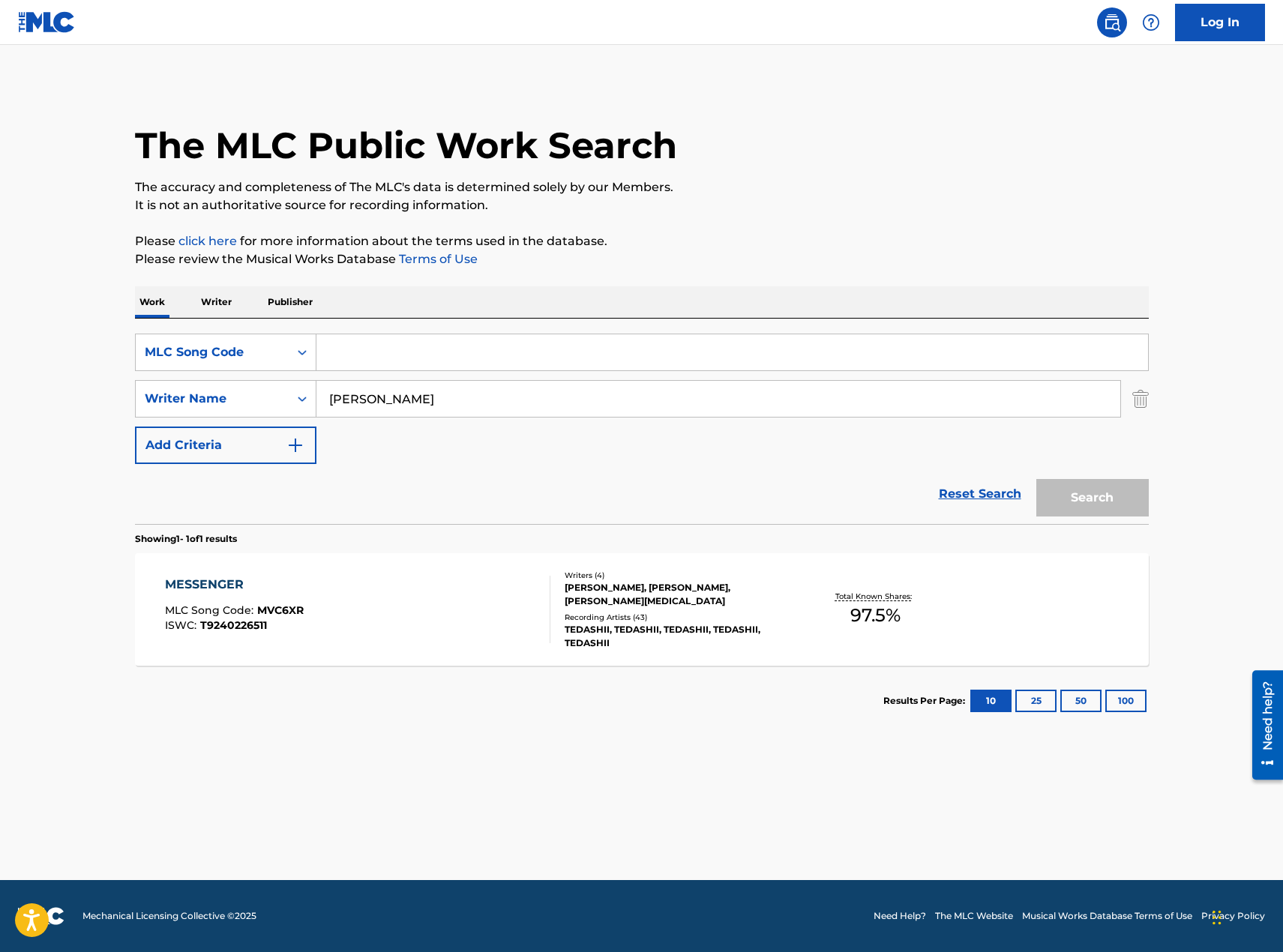
paste input "TE2VFZ"
type input "TE2VFZ"
click at [1086, 509] on button "Search" at bounding box center [1092, 497] width 113 height 38
click at [482, 600] on div "TOUGH LOVE MLC Song Code : TE2VFZ ISWC : T3089865492" at bounding box center [358, 609] width 386 height 68
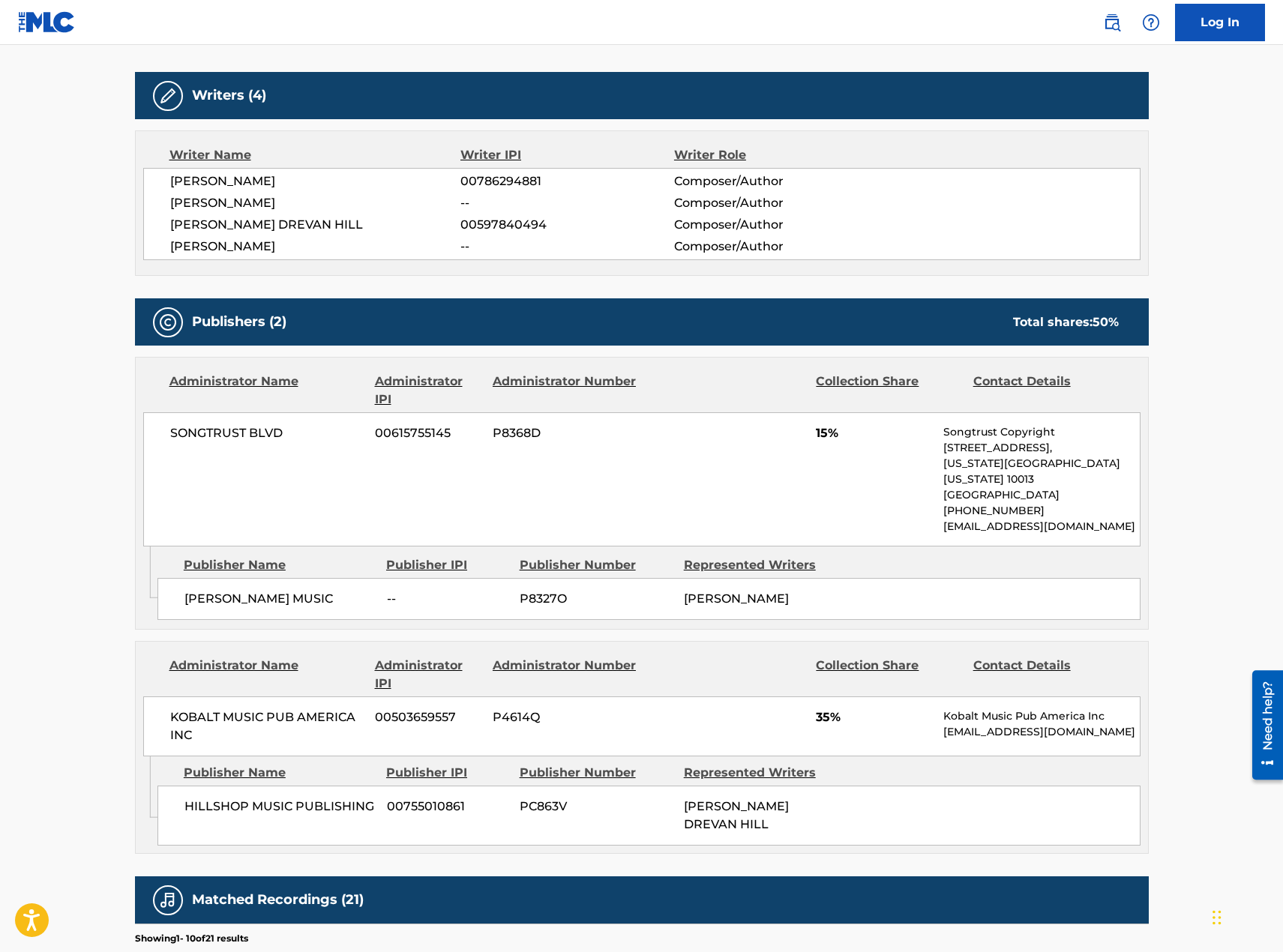
scroll to position [599, 0]
